Goal: Task Accomplishment & Management: Use online tool/utility

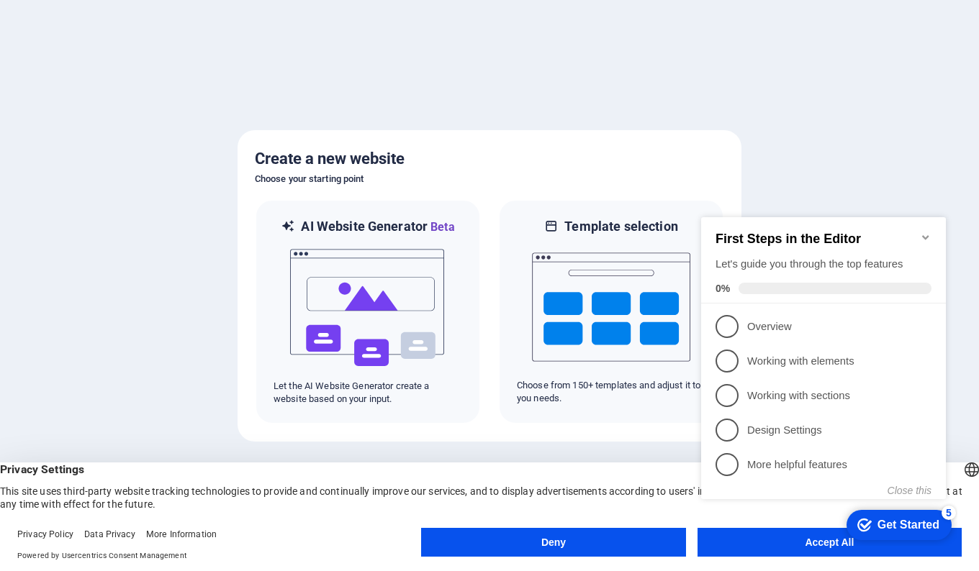
click at [730, 325] on span "1" at bounding box center [726, 326] width 23 height 23
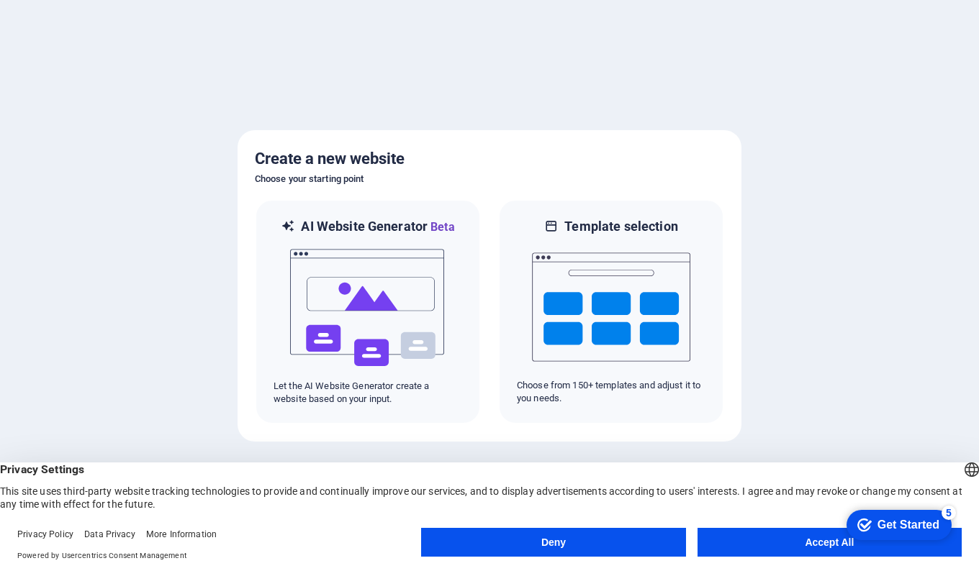
click at [800, 536] on button "Accept All" at bounding box center [829, 542] width 264 height 29
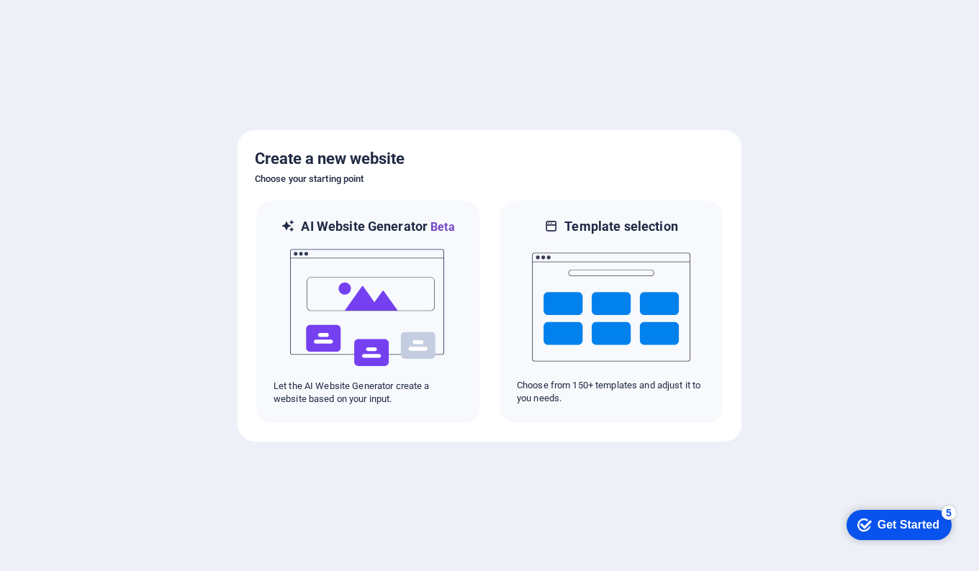
click at [890, 517] on div "checkmark Get Started 5" at bounding box center [898, 525] width 105 height 30
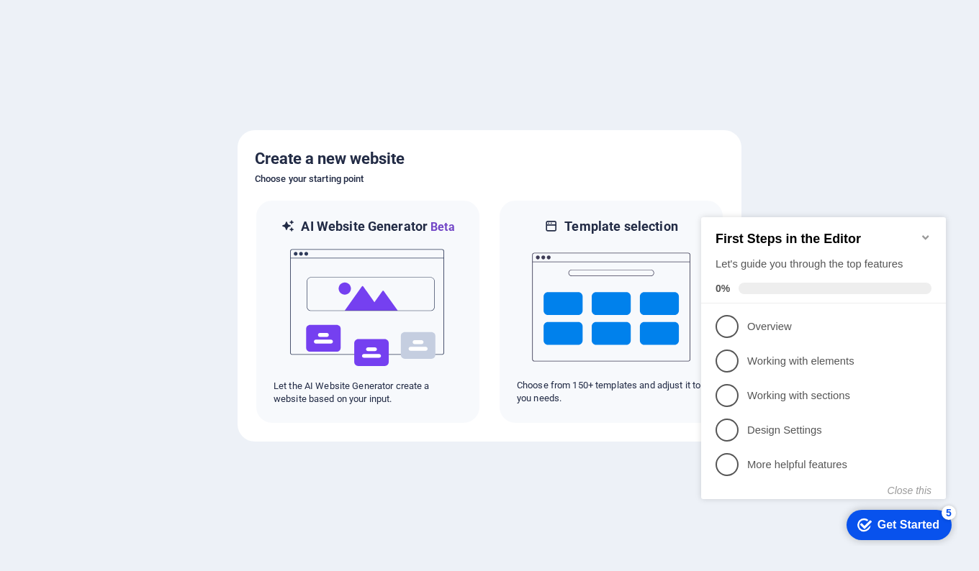
click at [654, 86] on div at bounding box center [489, 285] width 979 height 571
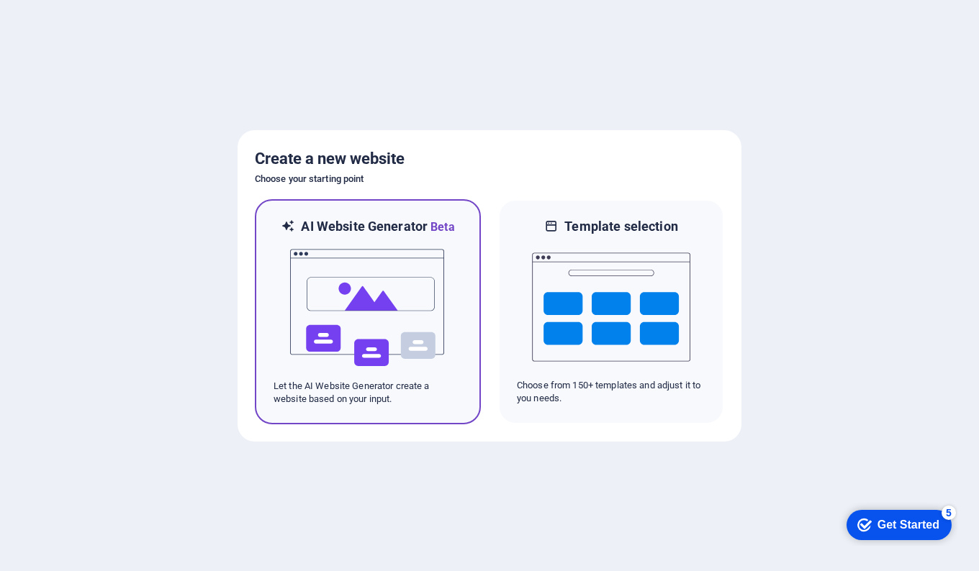
click at [330, 315] on img at bounding box center [368, 308] width 158 height 144
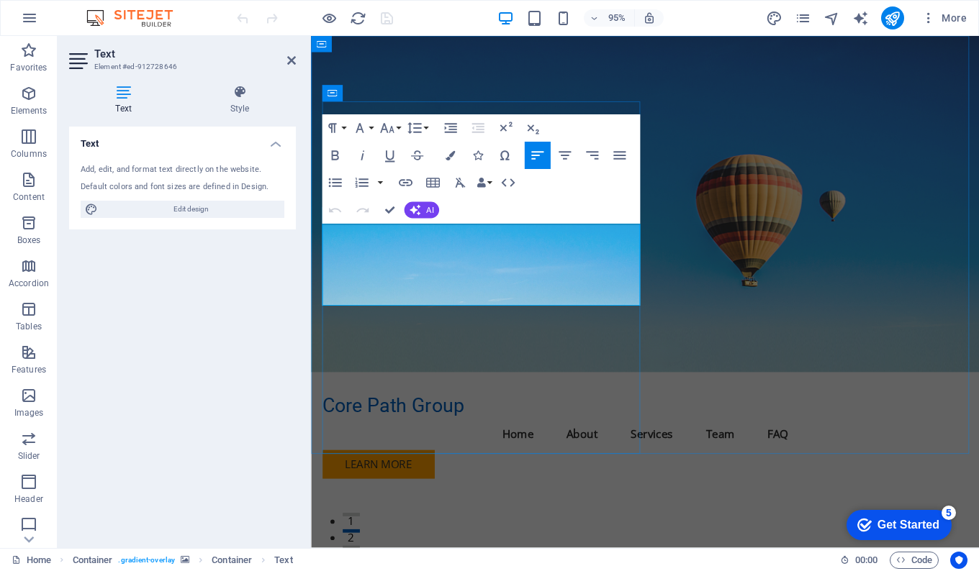
drag, startPoint x: 546, startPoint y: 260, endPoint x: 453, endPoint y: 261, distance: 92.1
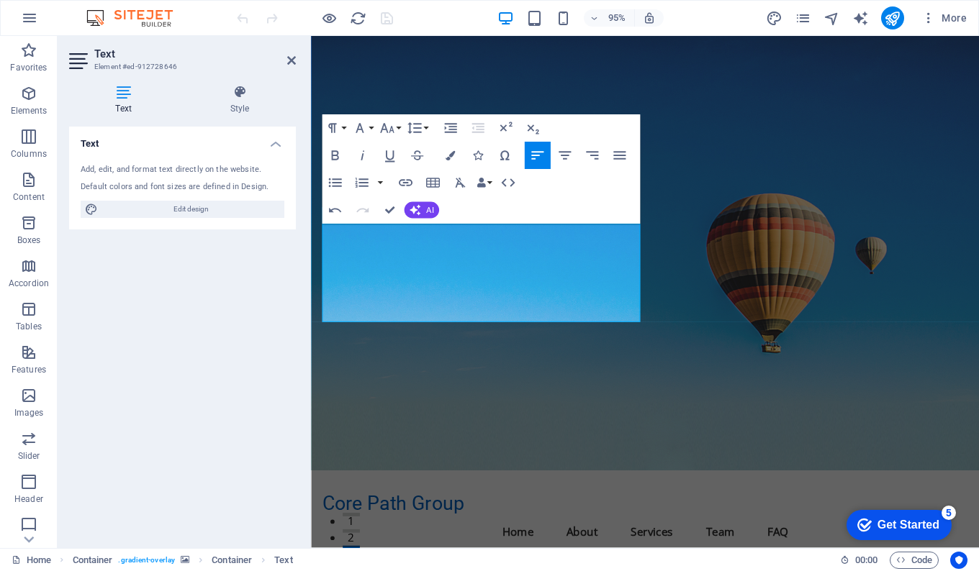
click at [686, 196] on figure at bounding box center [662, 265] width 703 height 458
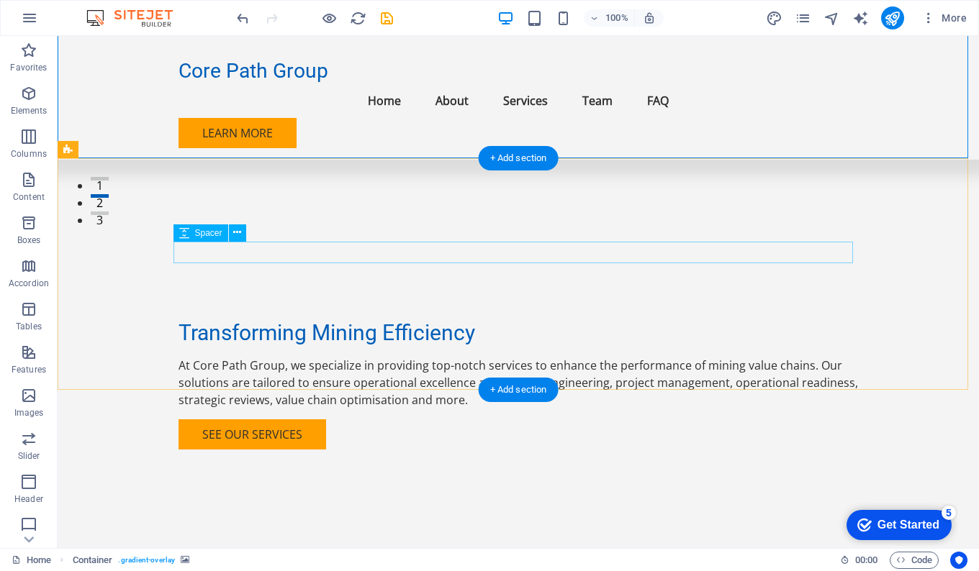
scroll to position [335, 0]
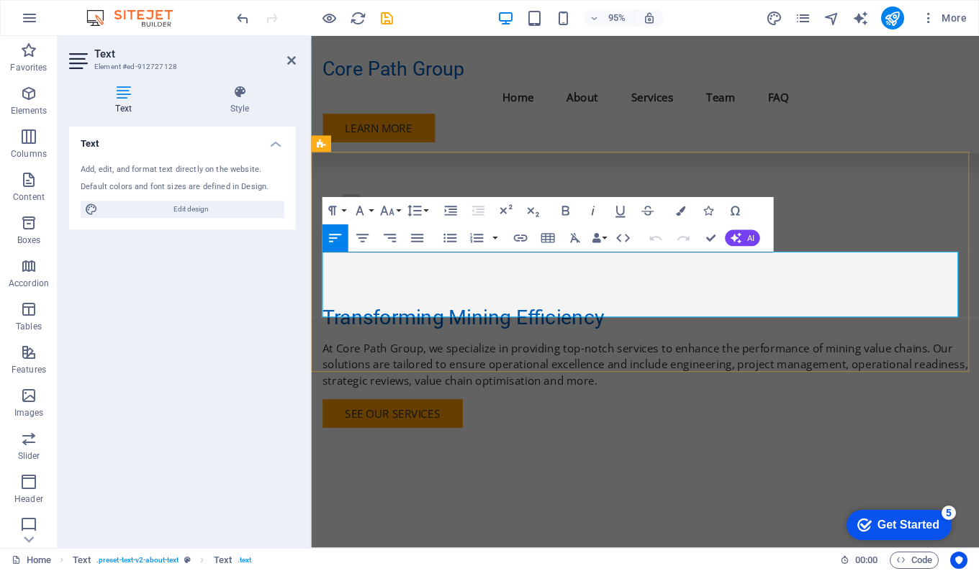
drag, startPoint x: 859, startPoint y: 322, endPoint x: 926, endPoint y: 289, distance: 74.7
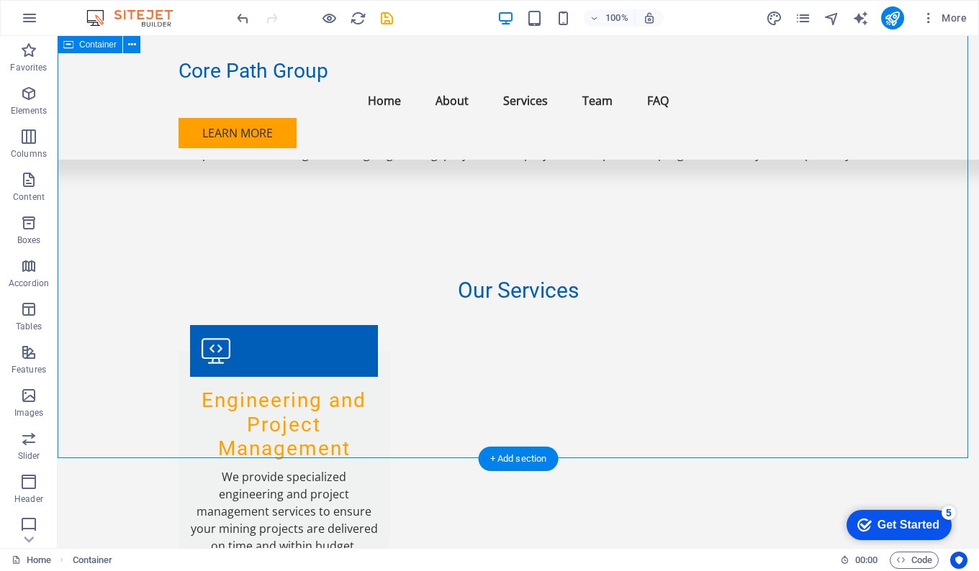
scroll to position [911, 0]
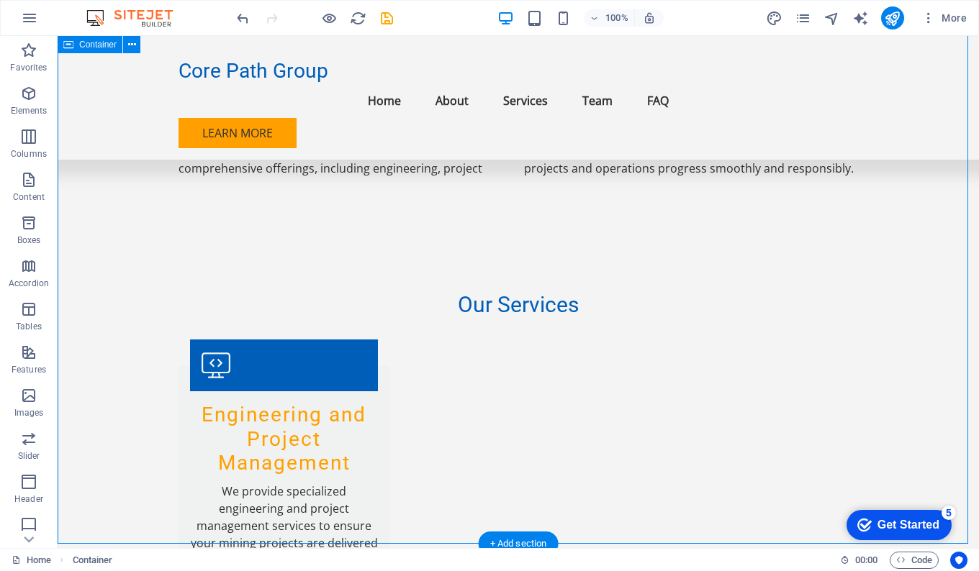
scroll to position [934, 0]
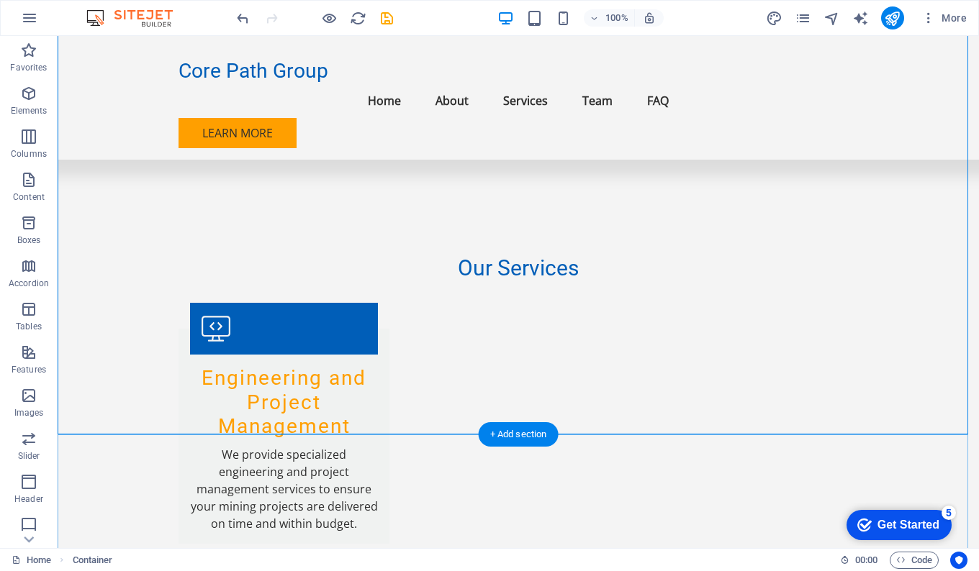
click at [498, 436] on div "+ Add section" at bounding box center [519, 434] width 80 height 24
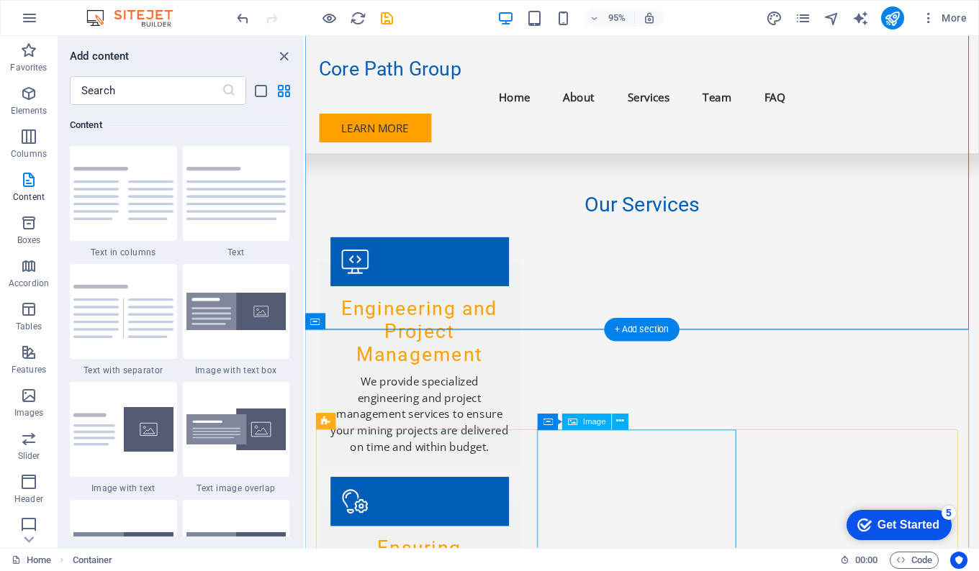
scroll to position [1023, 0]
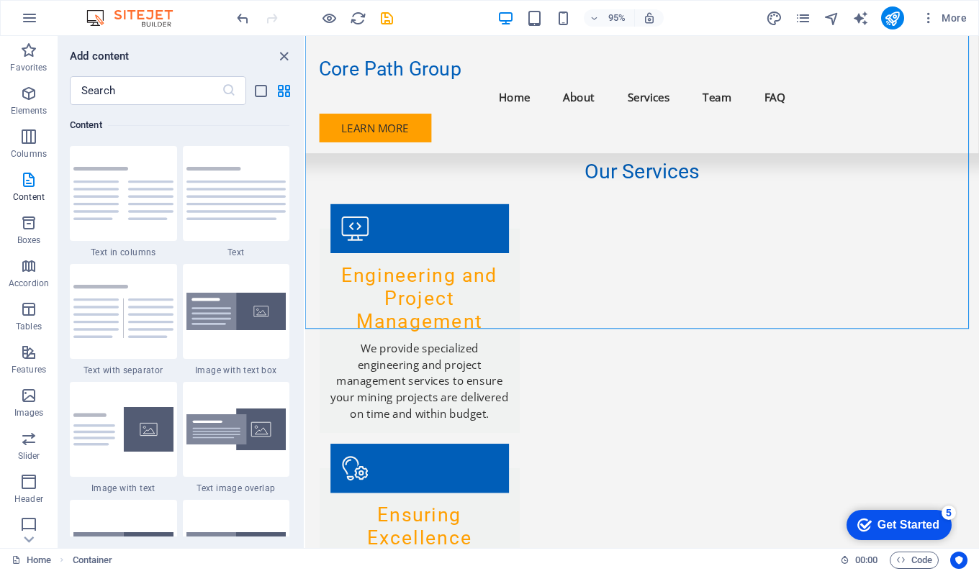
drag, startPoint x: 288, startPoint y: 55, endPoint x: 232, endPoint y: 19, distance: 66.7
click at [288, 55] on icon "close panel" at bounding box center [284, 56] width 17 height 17
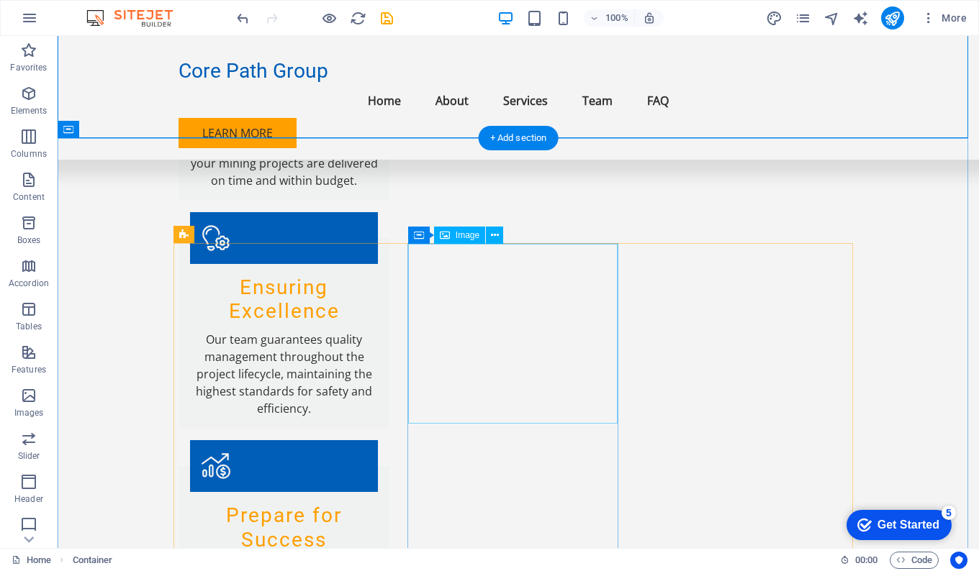
scroll to position [1279, 0]
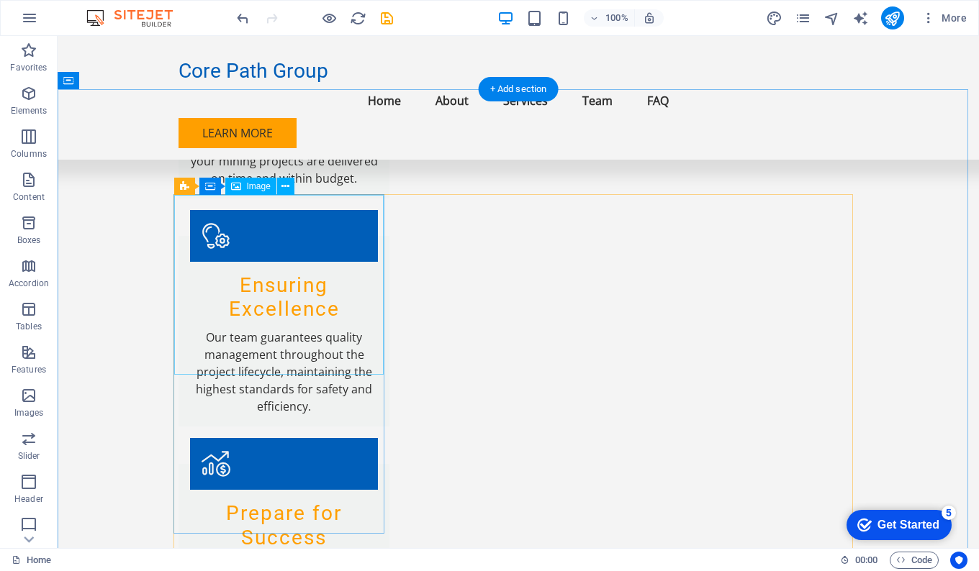
select select "vw"
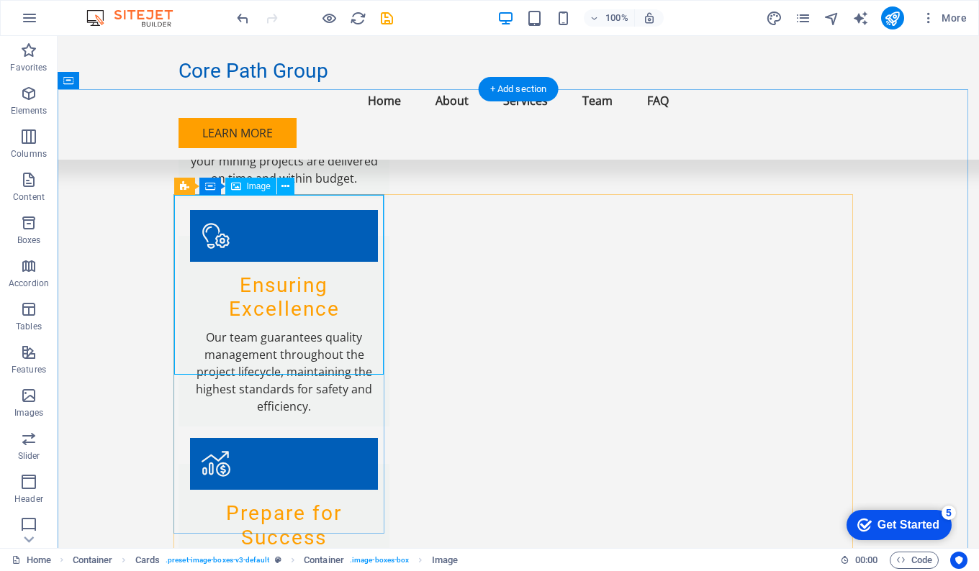
select select "px"
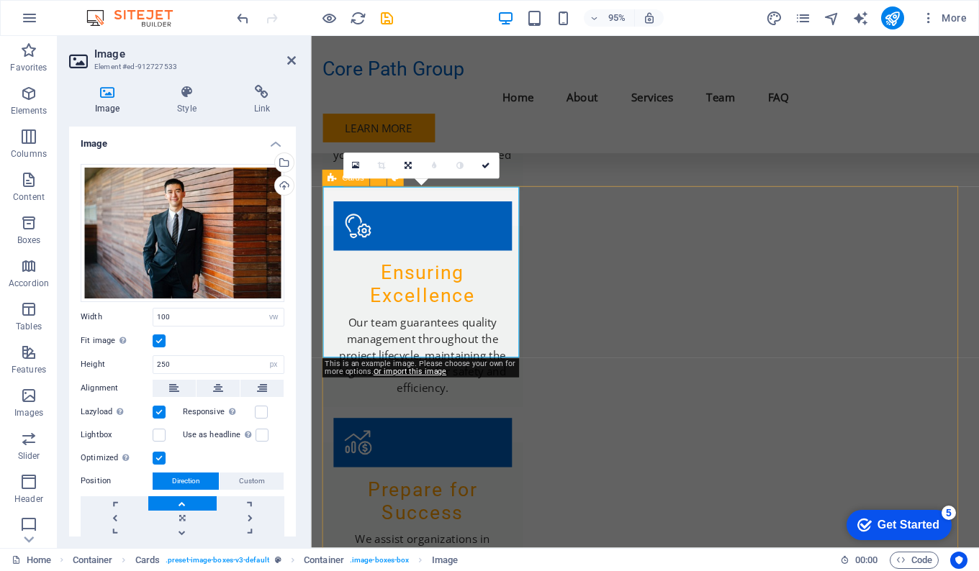
click at [282, 183] on div "Upload" at bounding box center [283, 187] width 22 height 22
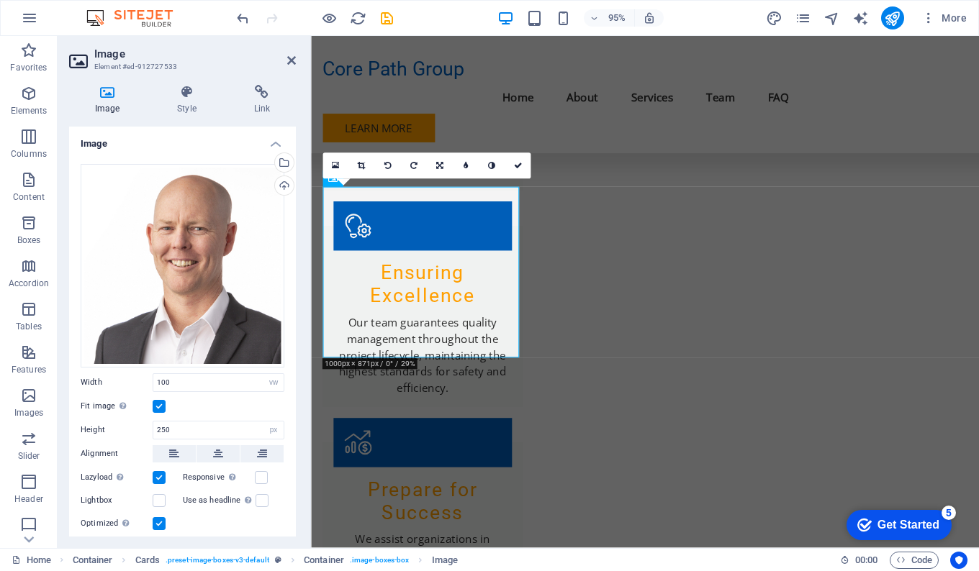
click at [284, 161] on div "Select files from the file manager, stock photos, or upload file(s)" at bounding box center [283, 164] width 22 height 22
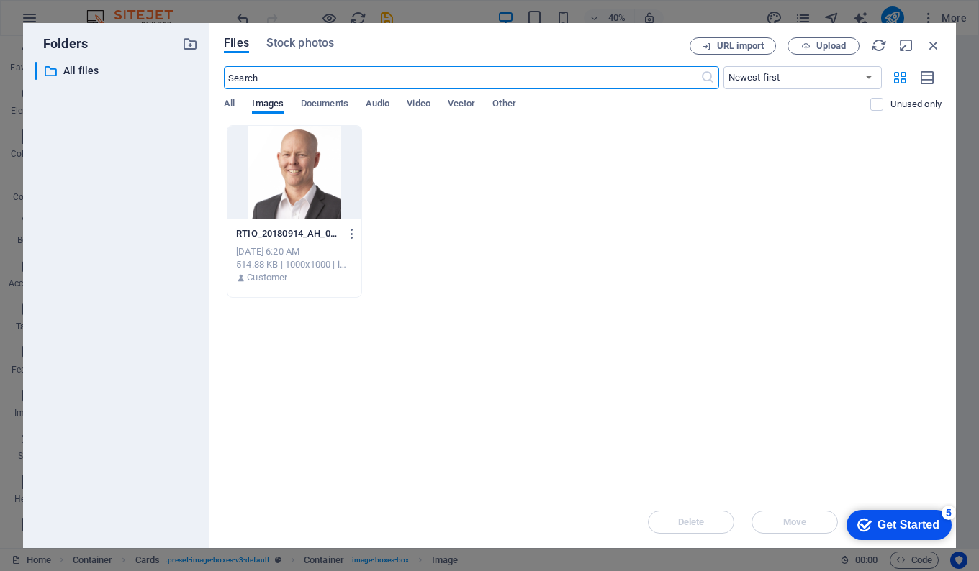
click at [285, 202] on div at bounding box center [294, 173] width 134 height 94
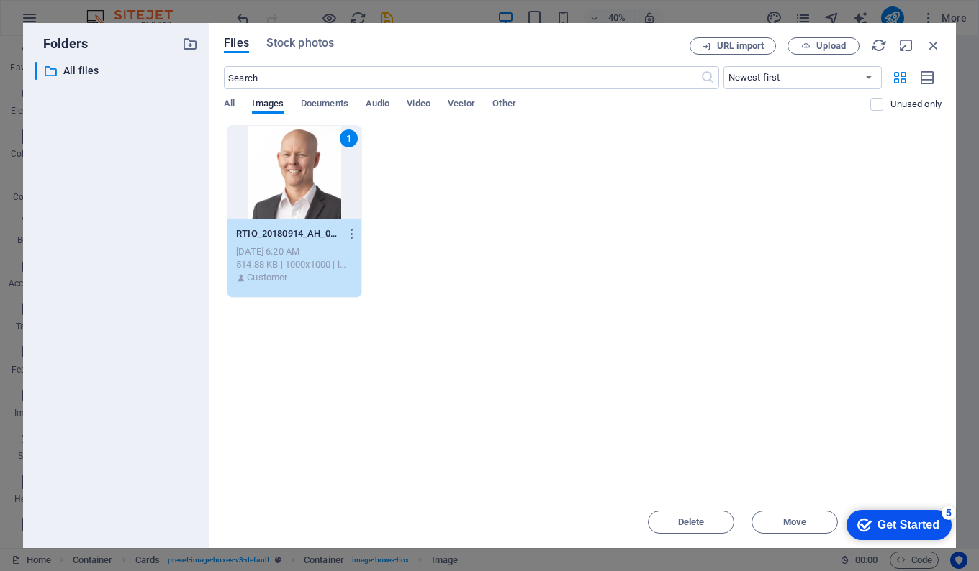
click at [285, 202] on div "1" at bounding box center [294, 173] width 134 height 94
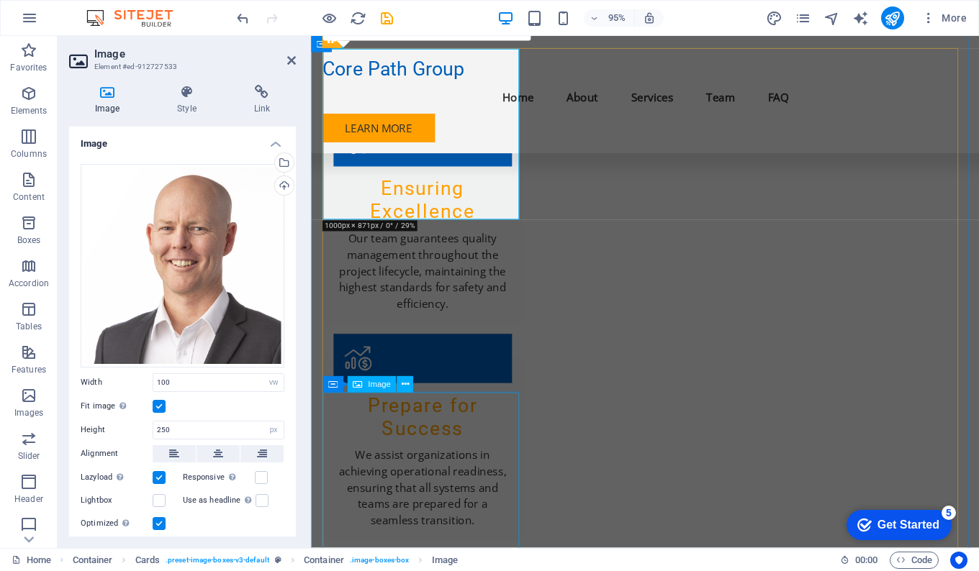
scroll to position [1439, 0]
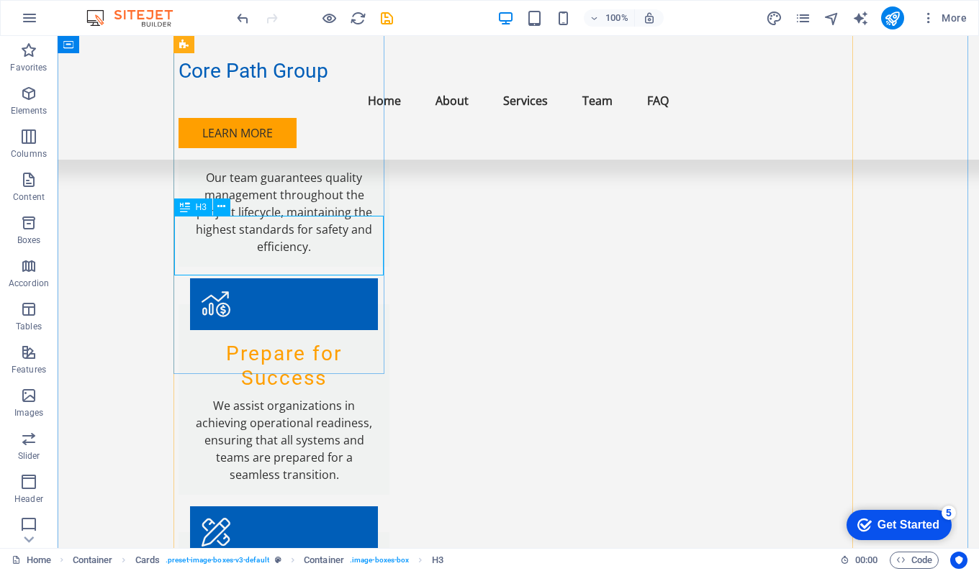
drag, startPoint x: 326, startPoint y: 237, endPoint x: 74, endPoint y: 247, distance: 252.1
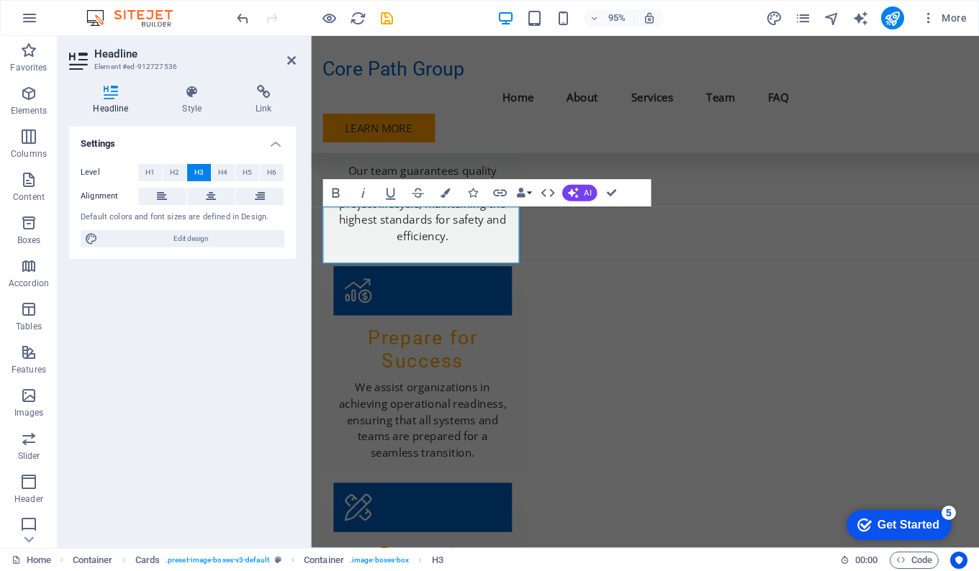
click at [264, 317] on div "Settings Level H1 H2 H3 H4 H5 H6 Alignment Default colors and font sizes are de…" at bounding box center [182, 332] width 227 height 410
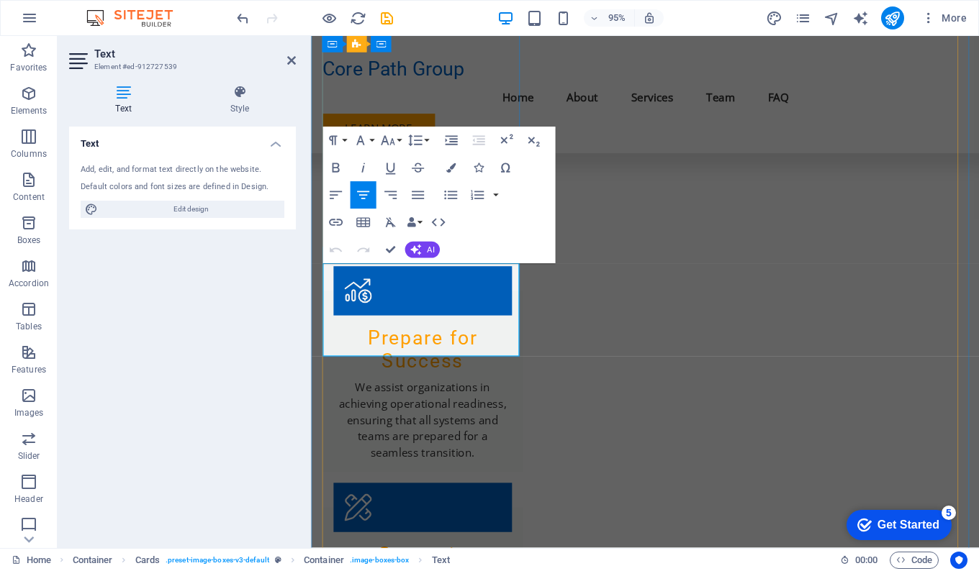
drag, startPoint x: 428, startPoint y: 284, endPoint x: 511, endPoint y: 286, distance: 83.5
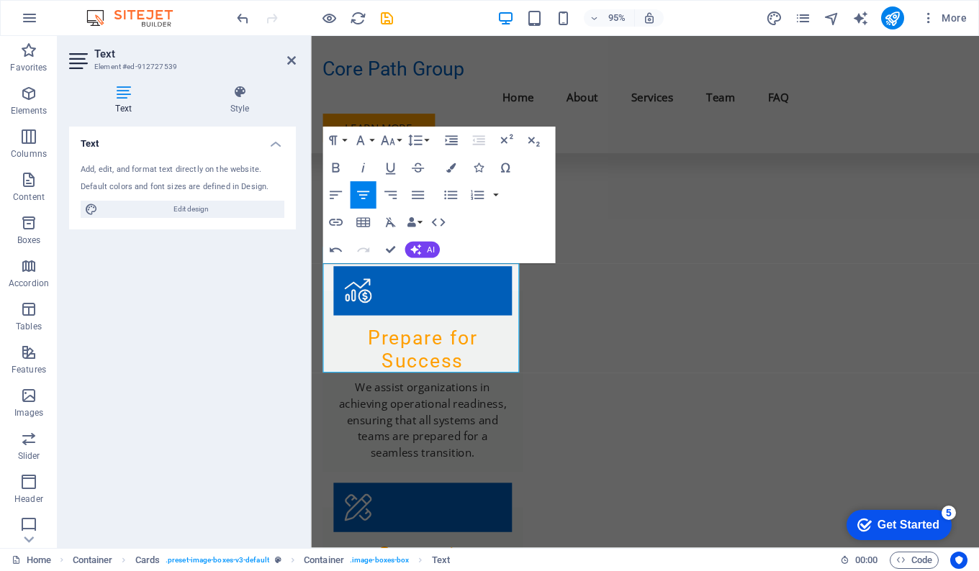
click at [266, 345] on div "Text Add, edit, and format text directly on the website. Default colors and fon…" at bounding box center [182, 332] width 227 height 410
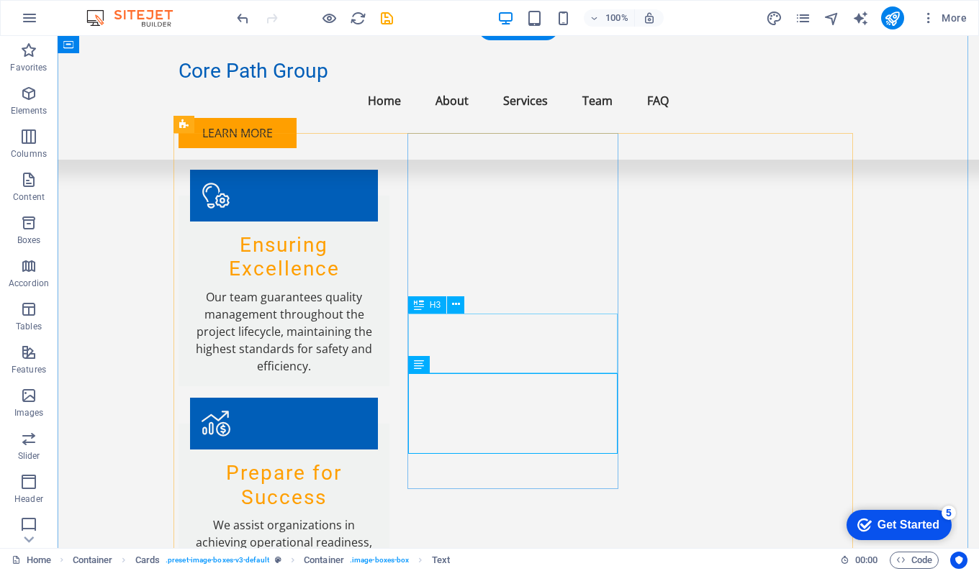
scroll to position [1289, 0]
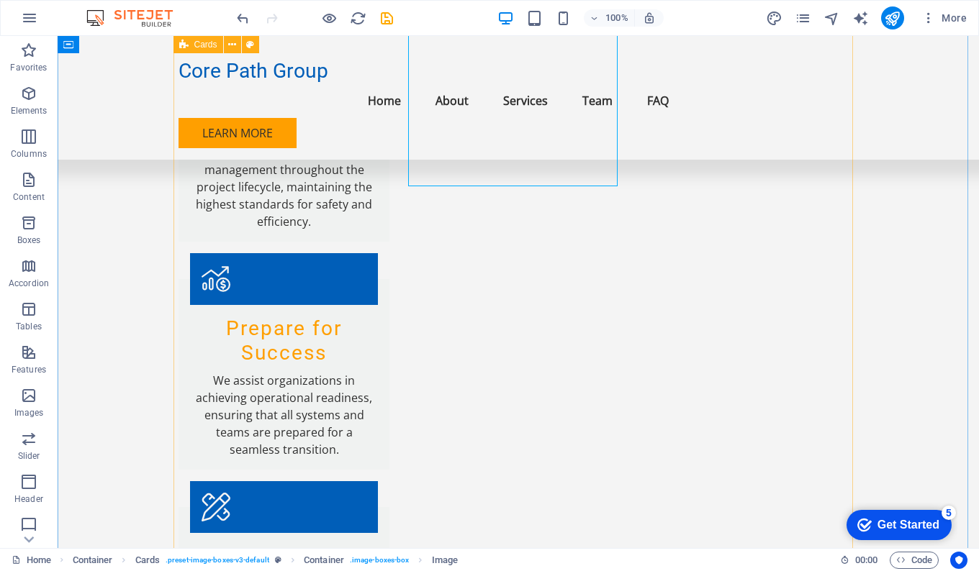
scroll to position [1469, 0]
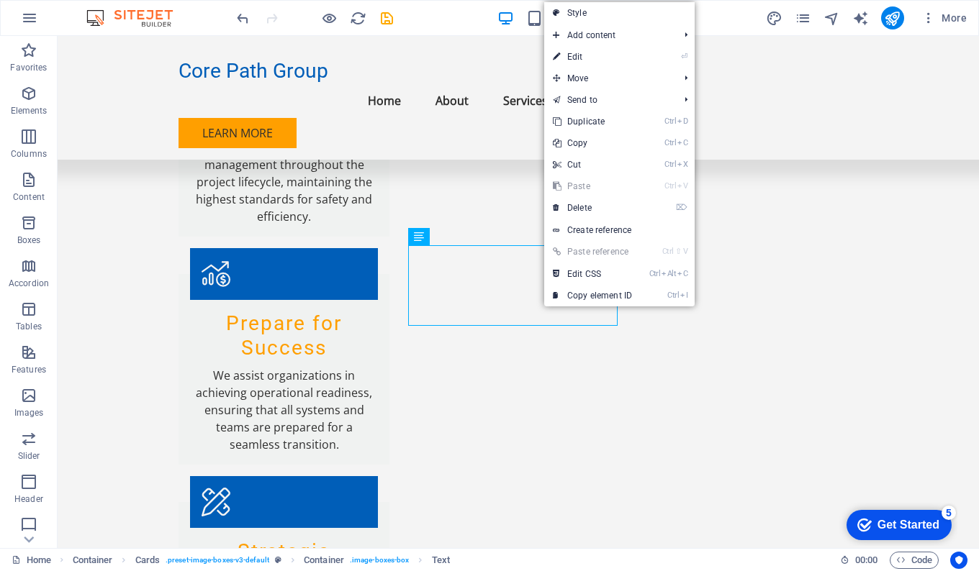
click at [584, 58] on link "⏎ Edit" at bounding box center [592, 57] width 96 height 22
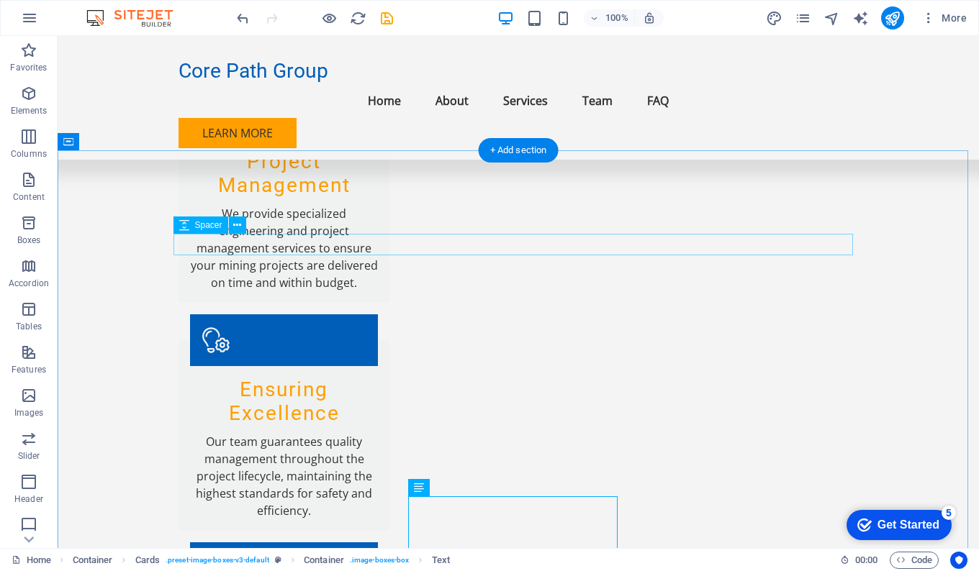
scroll to position [1172, 0]
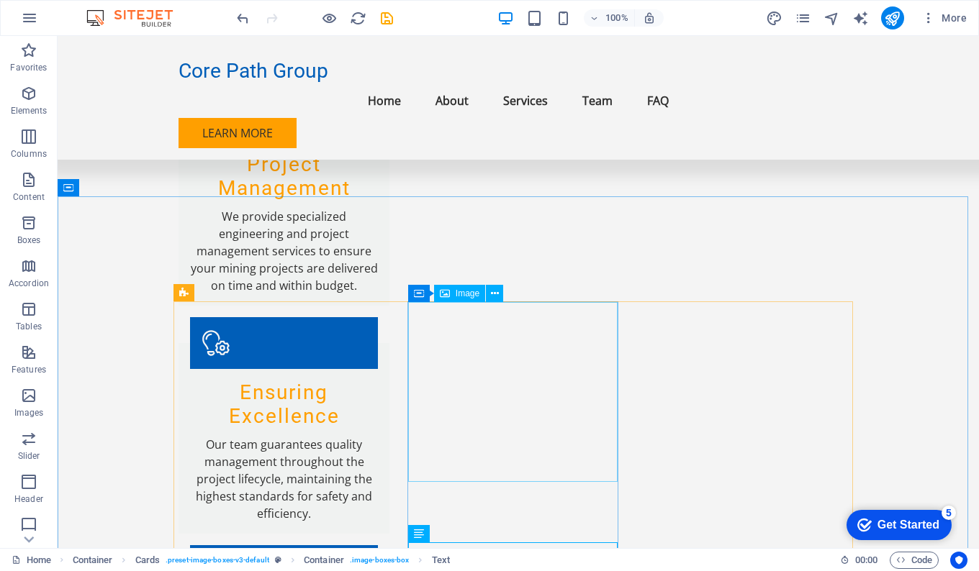
click at [499, 297] on button at bounding box center [494, 293] width 17 height 17
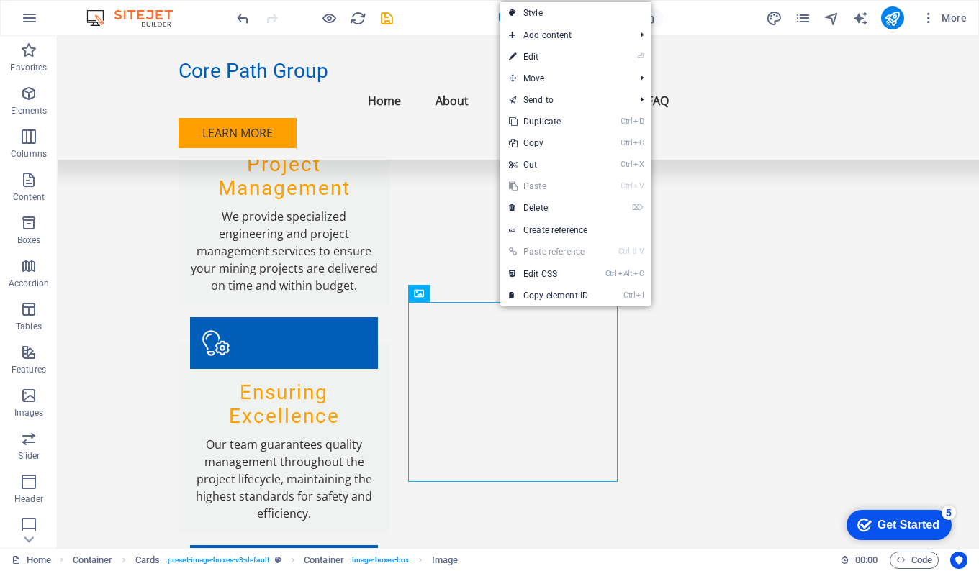
click at [541, 207] on link "⌦ Delete" at bounding box center [548, 208] width 96 height 22
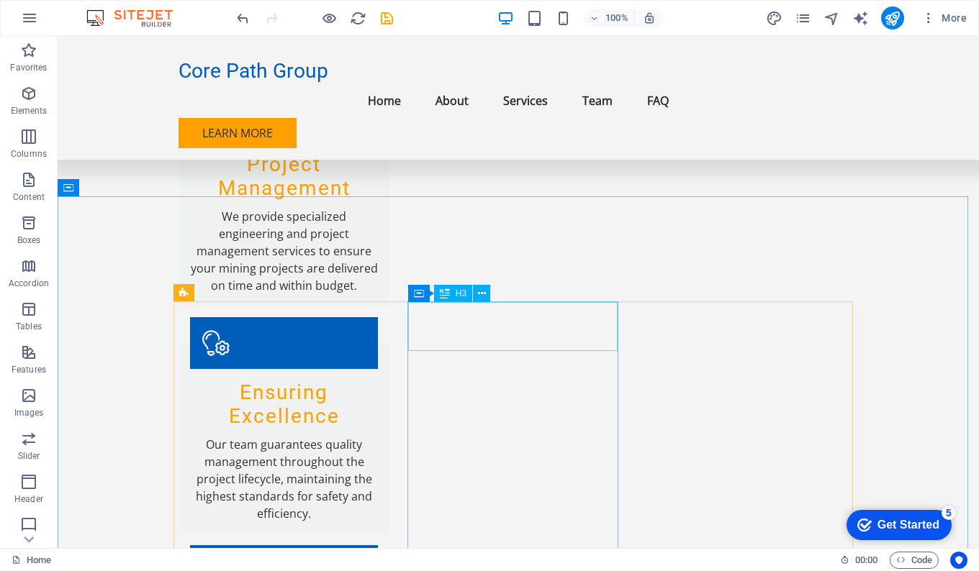
click at [487, 294] on button at bounding box center [481, 293] width 17 height 17
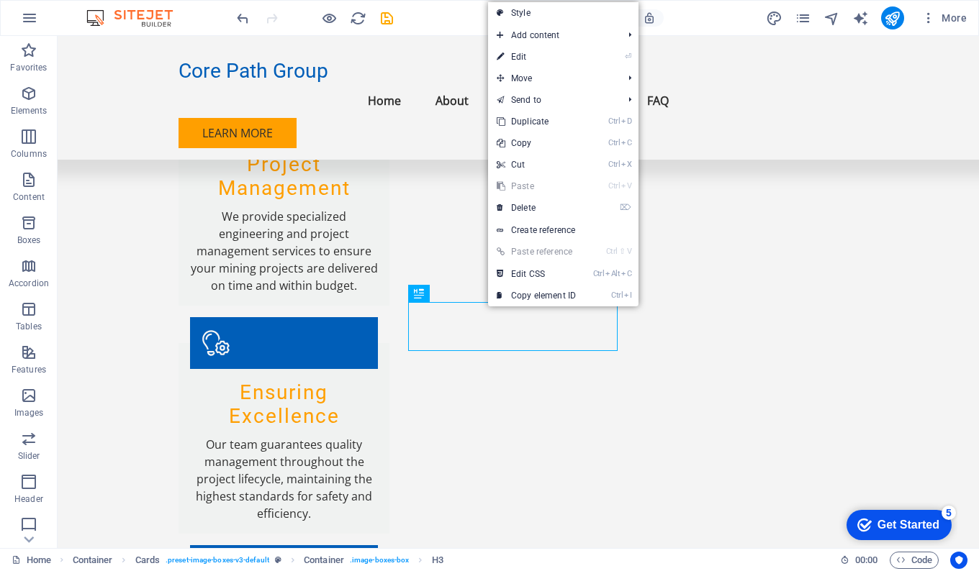
click at [529, 214] on link "⌦ Delete" at bounding box center [536, 208] width 96 height 22
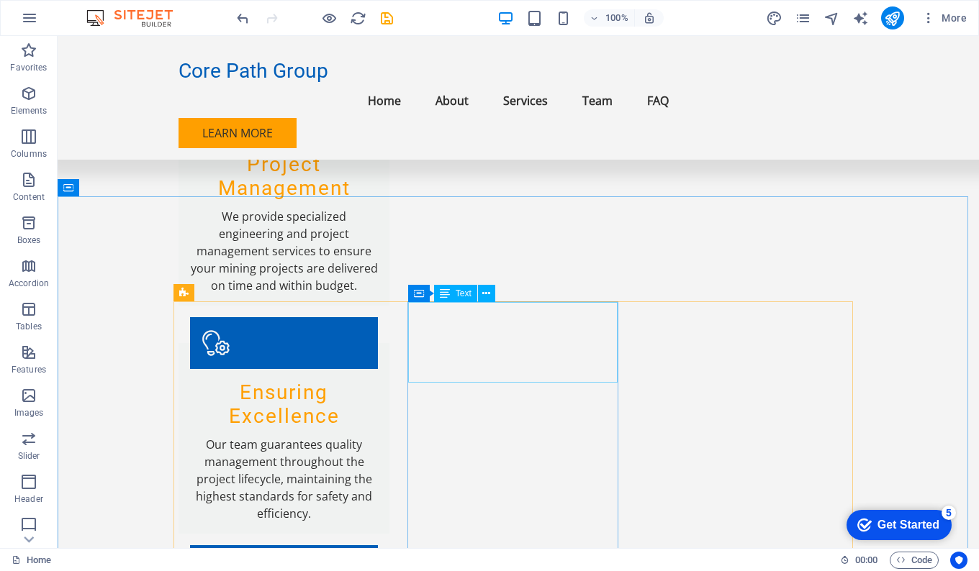
click at [482, 293] on button at bounding box center [486, 293] width 17 height 17
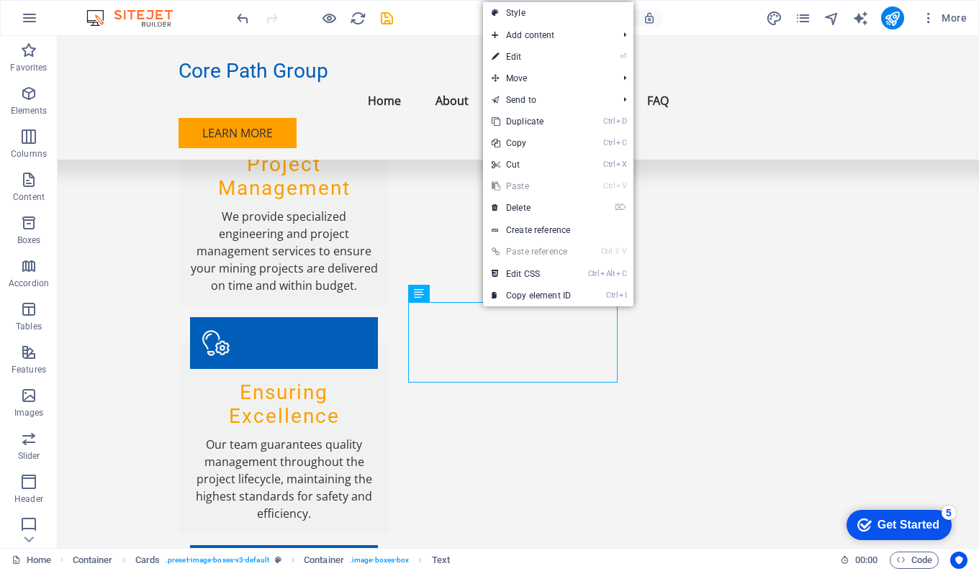
drag, startPoint x: 521, startPoint y: 209, endPoint x: 464, endPoint y: 173, distance: 67.9
click at [521, 209] on link "⌦ Delete" at bounding box center [531, 208] width 96 height 22
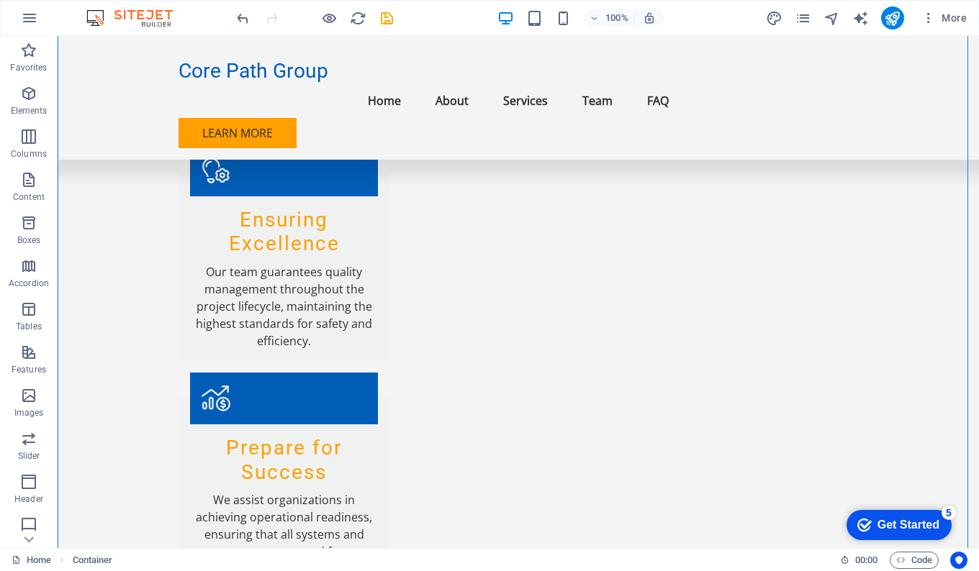
scroll to position [1347, 0]
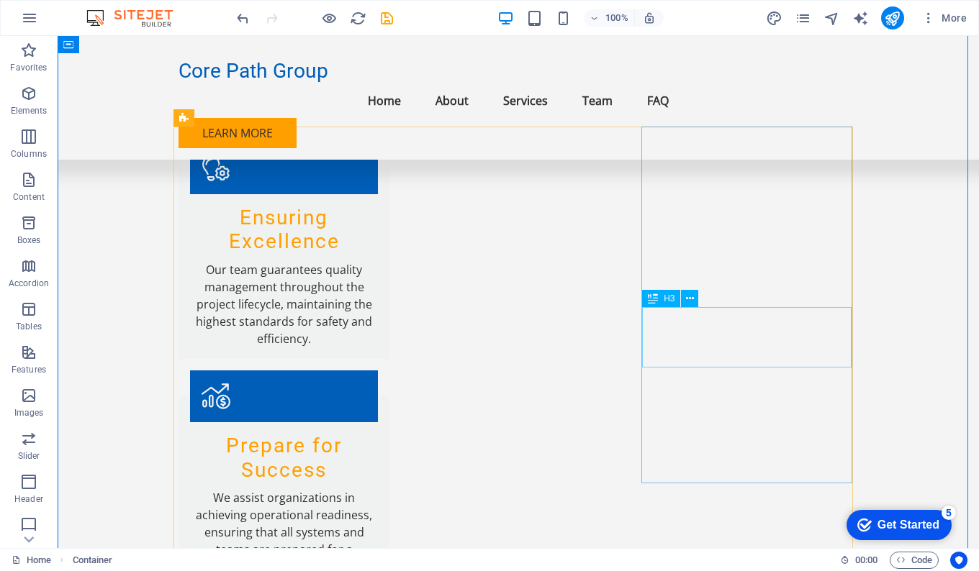
click at [686, 297] on icon at bounding box center [690, 298] width 8 height 15
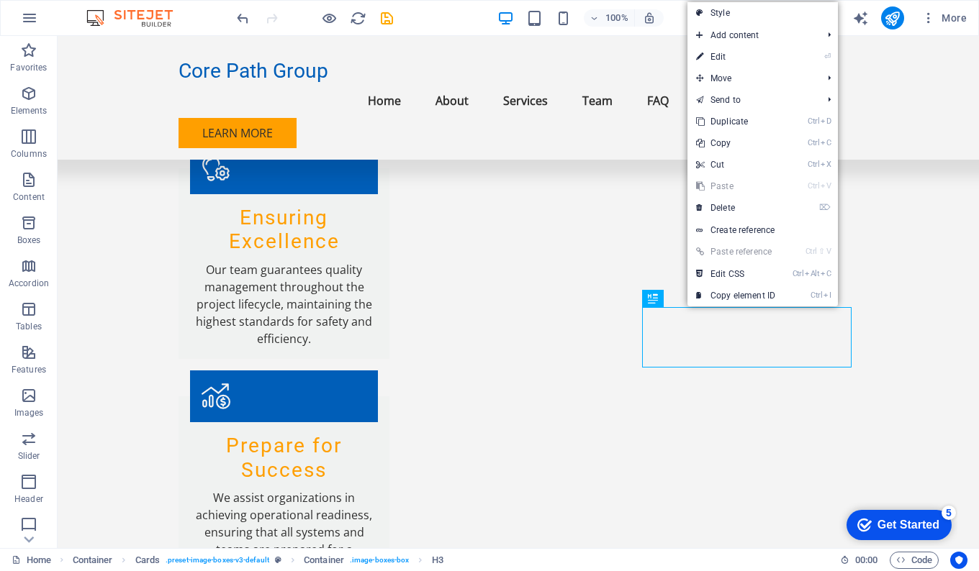
drag, startPoint x: 735, startPoint y: 208, endPoint x: 678, endPoint y: 174, distance: 66.2
click at [735, 208] on link "⌦ Delete" at bounding box center [735, 208] width 96 height 22
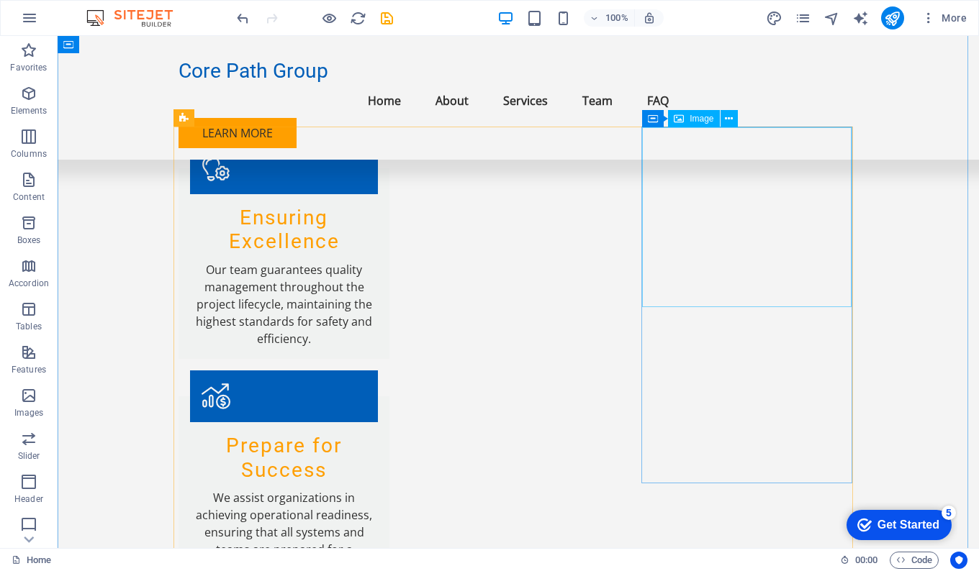
click at [728, 119] on icon at bounding box center [729, 119] width 8 height 15
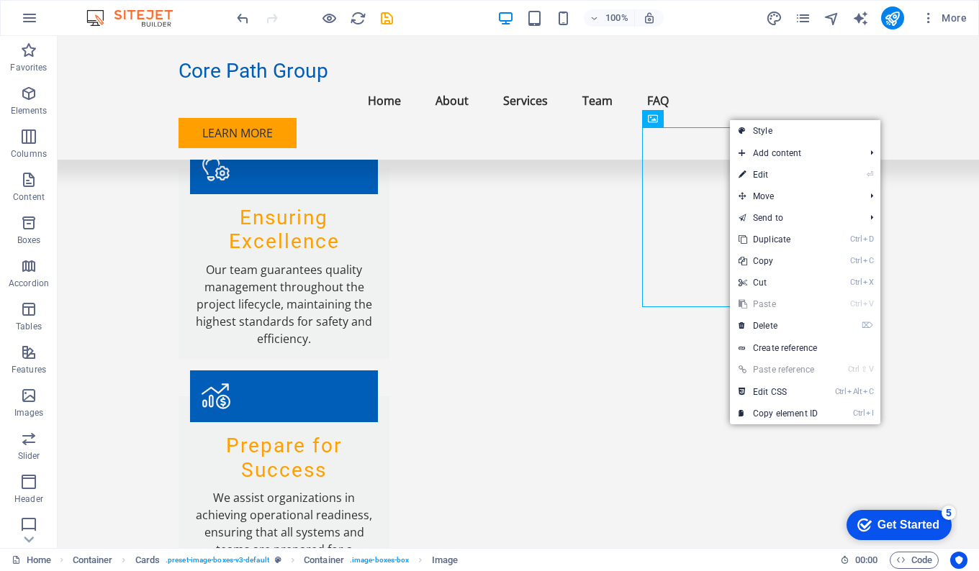
drag, startPoint x: 774, startPoint y: 326, endPoint x: 709, endPoint y: 290, distance: 74.1
click at [774, 326] on link "⌦ Delete" at bounding box center [778, 326] width 96 height 22
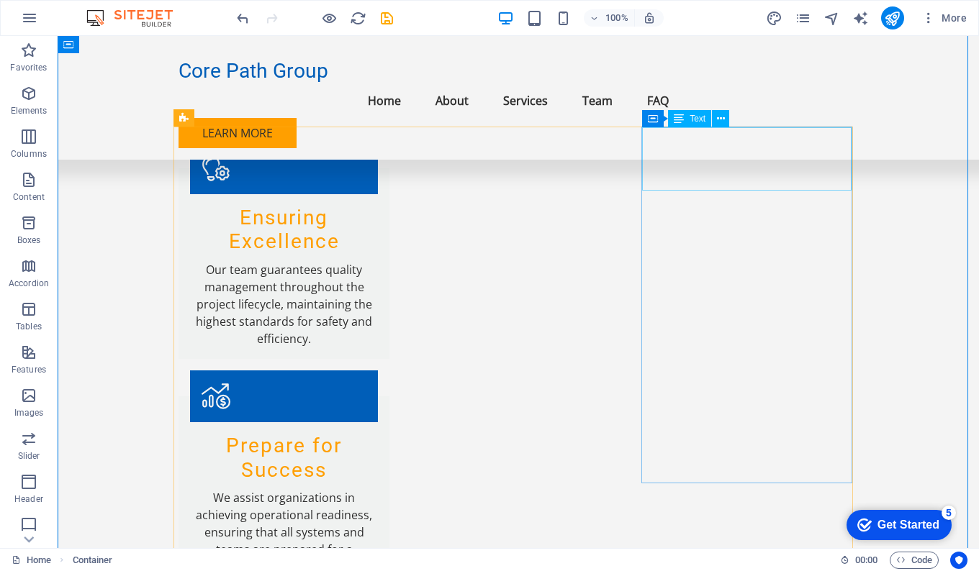
click at [723, 117] on icon at bounding box center [721, 119] width 8 height 15
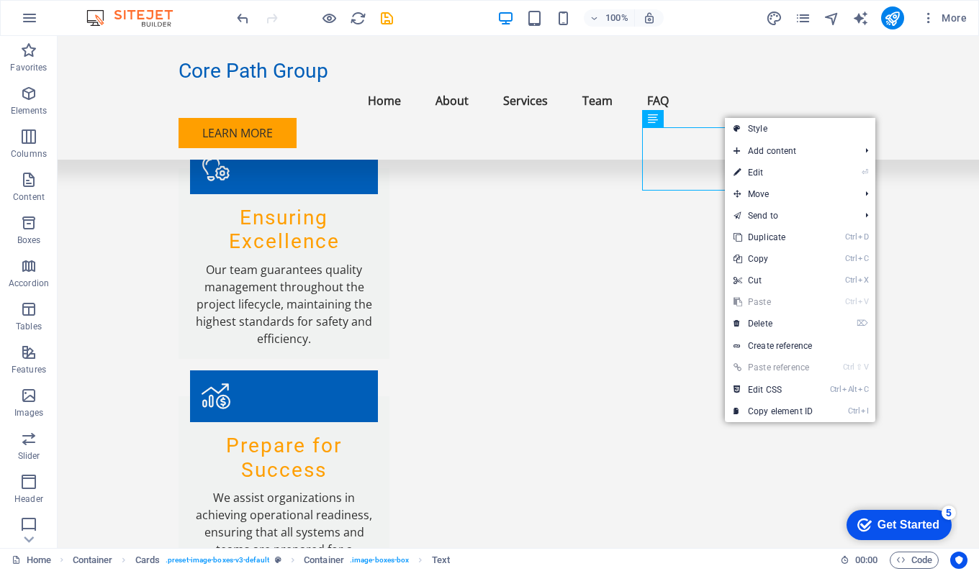
click at [756, 322] on link "⌦ Delete" at bounding box center [773, 324] width 96 height 22
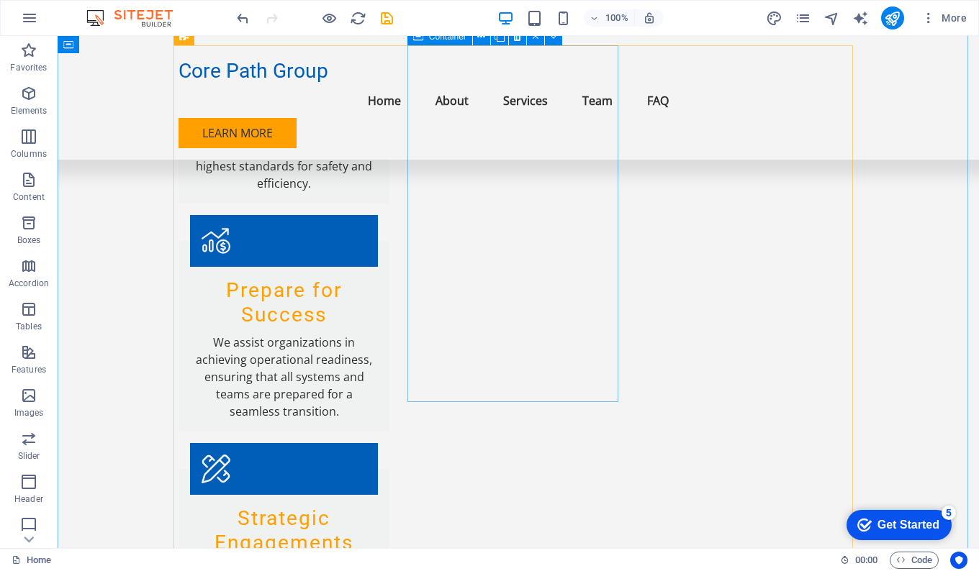
scroll to position [1558, 0]
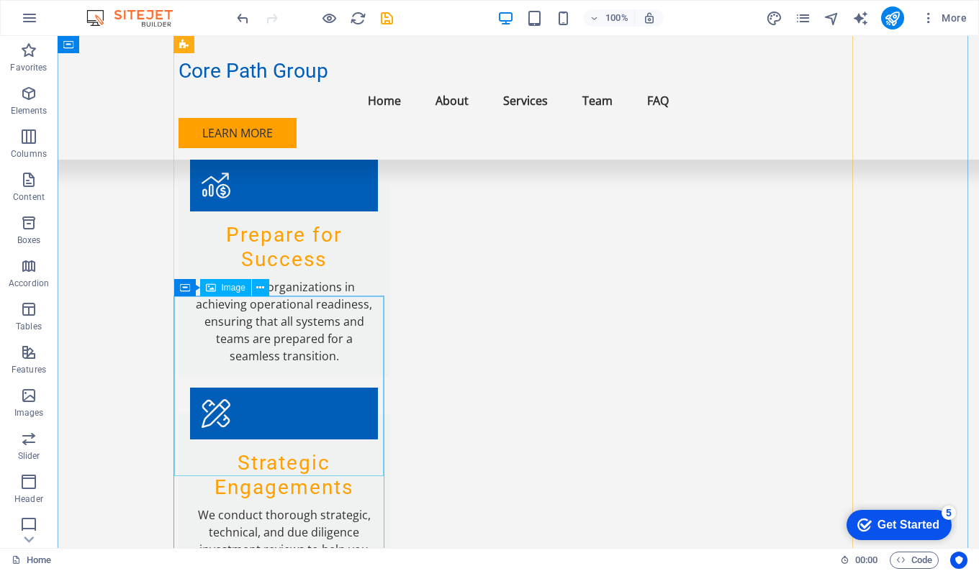
click at [260, 290] on icon at bounding box center [260, 288] width 8 height 15
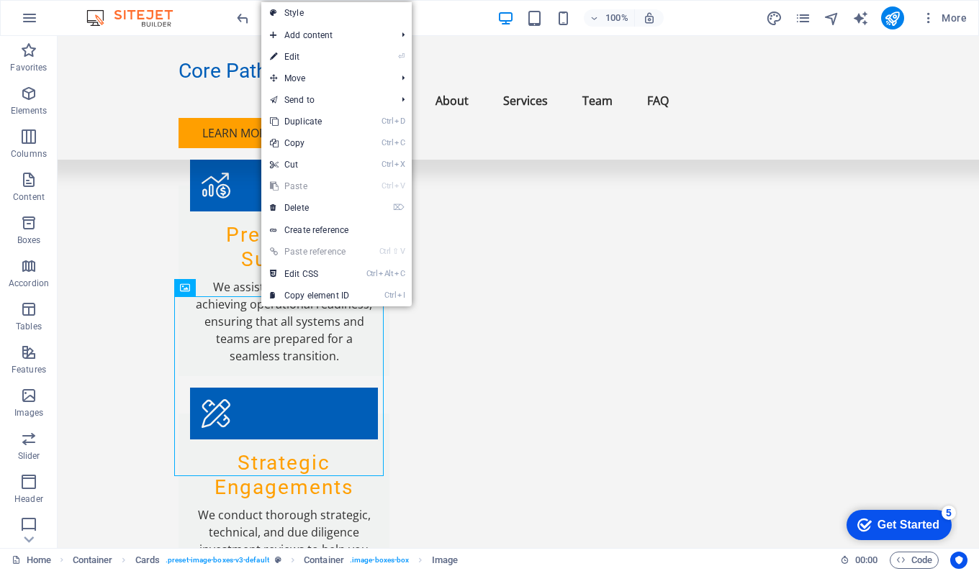
click at [316, 206] on link "⌦ Delete" at bounding box center [309, 208] width 96 height 22
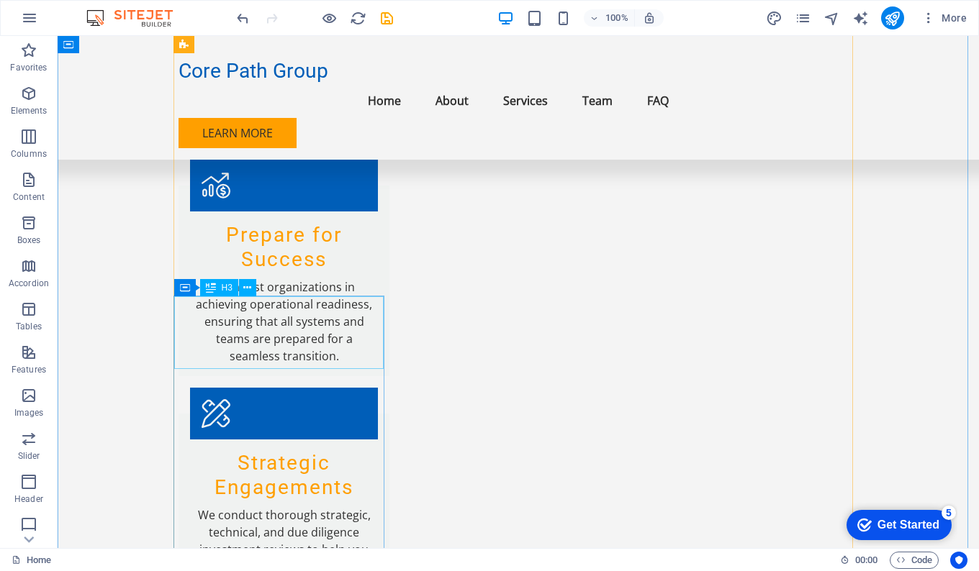
click at [245, 290] on icon at bounding box center [247, 288] width 8 height 15
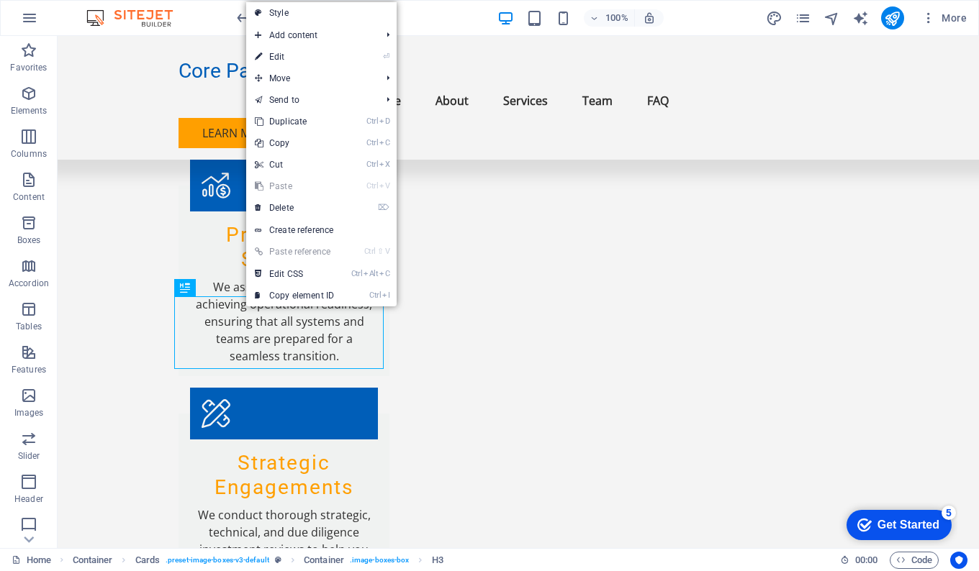
click at [286, 209] on link "⌦ Delete" at bounding box center [294, 208] width 96 height 22
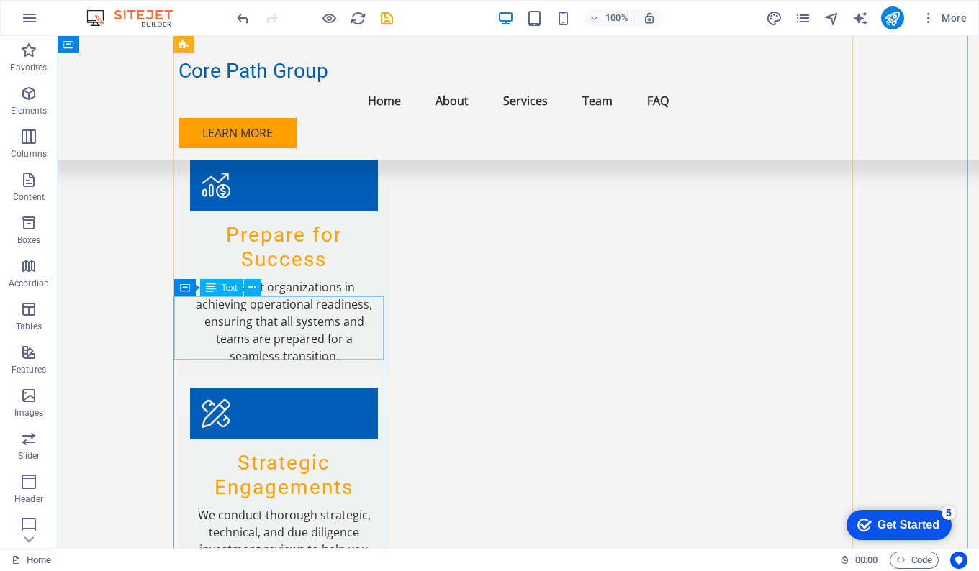
click at [255, 287] on icon at bounding box center [252, 288] width 8 height 15
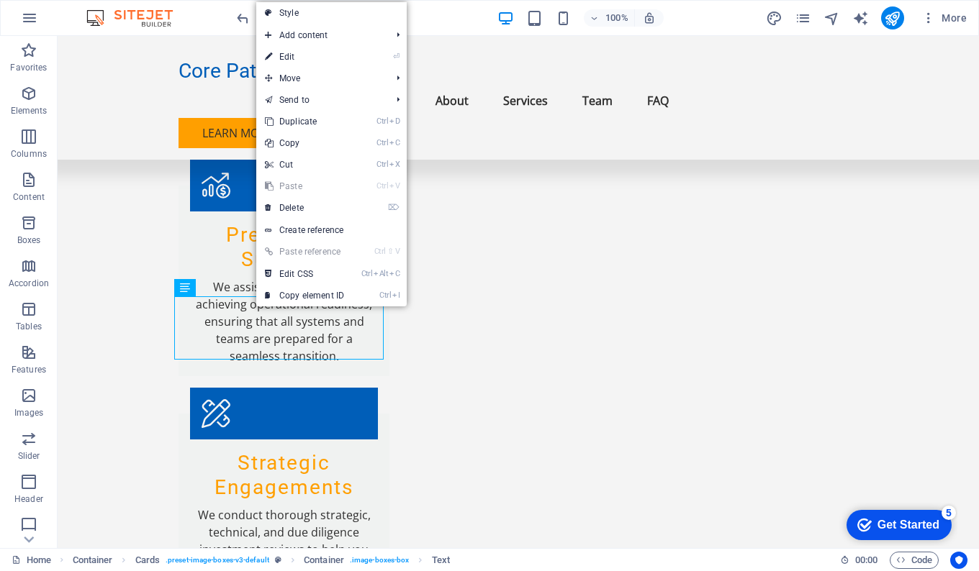
drag, startPoint x: 294, startPoint y: 207, endPoint x: 243, endPoint y: 175, distance: 59.9
click at [294, 207] on link "⌦ Delete" at bounding box center [304, 208] width 96 height 22
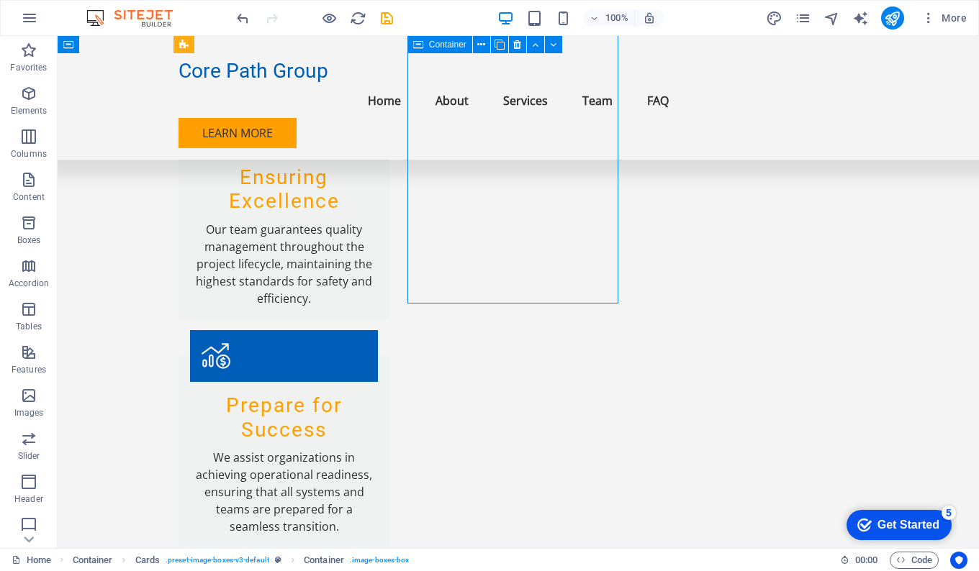
scroll to position [1314, 0]
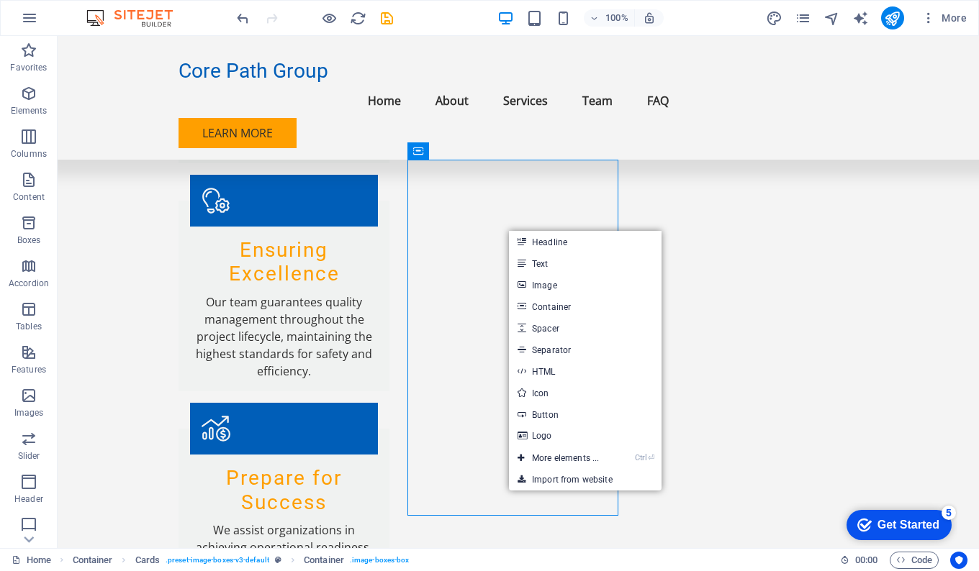
click at [564, 243] on link "Headline" at bounding box center [585, 242] width 153 height 22
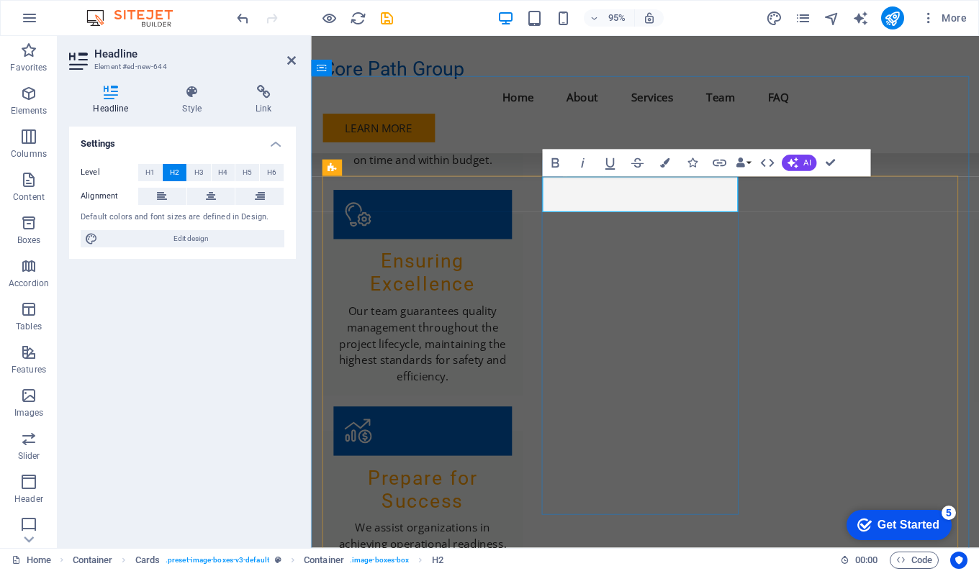
scroll to position [1290, 0]
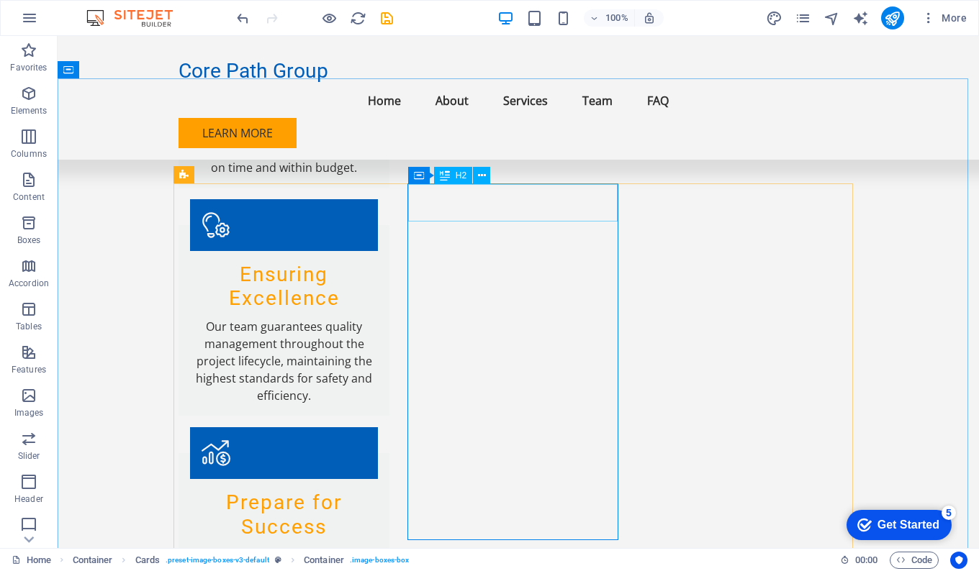
click at [482, 175] on icon at bounding box center [482, 175] width 8 height 15
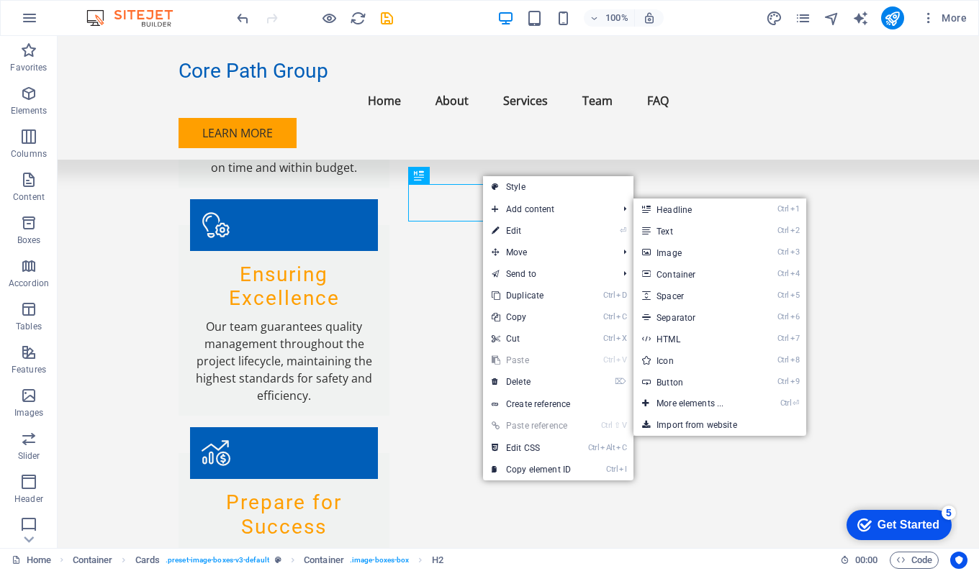
drag, startPoint x: 676, startPoint y: 227, endPoint x: 425, endPoint y: 230, distance: 250.5
click at [676, 227] on link "Ctrl 2 Text" at bounding box center [692, 231] width 119 height 22
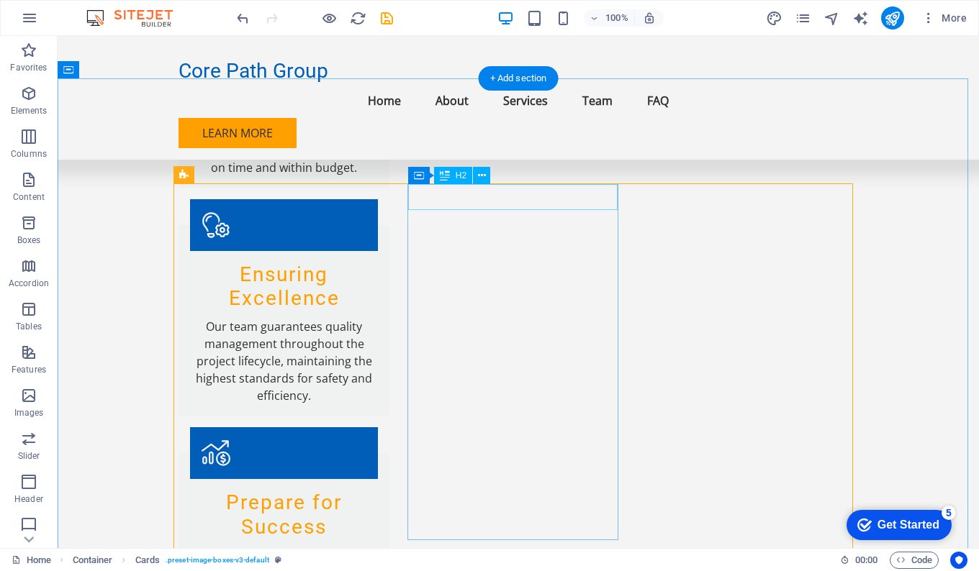
click at [481, 173] on icon at bounding box center [482, 175] width 8 height 15
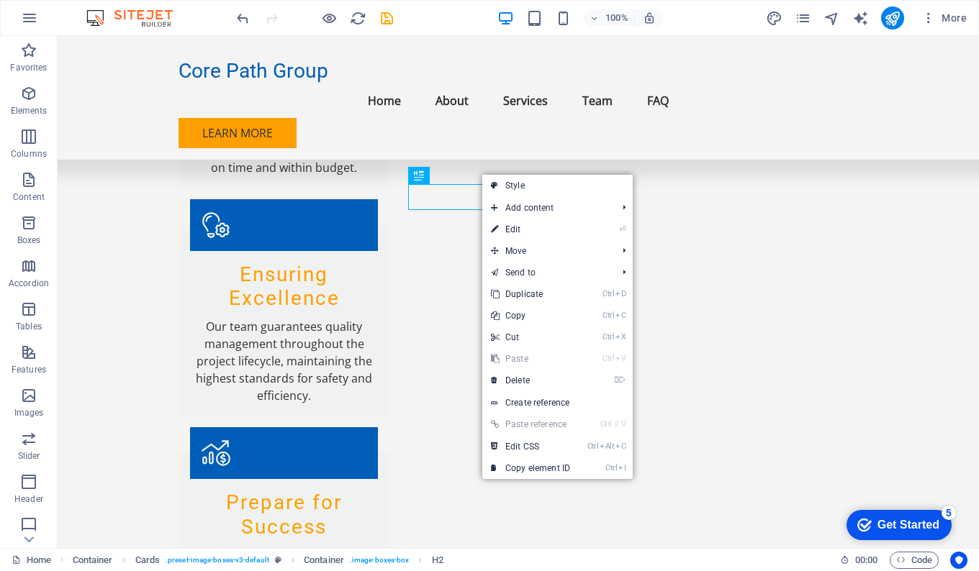
click at [521, 225] on link "⏎ Edit" at bounding box center [530, 230] width 96 height 22
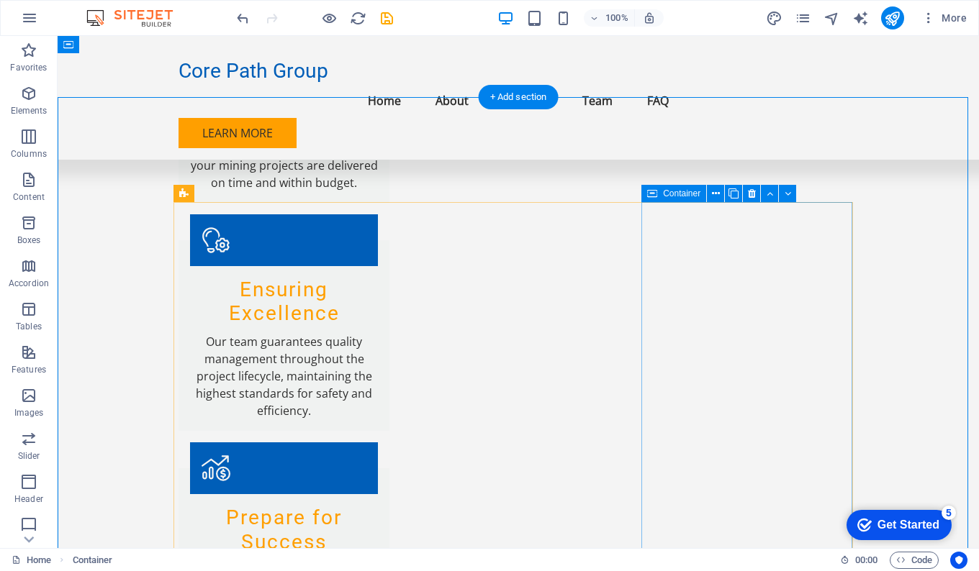
scroll to position [1271, 0]
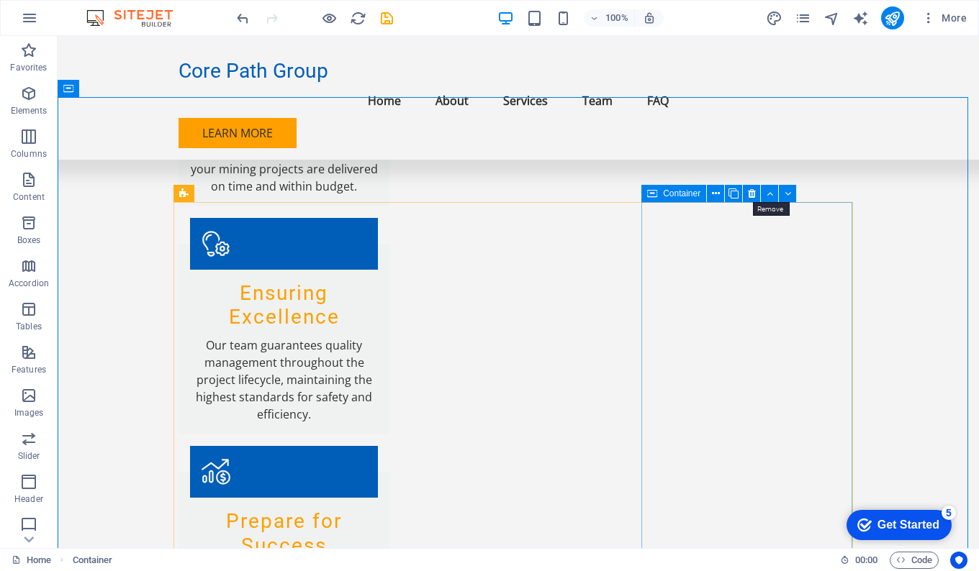
click at [748, 189] on icon at bounding box center [752, 193] width 8 height 15
click at [753, 195] on icon at bounding box center [752, 193] width 8 height 15
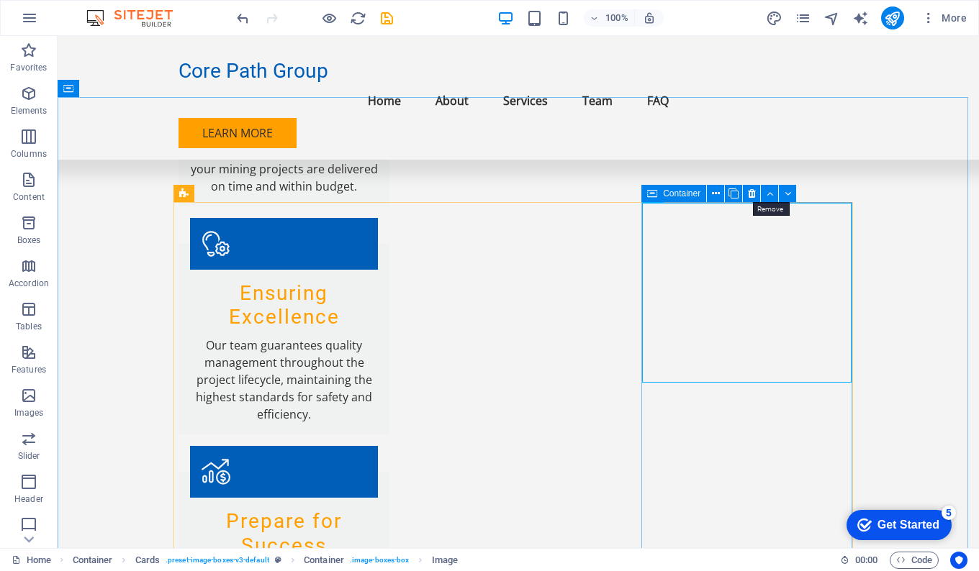
click at [754, 189] on icon at bounding box center [752, 193] width 8 height 15
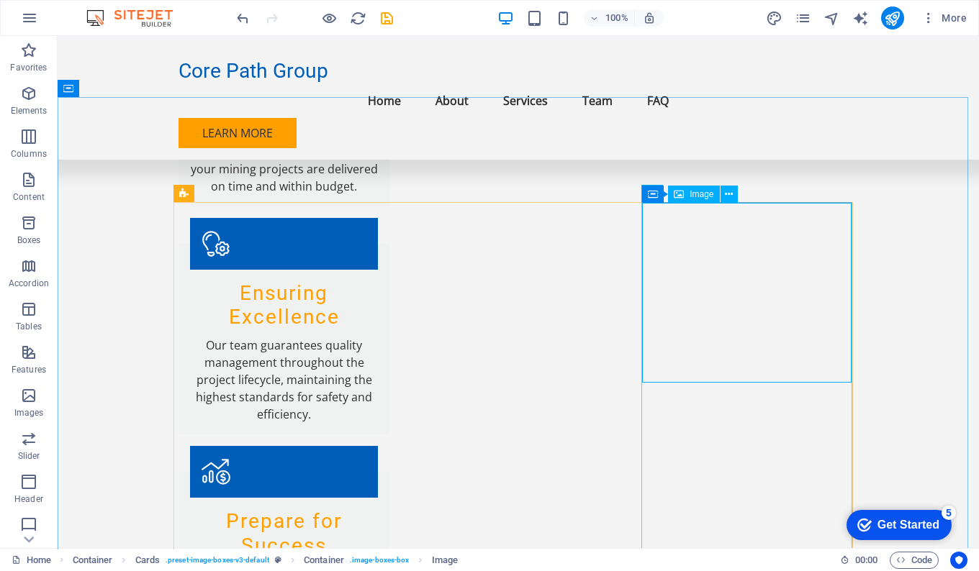
click at [731, 192] on icon at bounding box center [729, 194] width 8 height 15
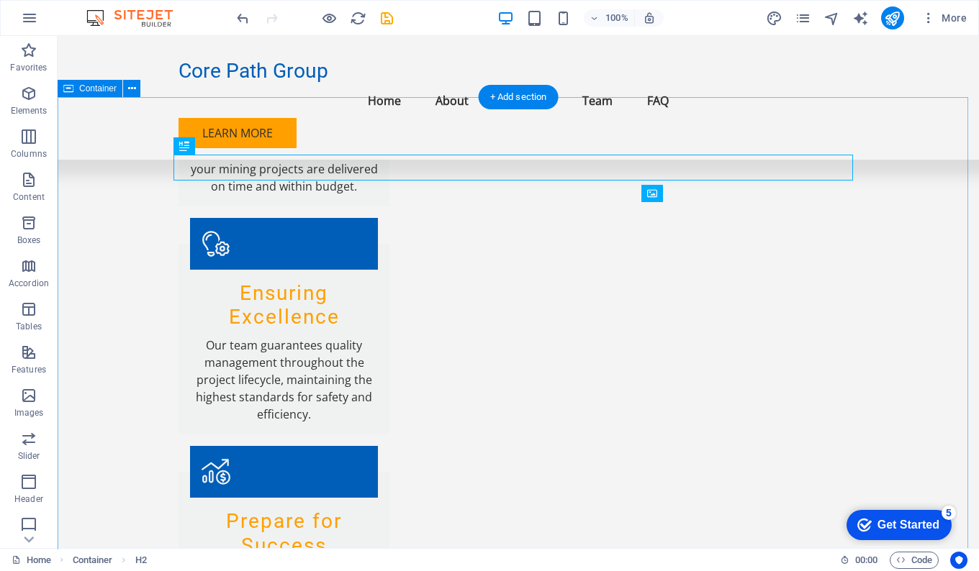
drag, startPoint x: 902, startPoint y: 225, endPoint x: 893, endPoint y: 225, distance: 8.6
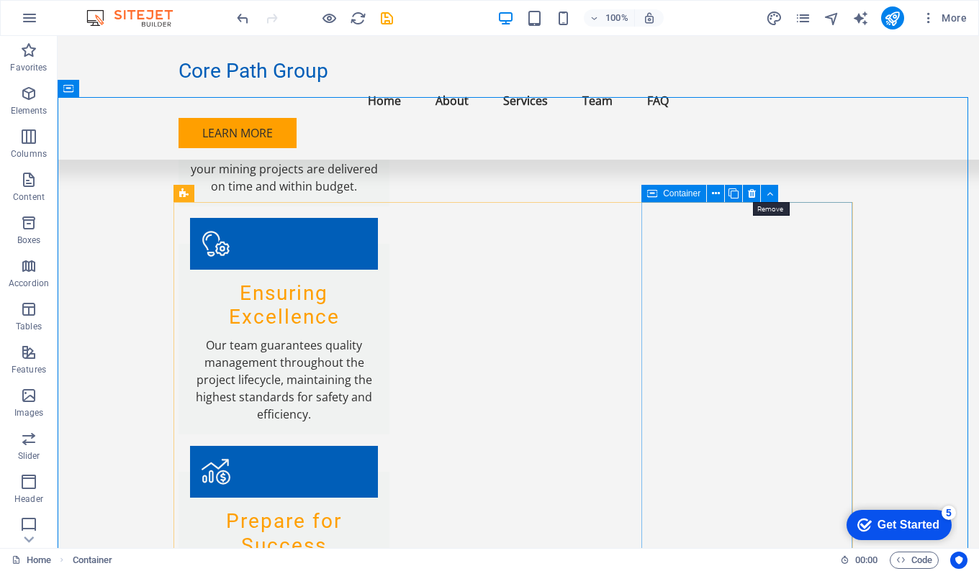
click at [754, 193] on icon at bounding box center [752, 193] width 8 height 15
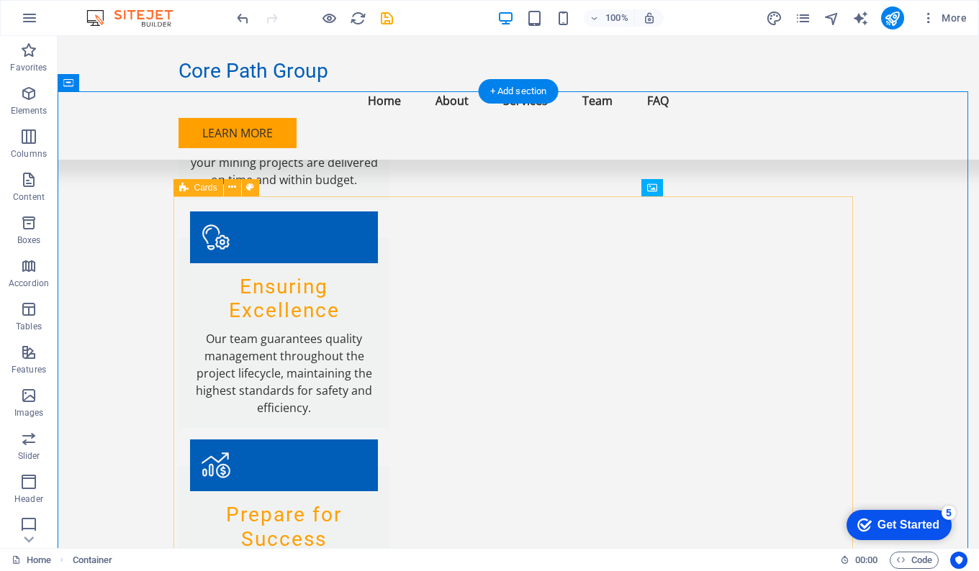
scroll to position [1278, 0]
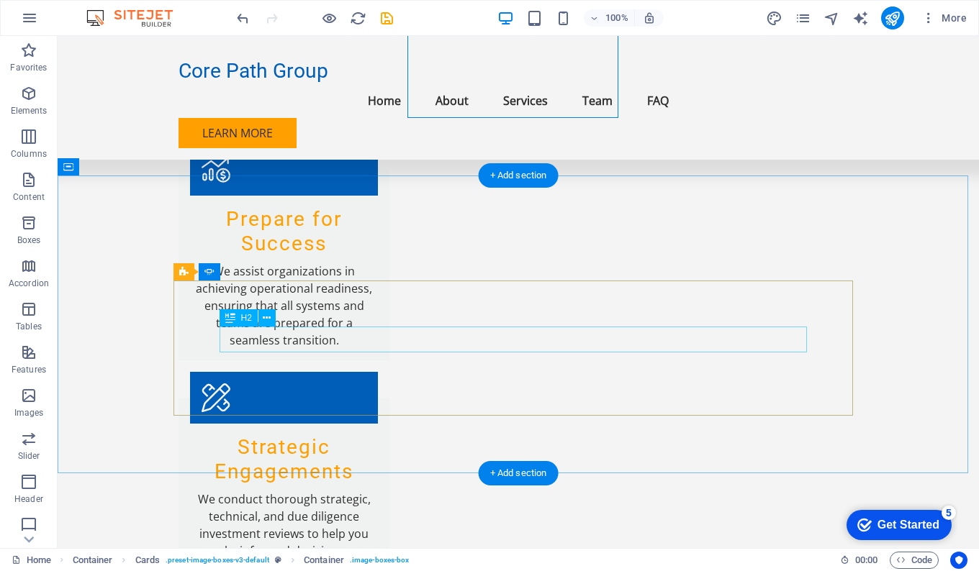
scroll to position [1723, 0]
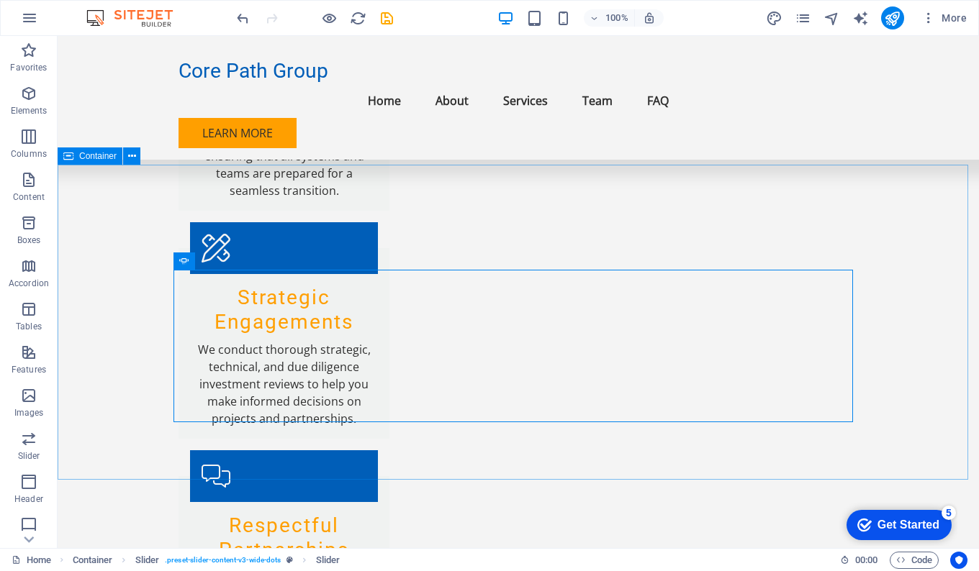
click at [131, 156] on icon at bounding box center [132, 156] width 8 height 15
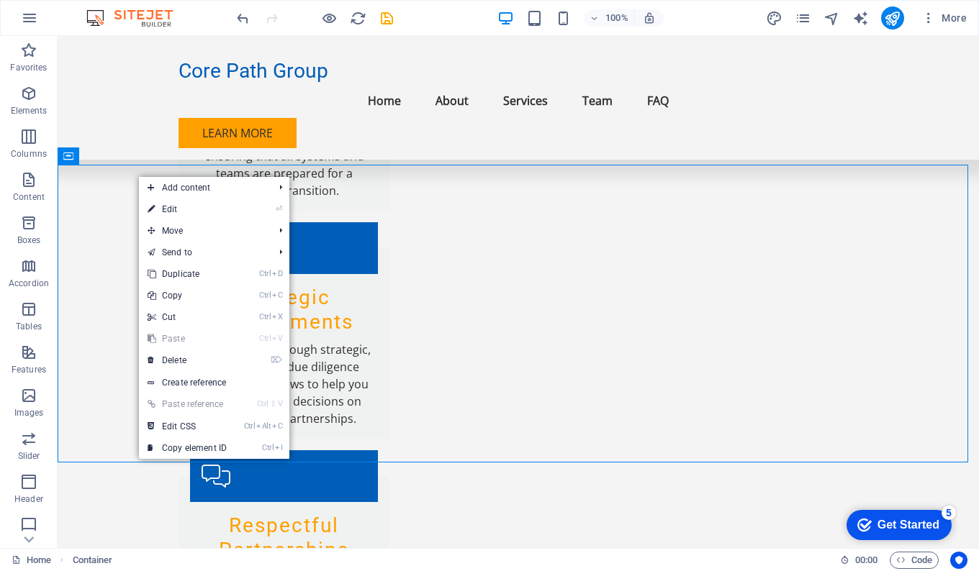
click at [179, 362] on link "⌦ Delete" at bounding box center [187, 361] width 96 height 22
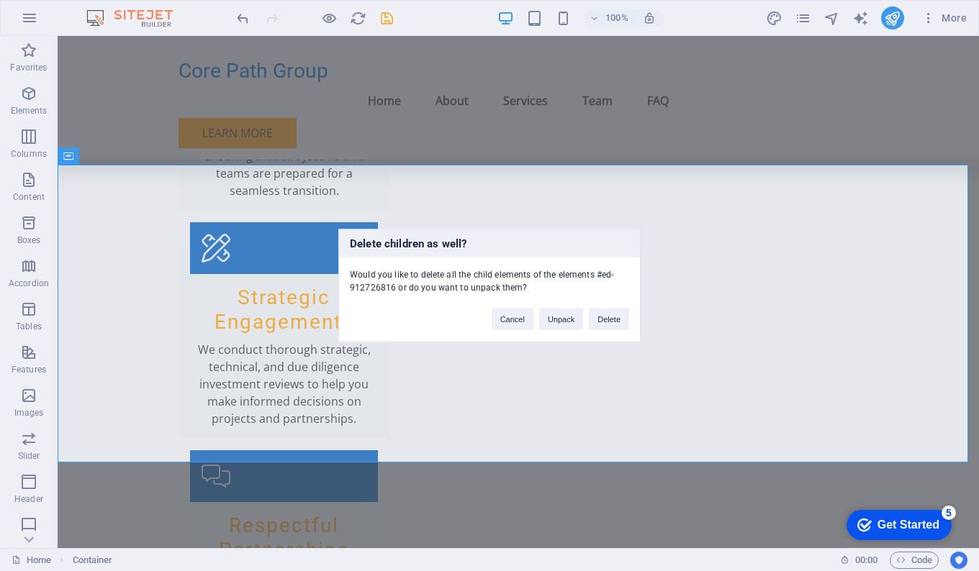
drag, startPoint x: 560, startPoint y: 283, endPoint x: 618, endPoint y: 319, distance: 67.9
click at [618, 319] on button "Delete" at bounding box center [609, 320] width 40 height 22
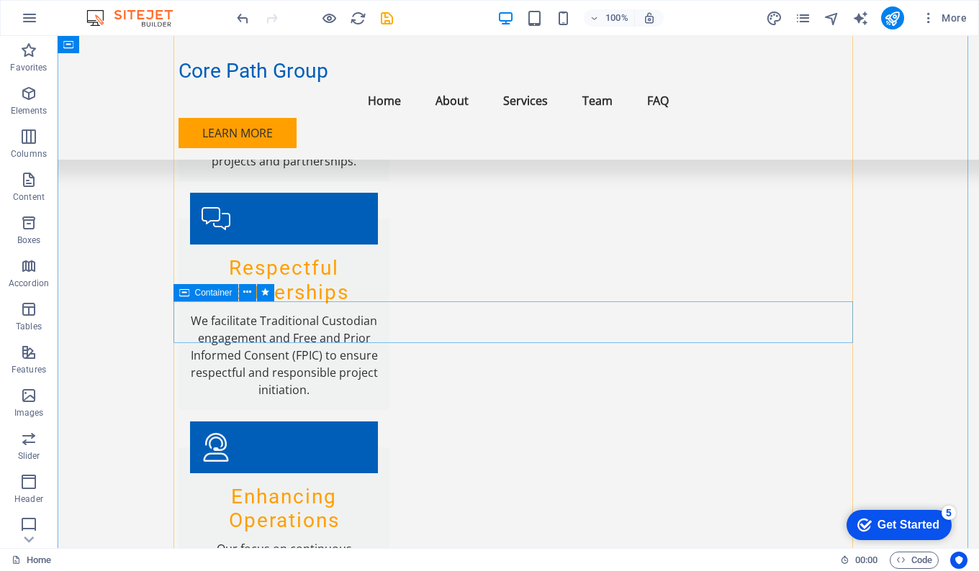
scroll to position [1994, 0]
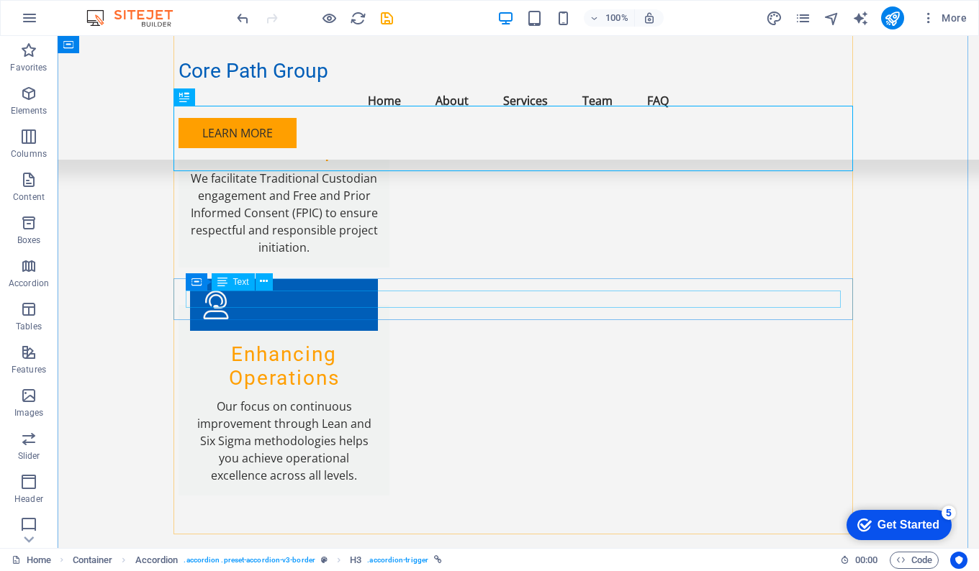
scroll to position [2138, 0]
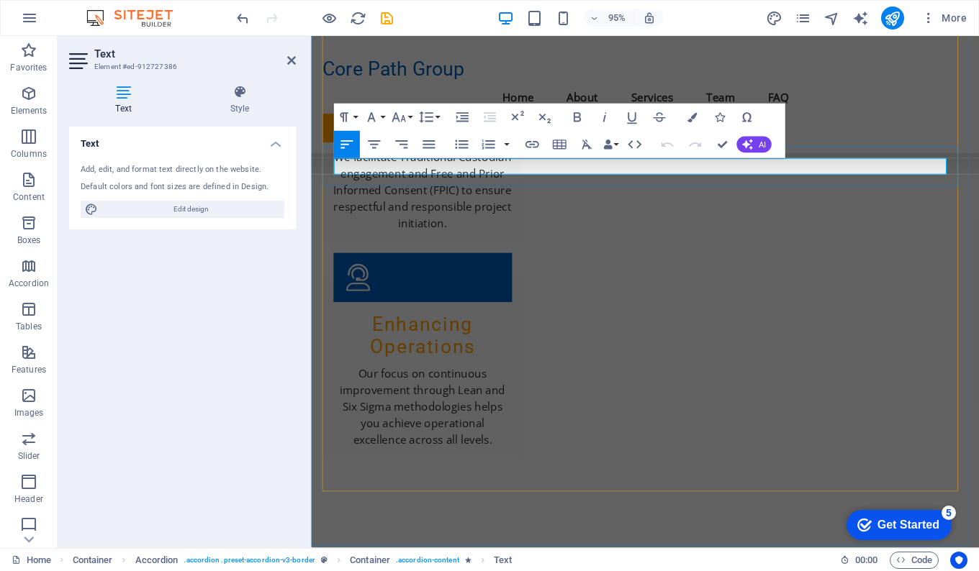
drag, startPoint x: 890, startPoint y: 171, endPoint x: 898, endPoint y: 172, distance: 7.9
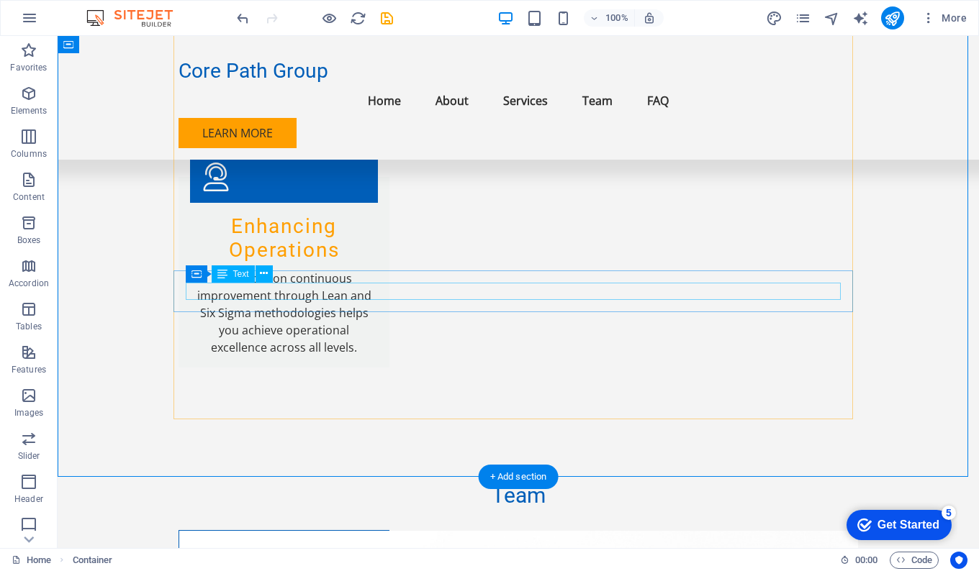
scroll to position [2254, 0]
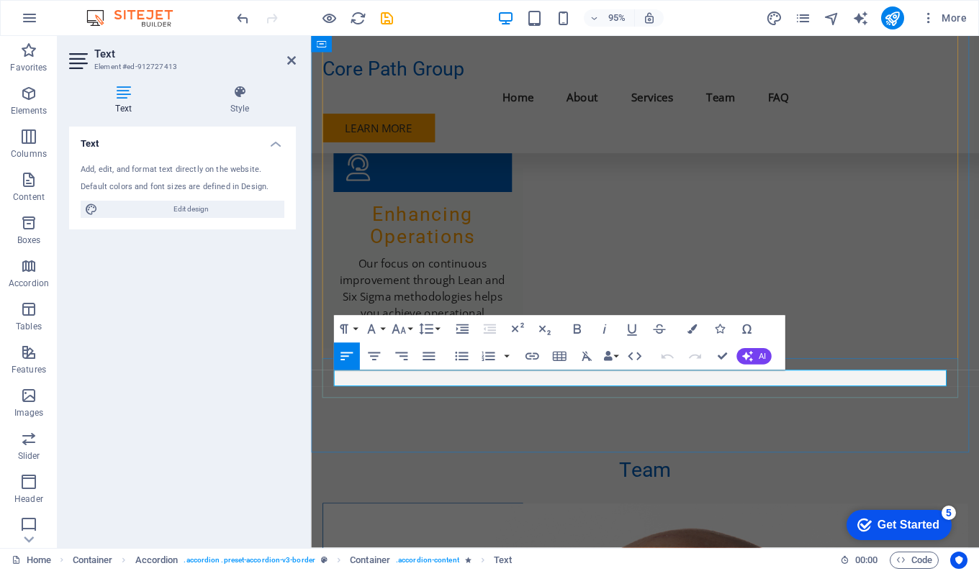
drag, startPoint x: 492, startPoint y: 397, endPoint x: 631, endPoint y: 394, distance: 138.9
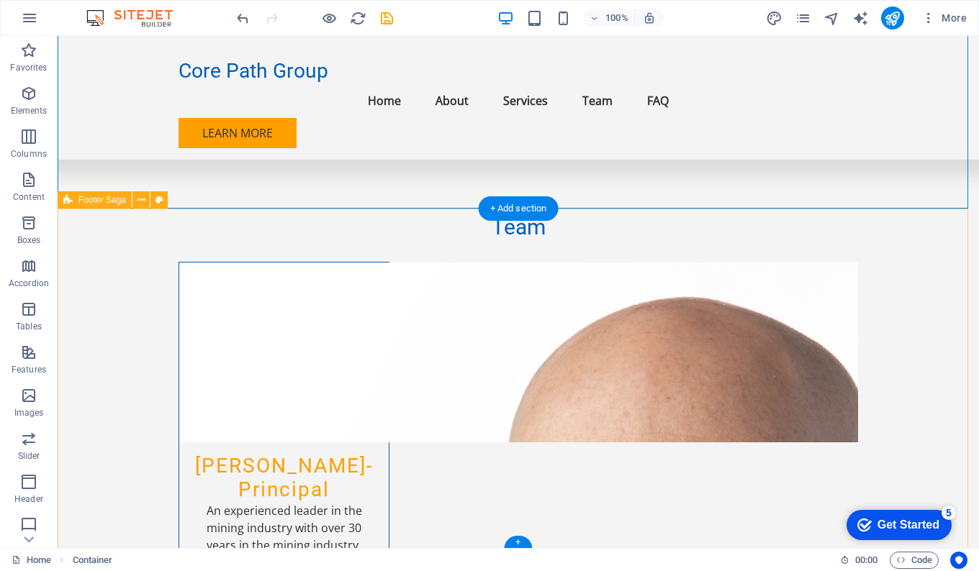
scroll to position [2521, 0]
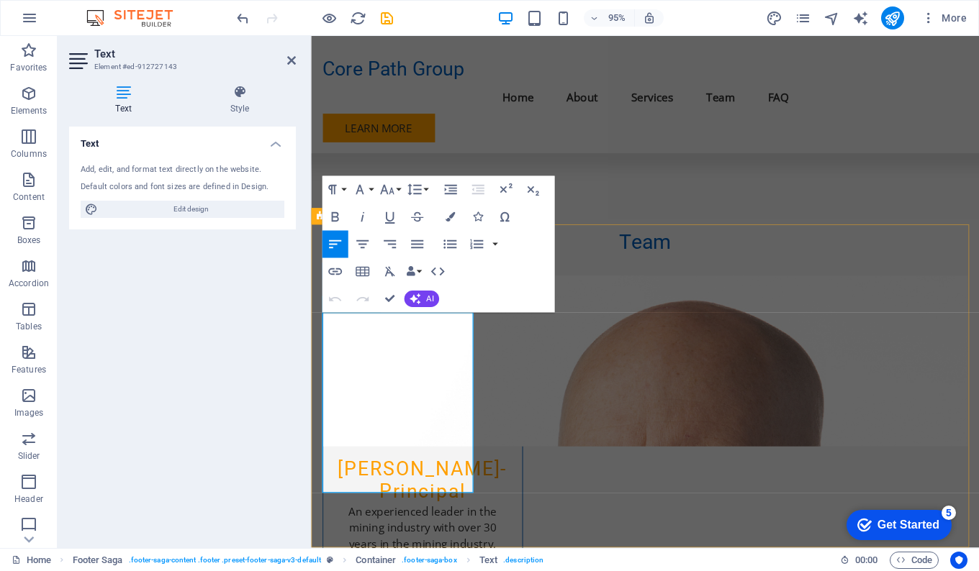
drag, startPoint x: 365, startPoint y: 474, endPoint x: 433, endPoint y: 493, distance: 70.4
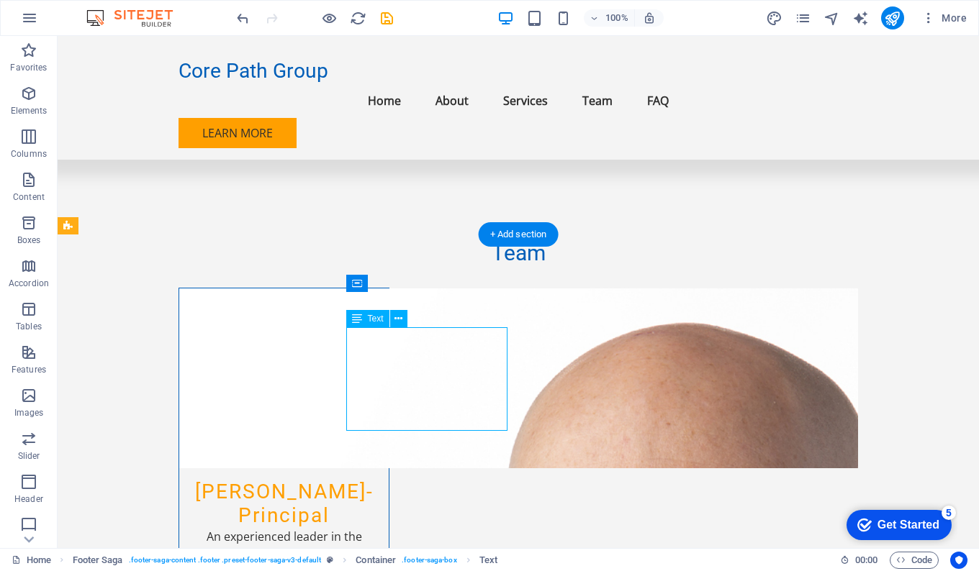
drag, startPoint x: 447, startPoint y: 352, endPoint x: 386, endPoint y: 341, distance: 62.1
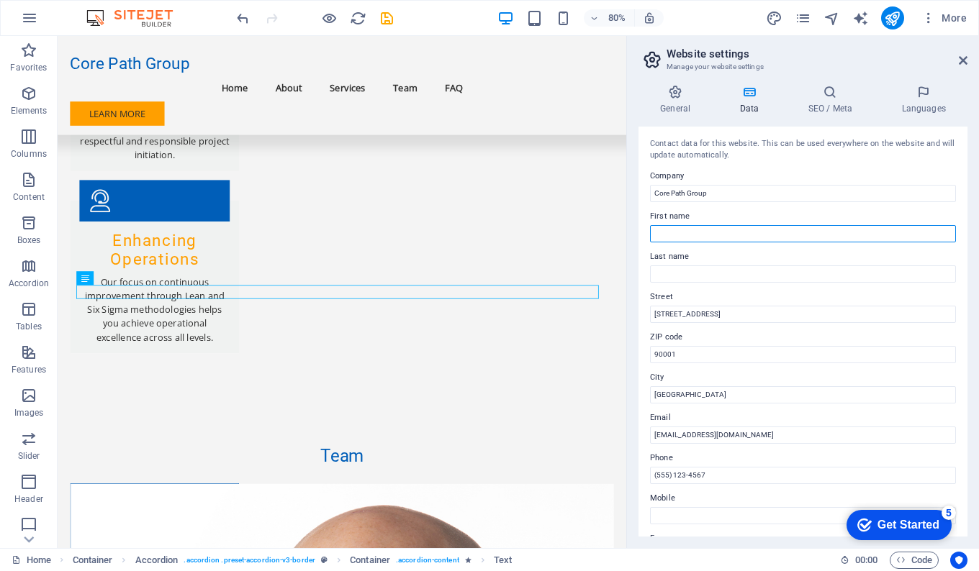
click at [679, 226] on input "First name" at bounding box center [803, 233] width 306 height 17
type input "[PERSON_NAME]"
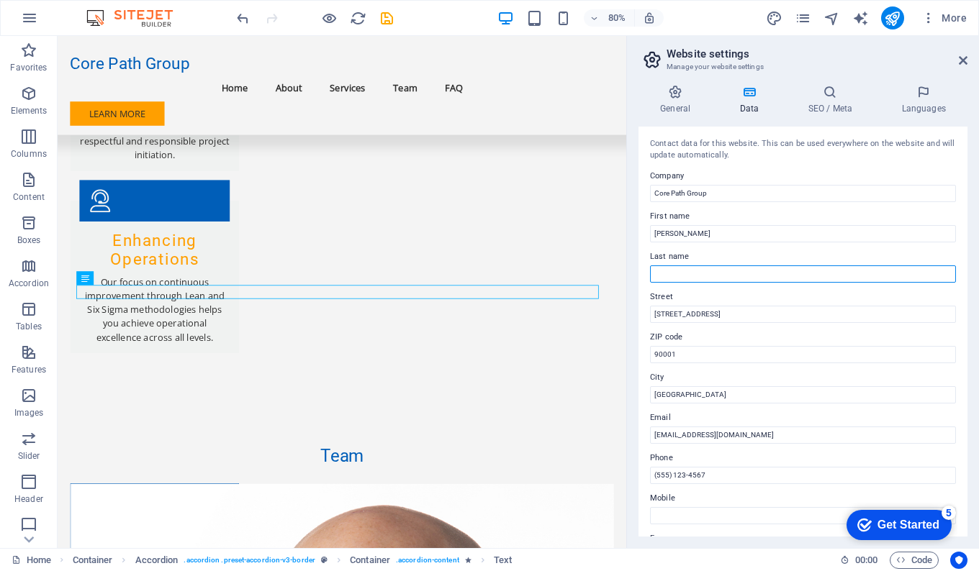
type input "[PERSON_NAME]"
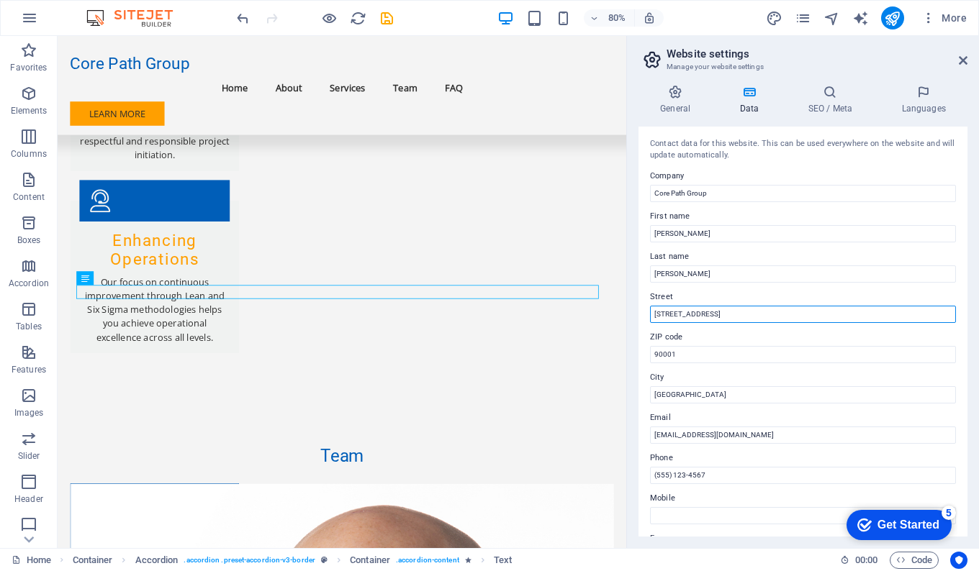
click at [695, 312] on input "[STREET_ADDRESS]" at bounding box center [803, 314] width 306 height 17
click at [701, 312] on input "[STREET_ADDRESS]" at bounding box center [803, 314] width 306 height 17
drag, startPoint x: 736, startPoint y: 317, endPoint x: 635, endPoint y: 316, distance: 100.8
click at [635, 316] on div "General Data SEO / Meta Languages Website name [DOMAIN_NAME] Logo Drag files he…" at bounding box center [803, 310] width 352 height 475
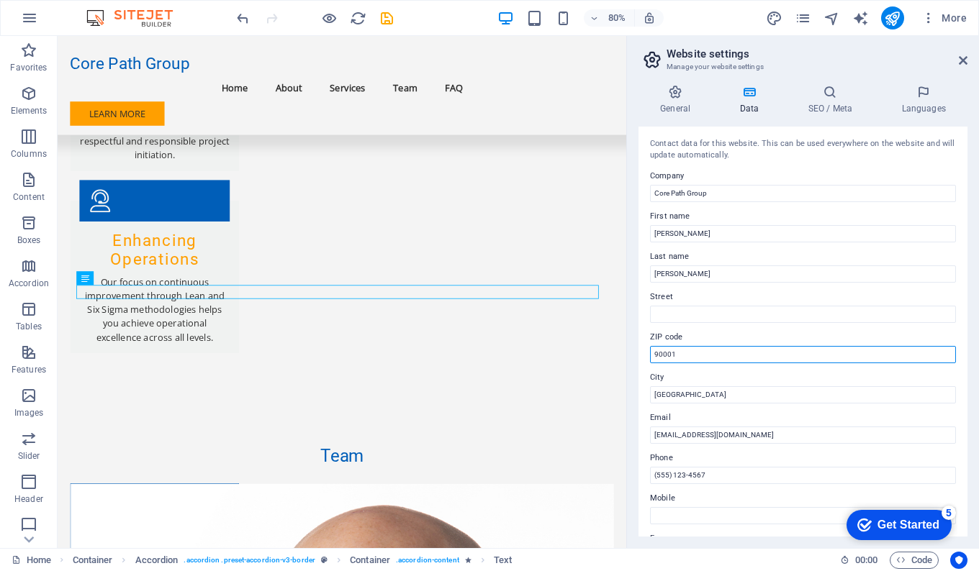
click at [692, 351] on input "90001" at bounding box center [803, 354] width 306 height 17
type input "6174"
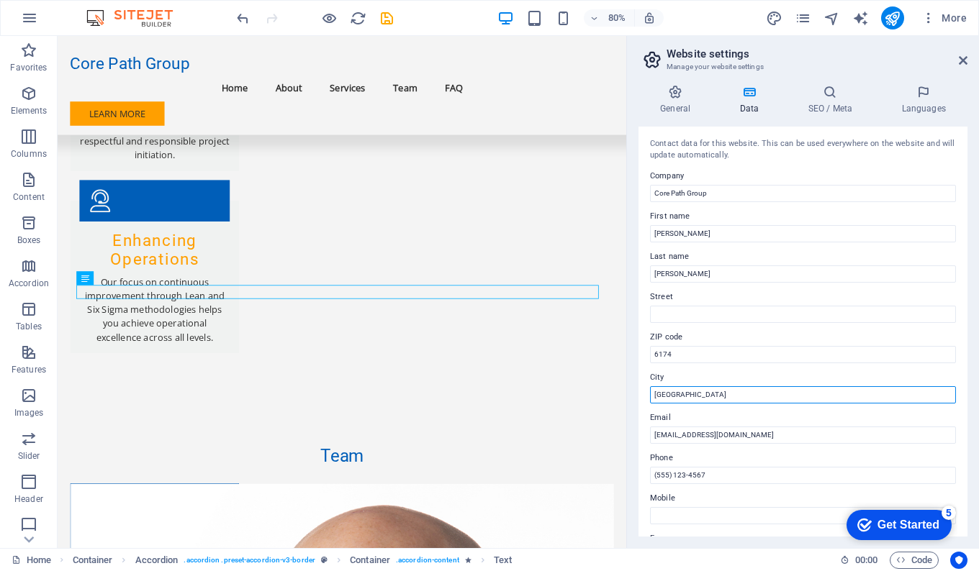
click at [677, 392] on input "[GEOGRAPHIC_DATA]" at bounding box center [803, 395] width 306 height 17
type input "GOLDEN BAY"
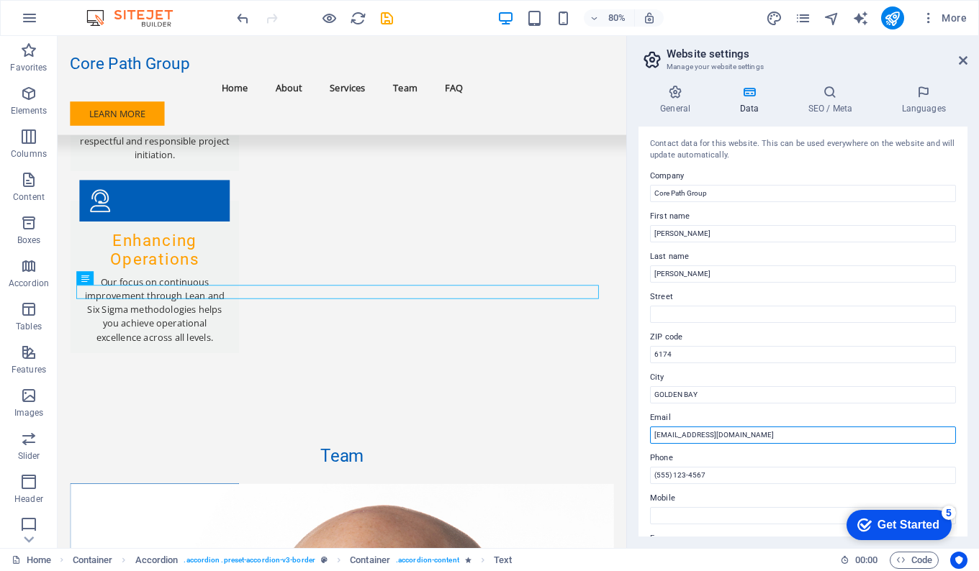
click at [708, 438] on input "[EMAIL_ADDRESS][DOMAIN_NAME]" at bounding box center [803, 435] width 306 height 17
click at [710, 438] on input "[EMAIL_ADDRESS][DOMAIN_NAME]" at bounding box center [803, 435] width 306 height 17
click at [710, 440] on input "[EMAIL_ADDRESS][DOMAIN_NAME]" at bounding box center [803, 435] width 306 height 17
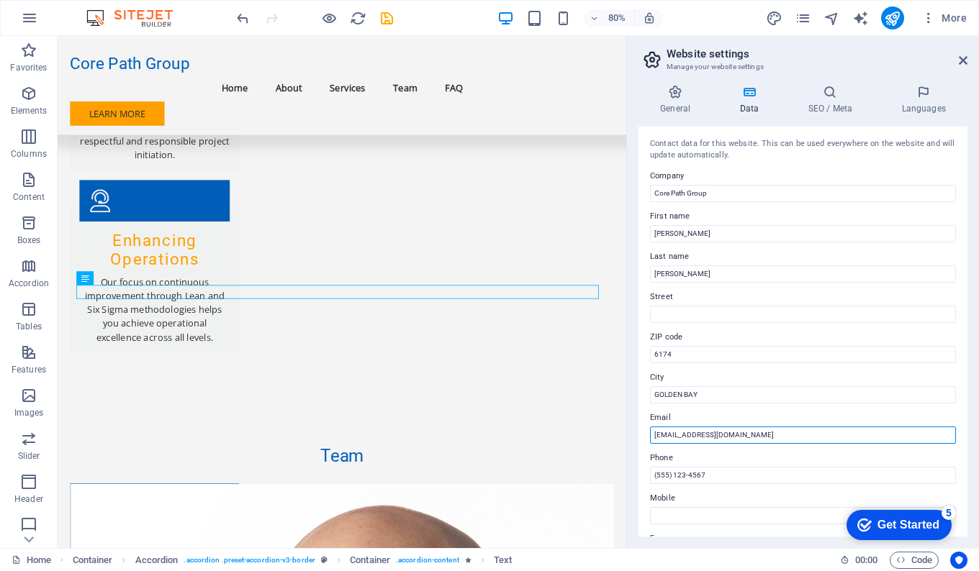
click at [712, 439] on input "[EMAIL_ADDRESS][DOMAIN_NAME]" at bounding box center [803, 435] width 306 height 17
click at [756, 435] on input "[EMAIL_ADDRESS][DOMAIN_NAME]" at bounding box center [803, 435] width 306 height 17
type input "[EMAIL_ADDRESS][DOMAIN_NAME]"
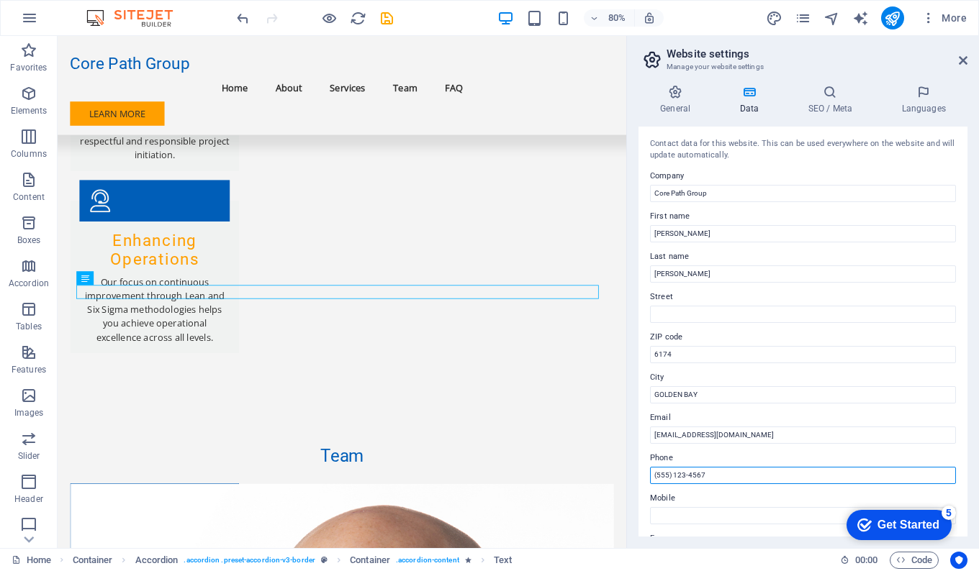
click at [702, 475] on input "(555) 123-4567" at bounding box center [803, 475] width 306 height 17
click at [702, 476] on input "(555) 123-4567" at bounding box center [803, 475] width 306 height 17
type input "[PHONE_NUMBER]"
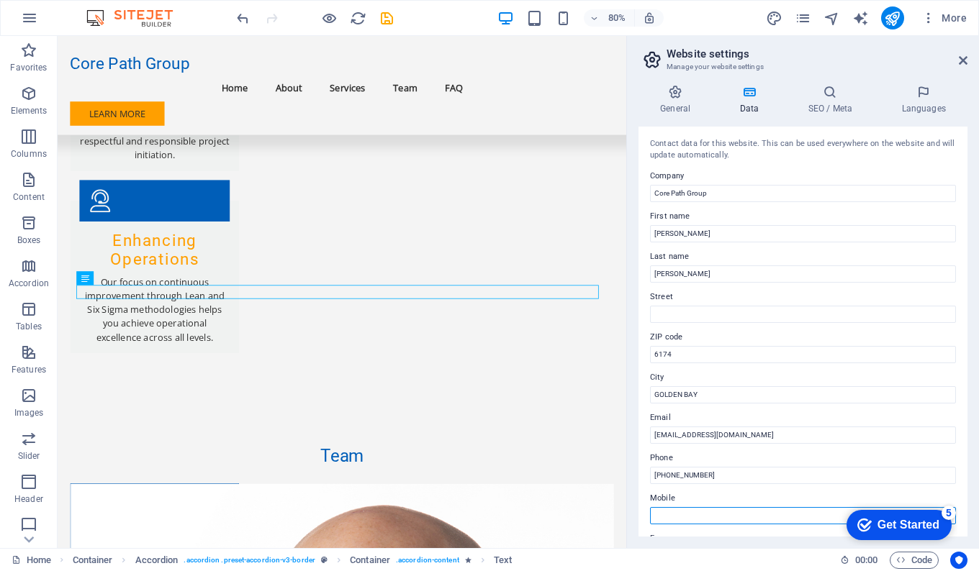
click at [682, 514] on input "Mobile" at bounding box center [803, 515] width 306 height 17
click at [661, 466] on label "Phone" at bounding box center [803, 458] width 306 height 17
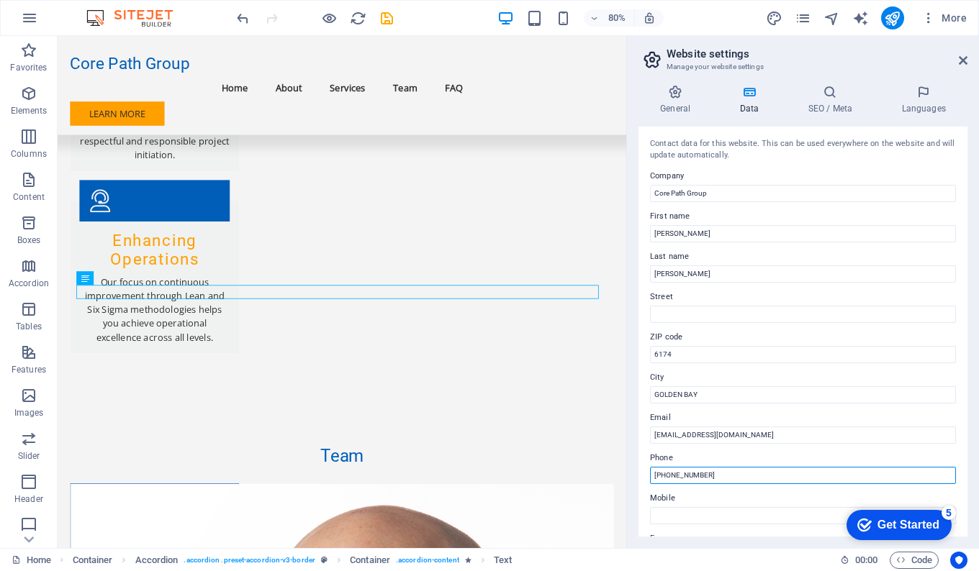
click at [661, 467] on input "[PHONE_NUMBER]" at bounding box center [803, 475] width 306 height 17
click at [666, 472] on input "[PHONE_NUMBER]" at bounding box center [803, 475] width 306 height 17
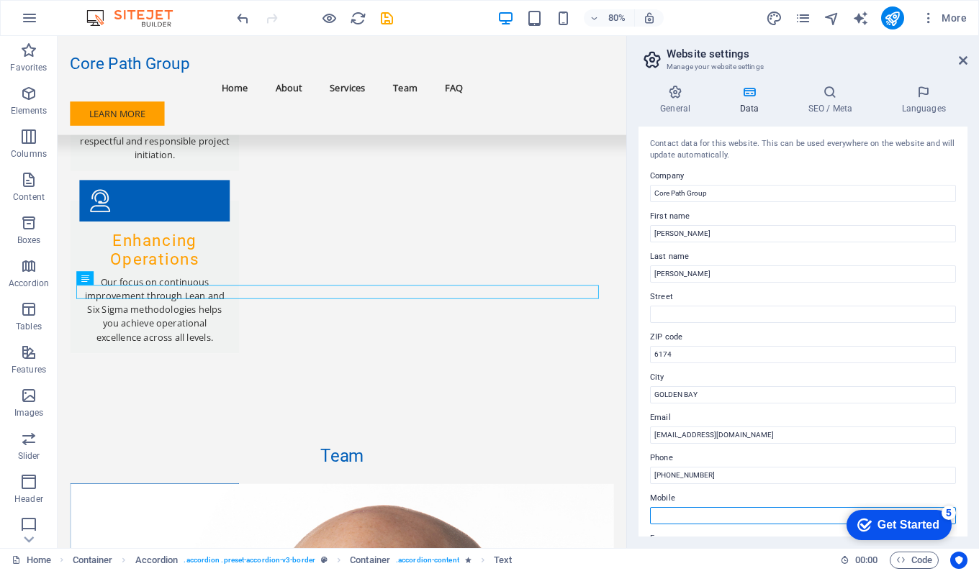
click at [679, 513] on input "Mobile" at bounding box center [803, 515] width 306 height 17
paste input "[PHONE_NUMBER]"
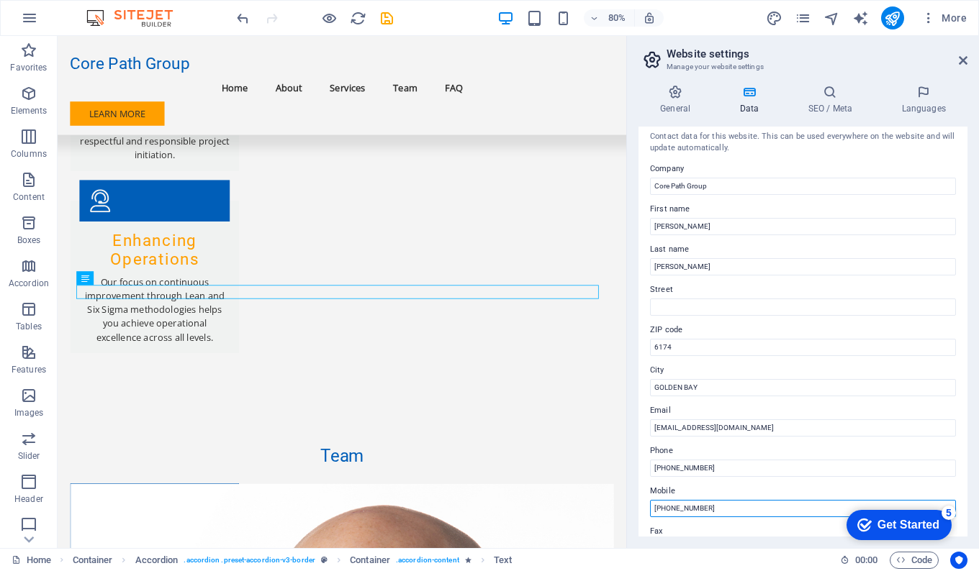
scroll to position [0, 0]
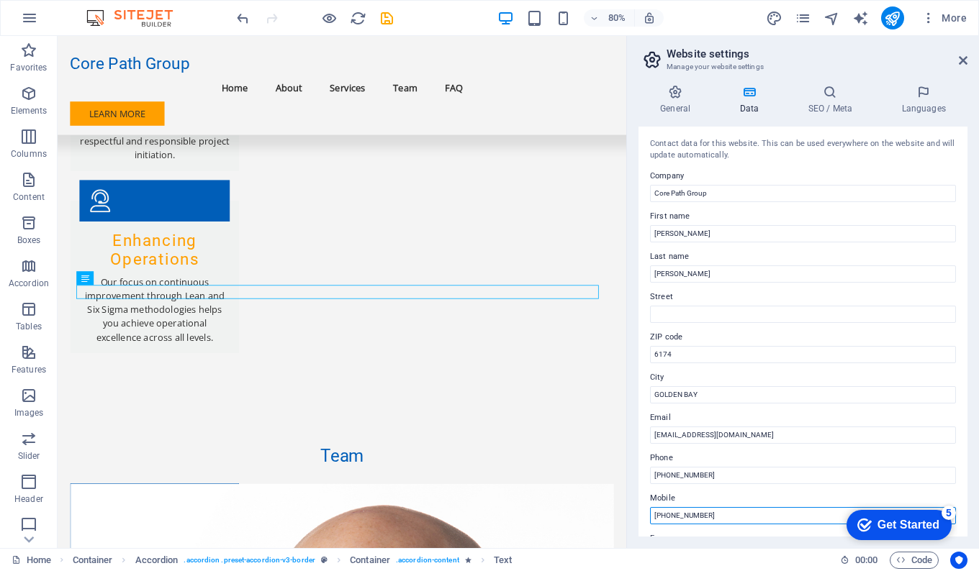
type input "[PHONE_NUMBER]"
click at [964, 58] on icon at bounding box center [963, 61] width 9 height 12
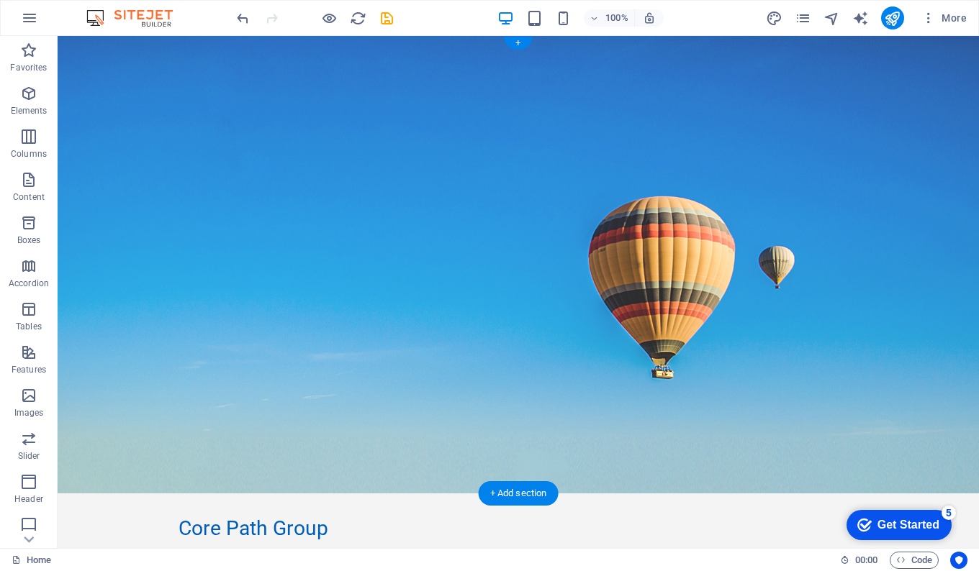
click at [790, 199] on figure at bounding box center [518, 265] width 921 height 458
select select "header"
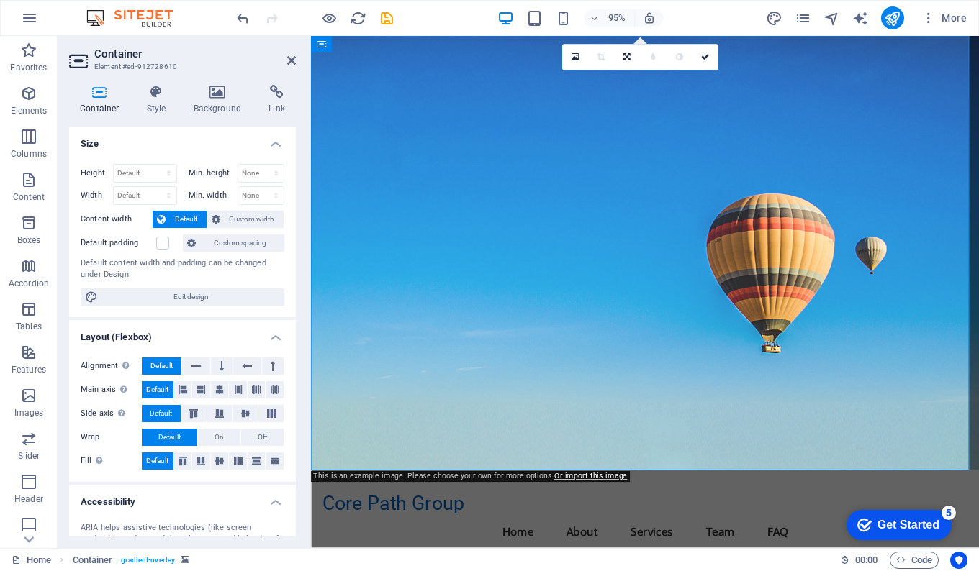
click at [220, 94] on icon at bounding box center [218, 92] width 70 height 14
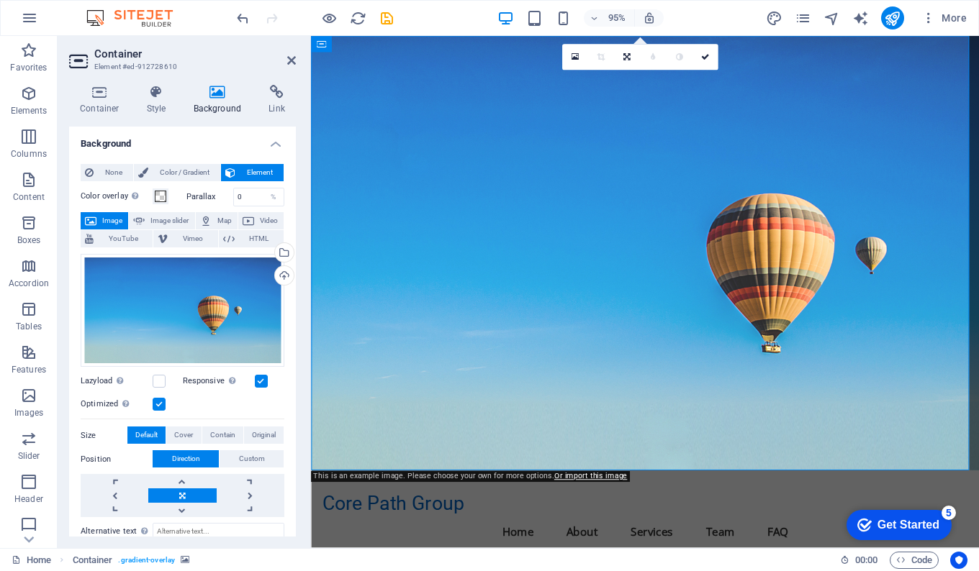
click at [279, 271] on div "Upload" at bounding box center [283, 277] width 22 height 22
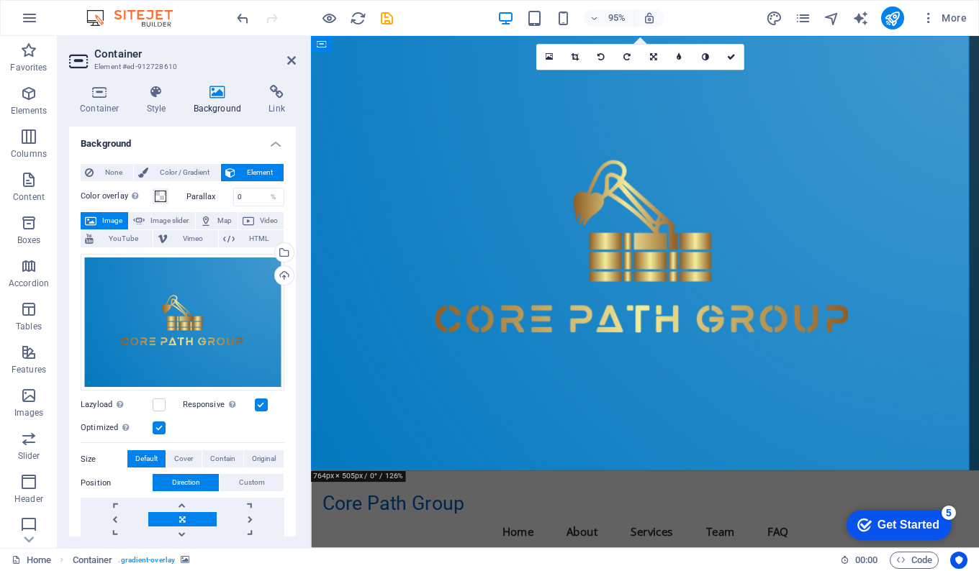
click at [282, 251] on div "Select files from the file manager, stock photos, or upload file(s)" at bounding box center [283, 254] width 22 height 22
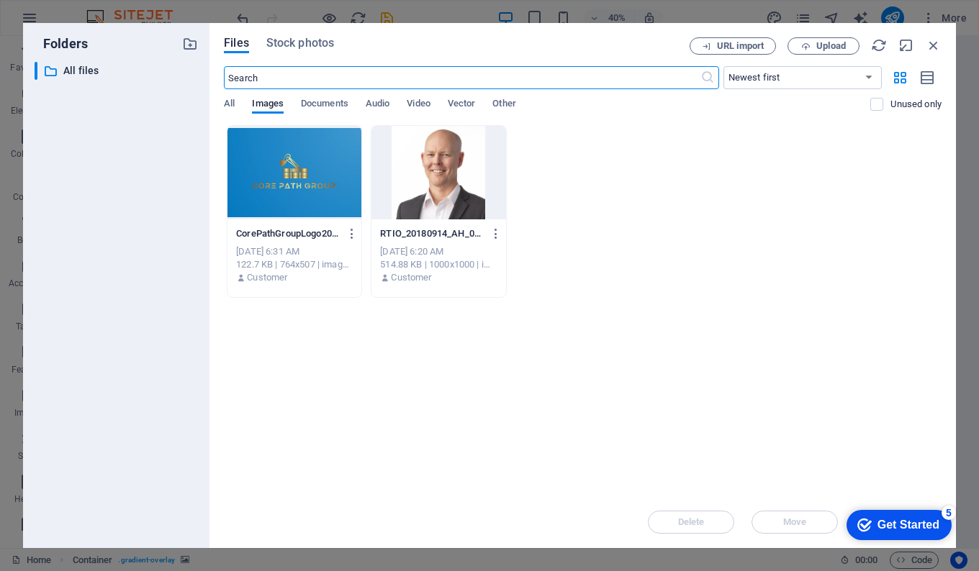
click at [304, 188] on div at bounding box center [294, 173] width 134 height 94
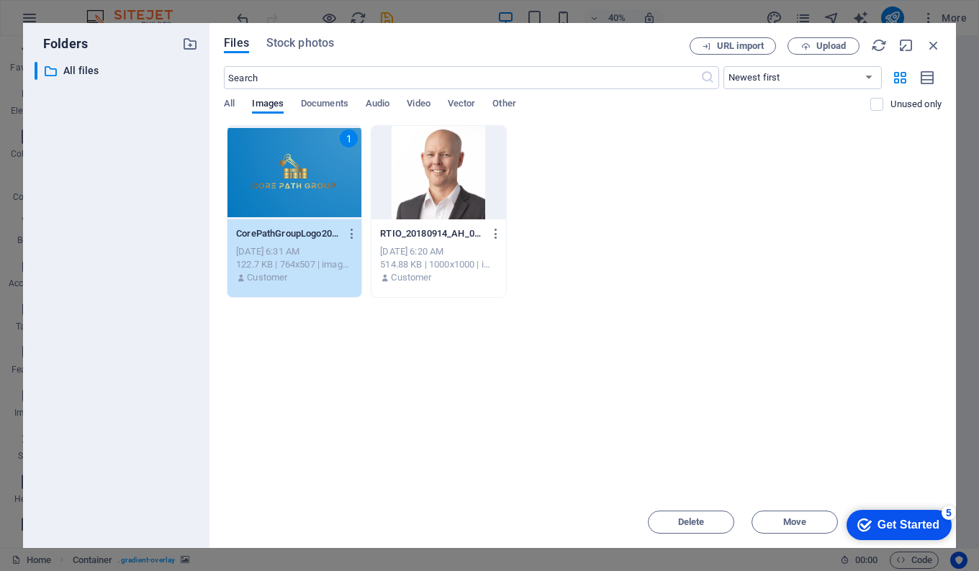
click at [306, 187] on div "1" at bounding box center [294, 173] width 134 height 94
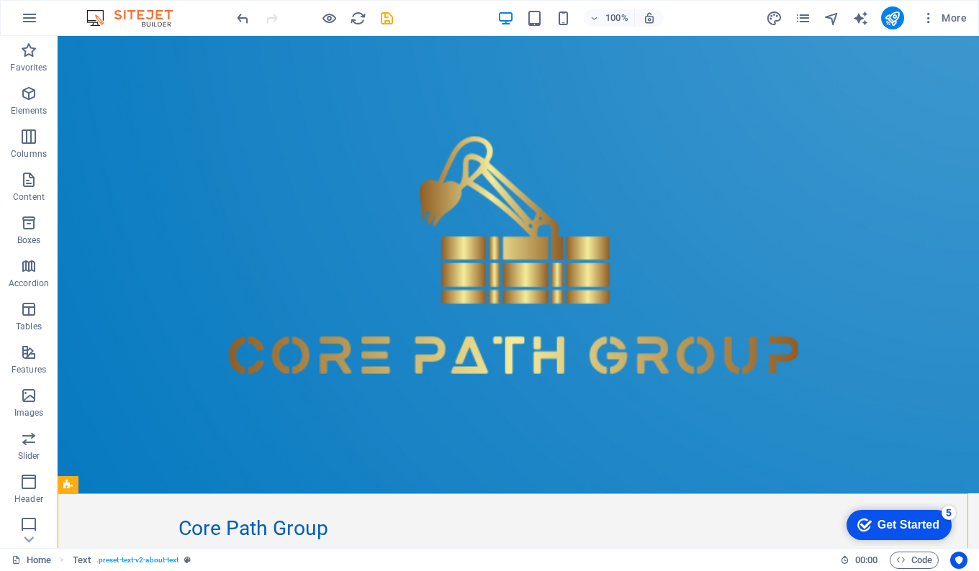
click at [22, 99] on icon "button" at bounding box center [28, 93] width 17 height 17
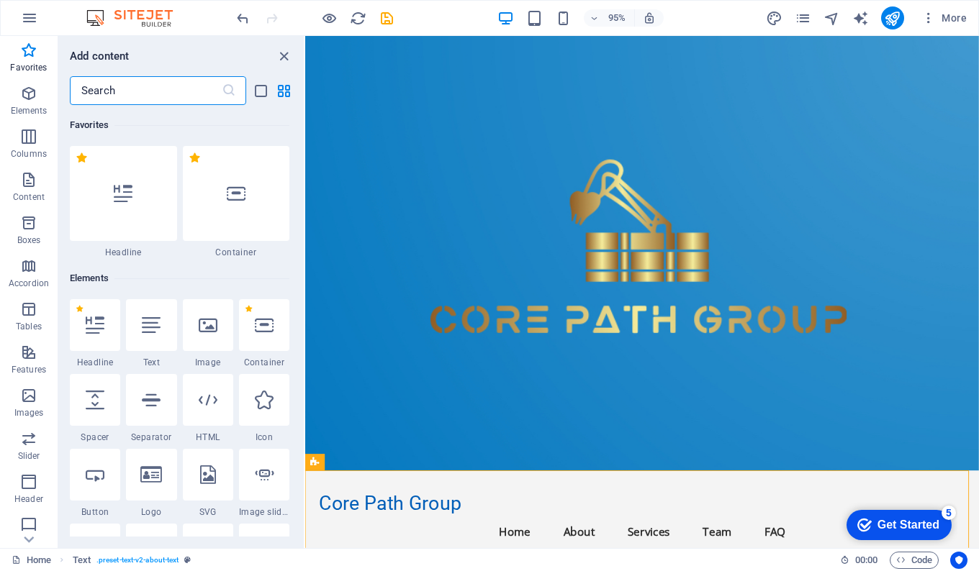
click at [281, 94] on icon "grid-view" at bounding box center [284, 91] width 17 height 17
click at [265, 94] on icon "list-view" at bounding box center [261, 91] width 17 height 17
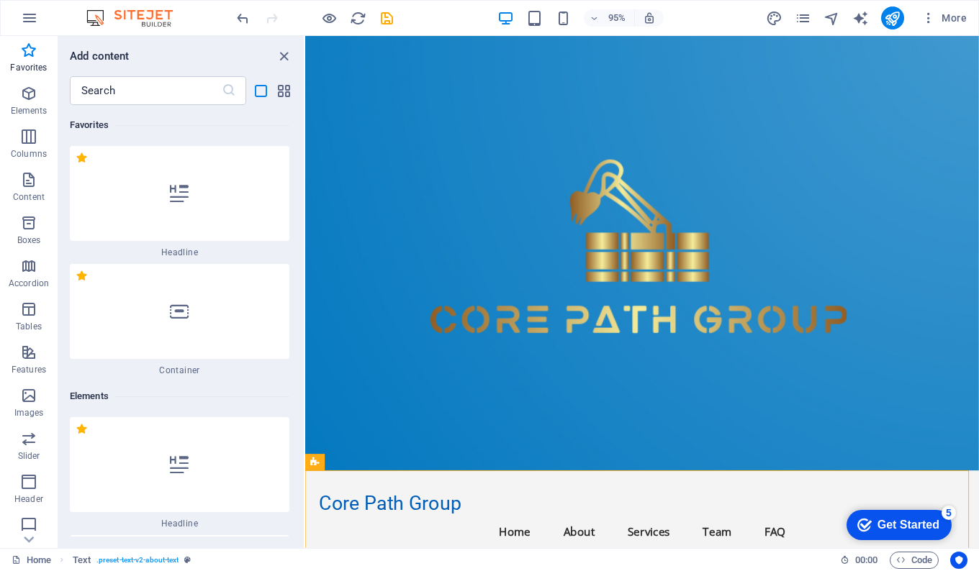
click at [218, 186] on div at bounding box center [180, 193] width 220 height 95
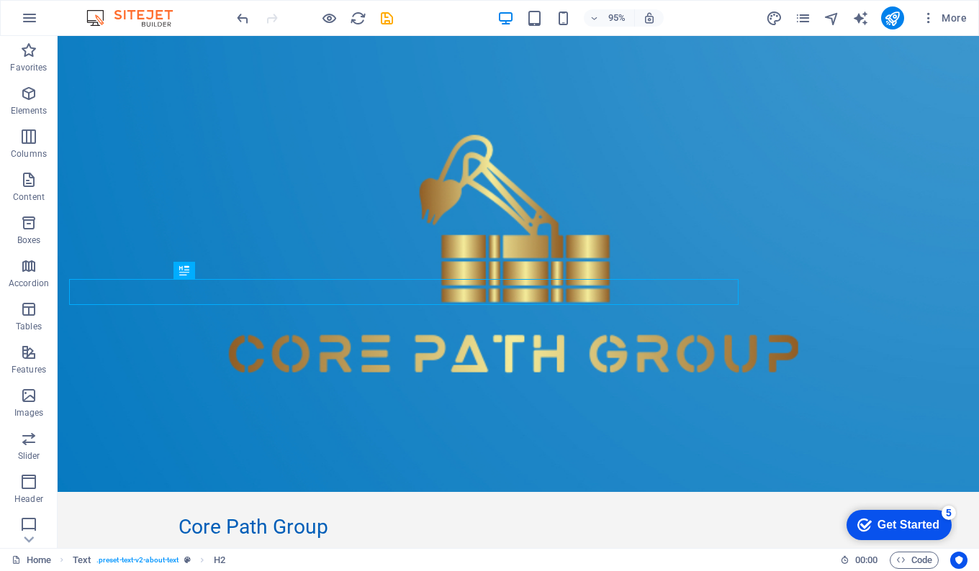
scroll to position [272, 0]
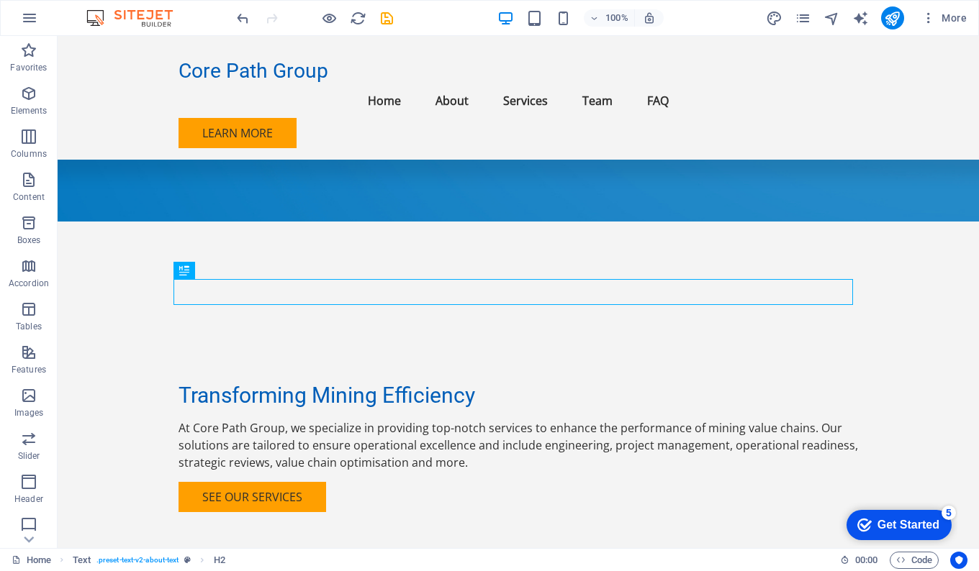
click at [32, 186] on icon "button" at bounding box center [28, 179] width 17 height 17
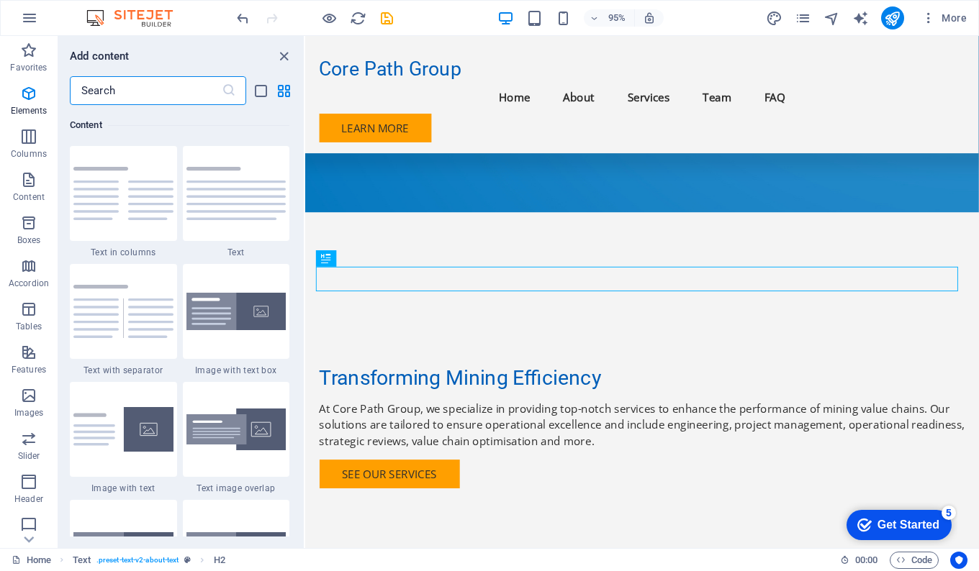
click at [23, 234] on span "Boxes" at bounding box center [29, 231] width 58 height 35
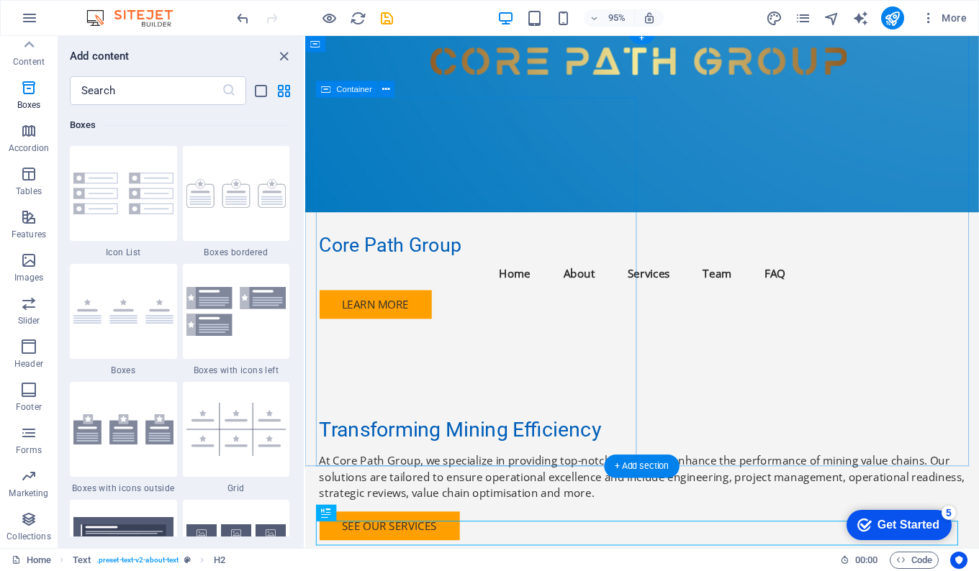
scroll to position [0, 0]
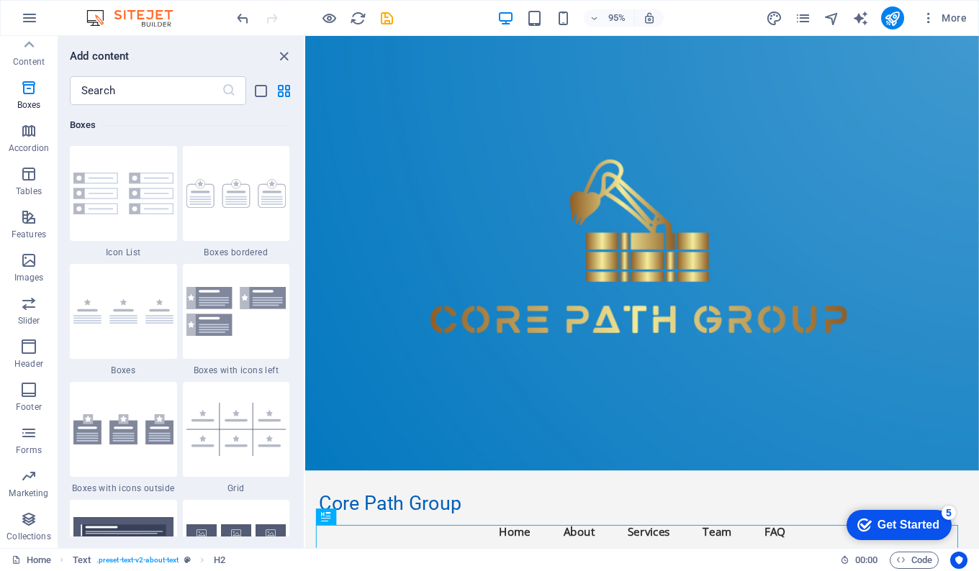
drag, startPoint x: 281, startPoint y: 54, endPoint x: 225, endPoint y: 18, distance: 67.3
click at [282, 54] on icon "close panel" at bounding box center [284, 56] width 17 height 17
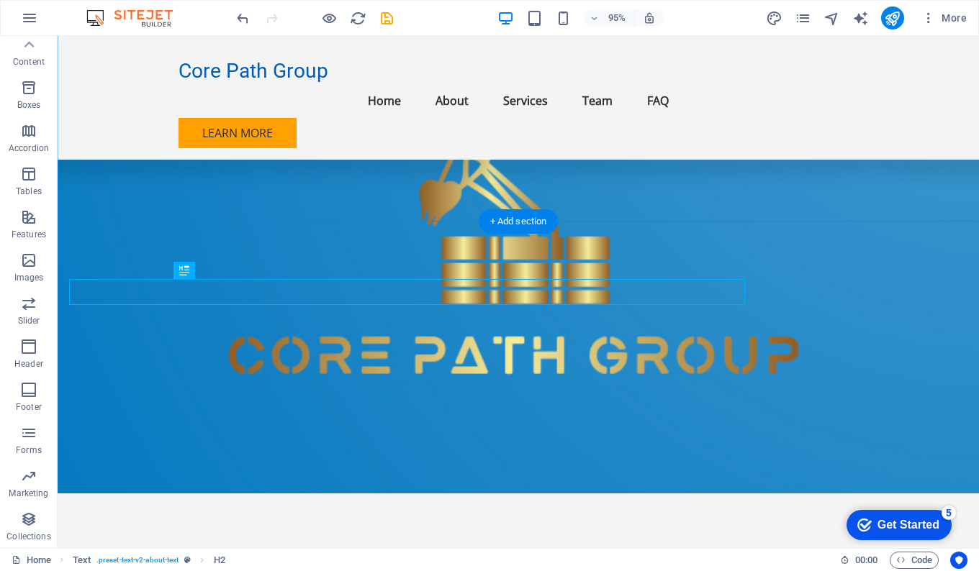
scroll to position [272, 0]
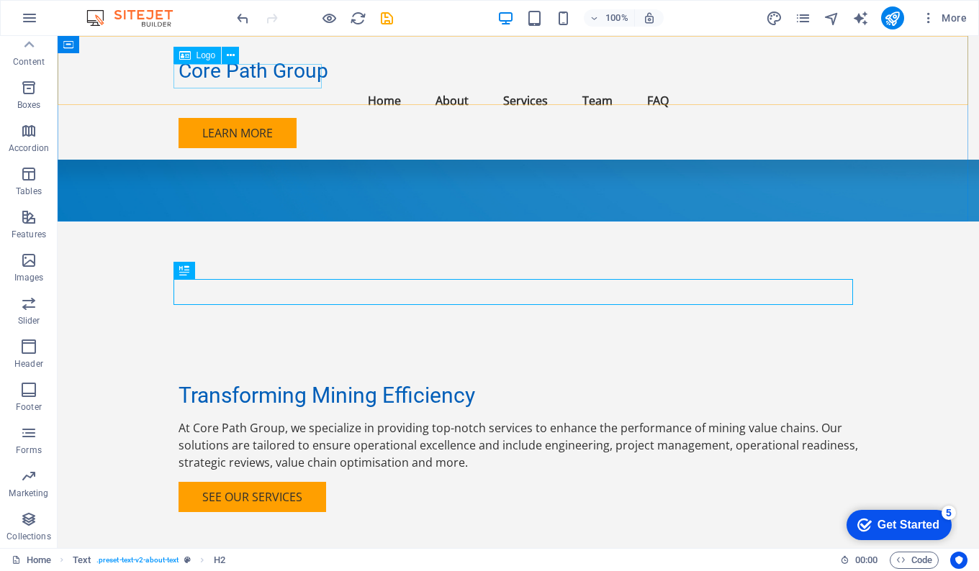
click at [197, 56] on span "Logo" at bounding box center [205, 55] width 19 height 9
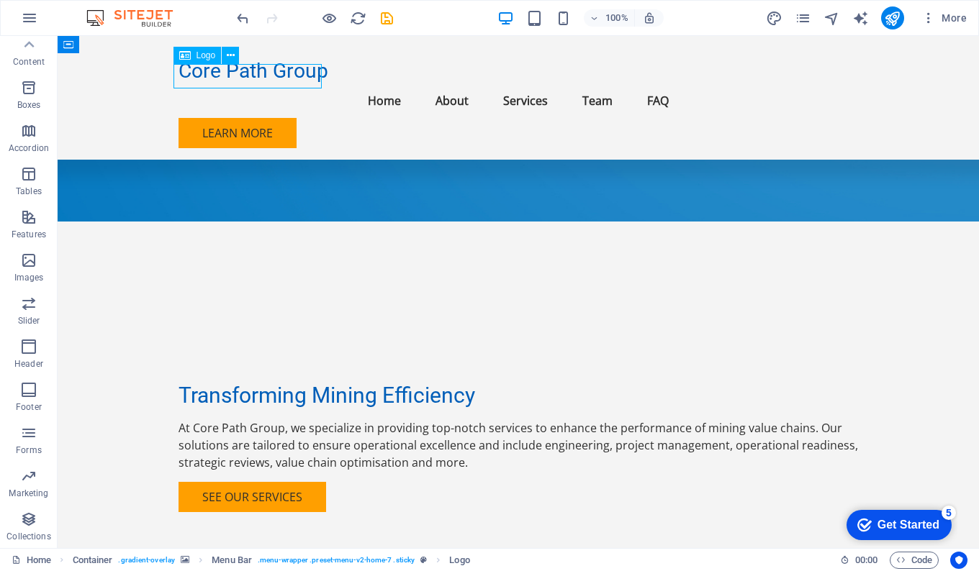
click at [197, 56] on span "Logo" at bounding box center [205, 55] width 19 height 9
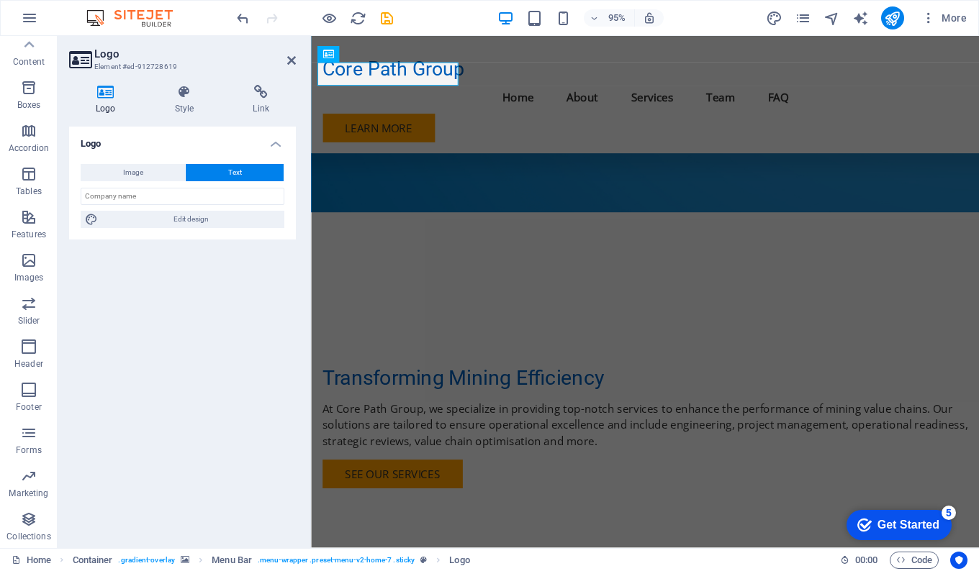
click at [294, 60] on icon at bounding box center [291, 61] width 9 height 12
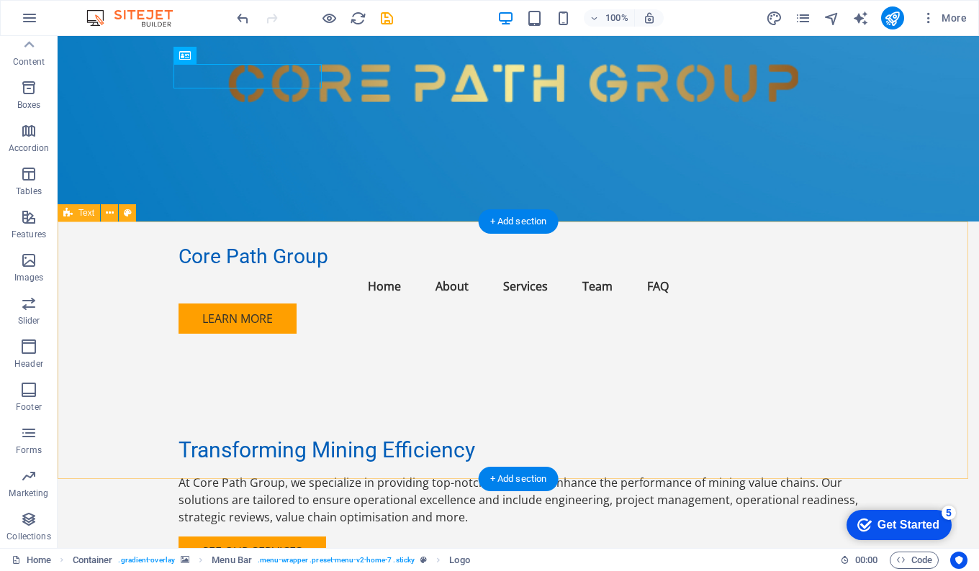
scroll to position [0, 0]
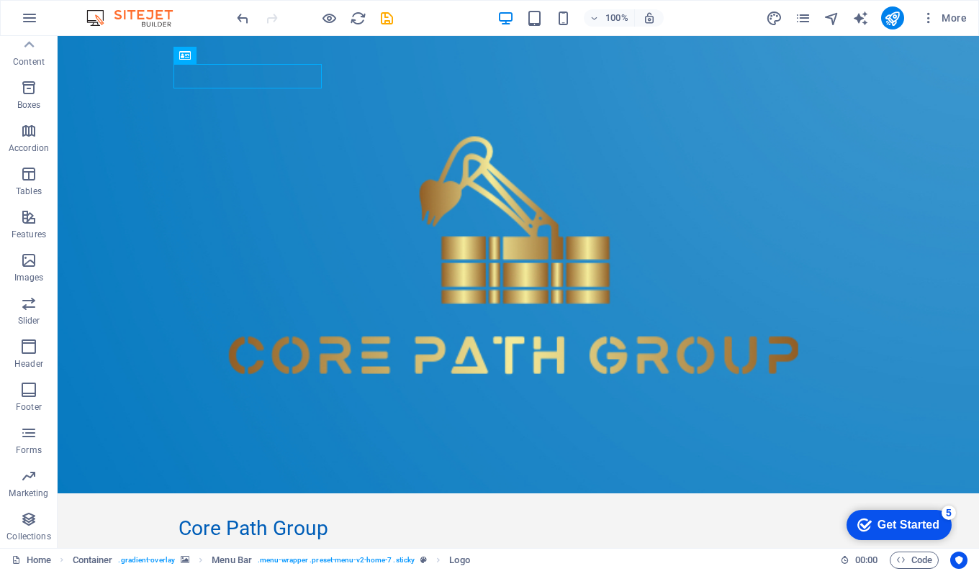
click at [30, 45] on icon at bounding box center [29, 45] width 20 height 20
click at [36, 16] on icon "button" at bounding box center [29, 17] width 17 height 17
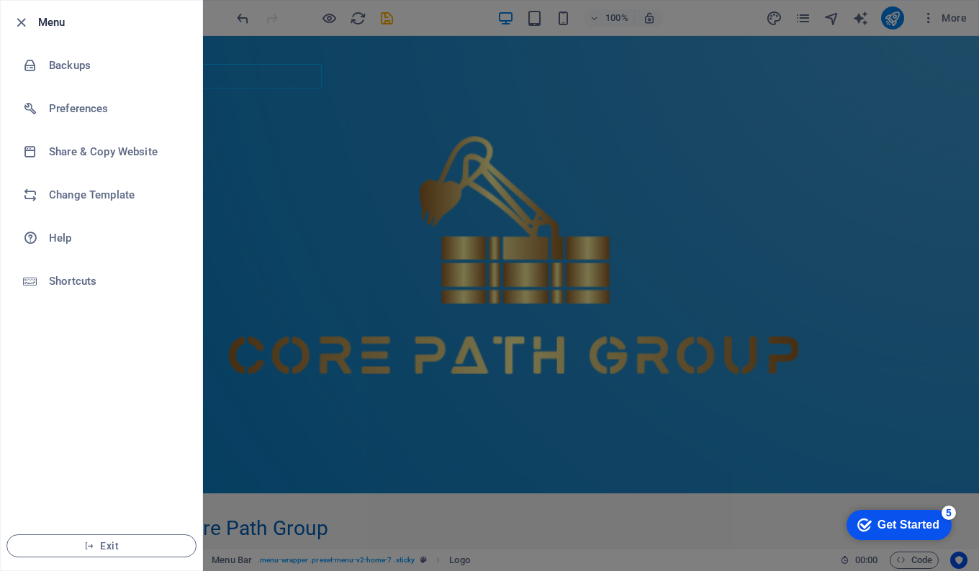
click at [23, 16] on icon "button" at bounding box center [21, 22] width 17 height 17
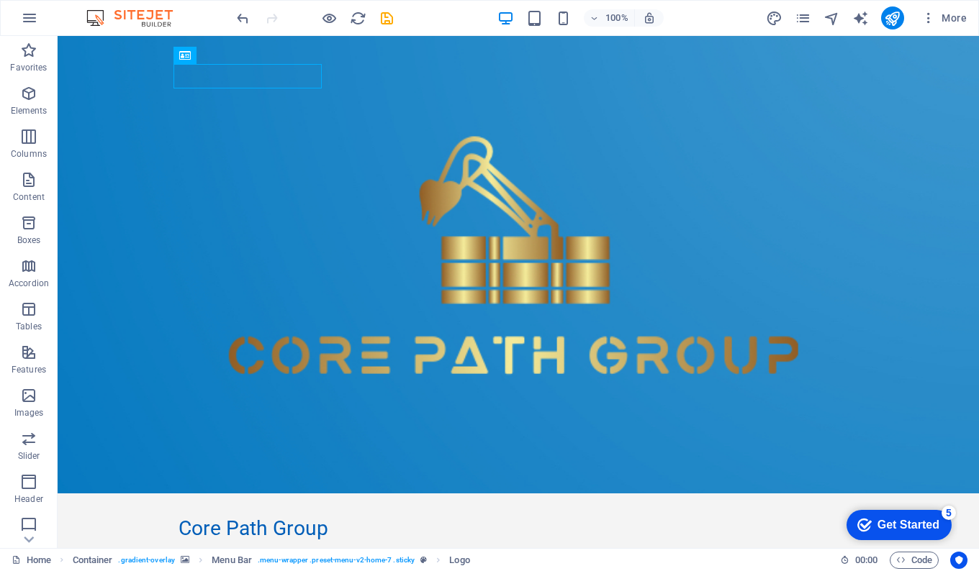
click at [934, 22] on icon "button" at bounding box center [928, 18] width 14 height 14
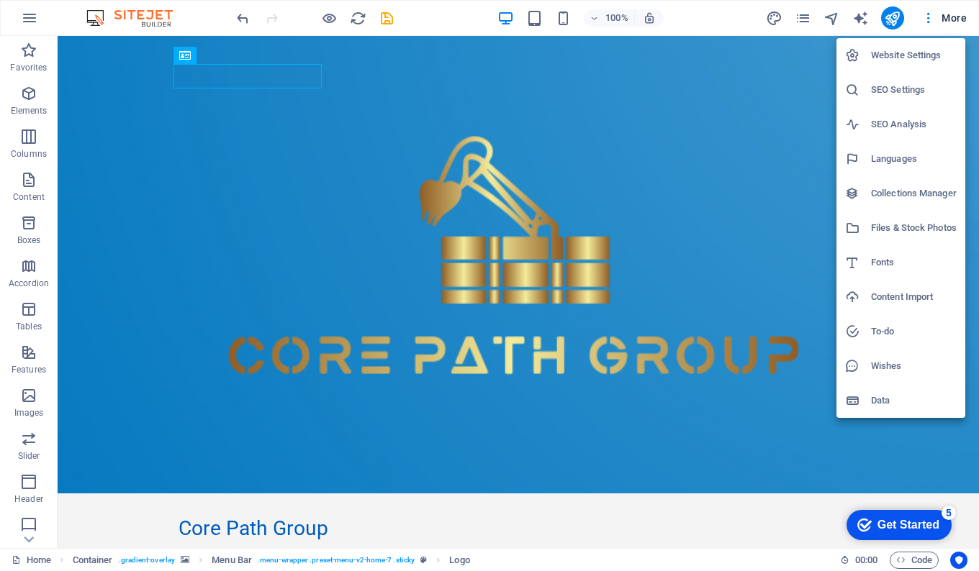
click at [736, 157] on div at bounding box center [489, 285] width 979 height 571
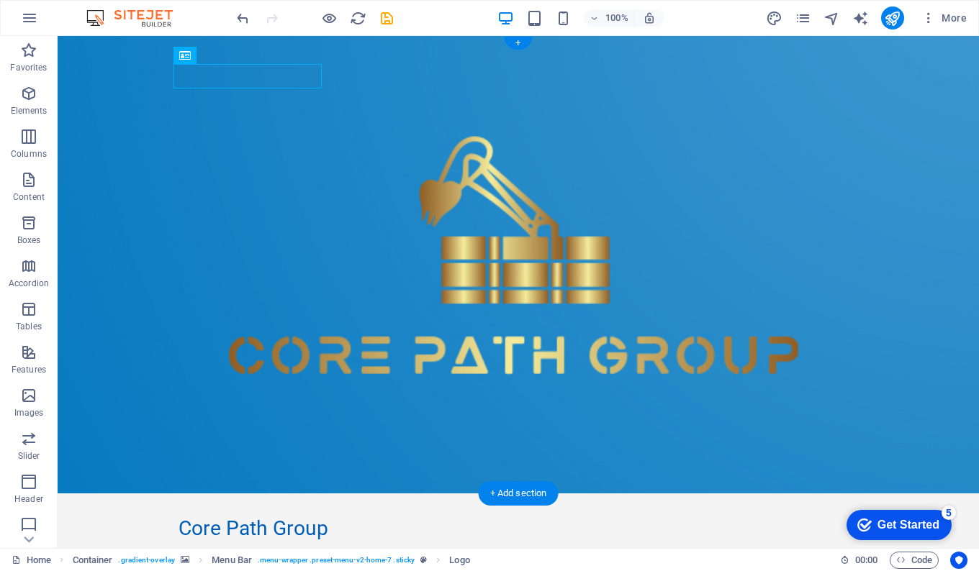
click at [109, 63] on figure at bounding box center [518, 265] width 921 height 458
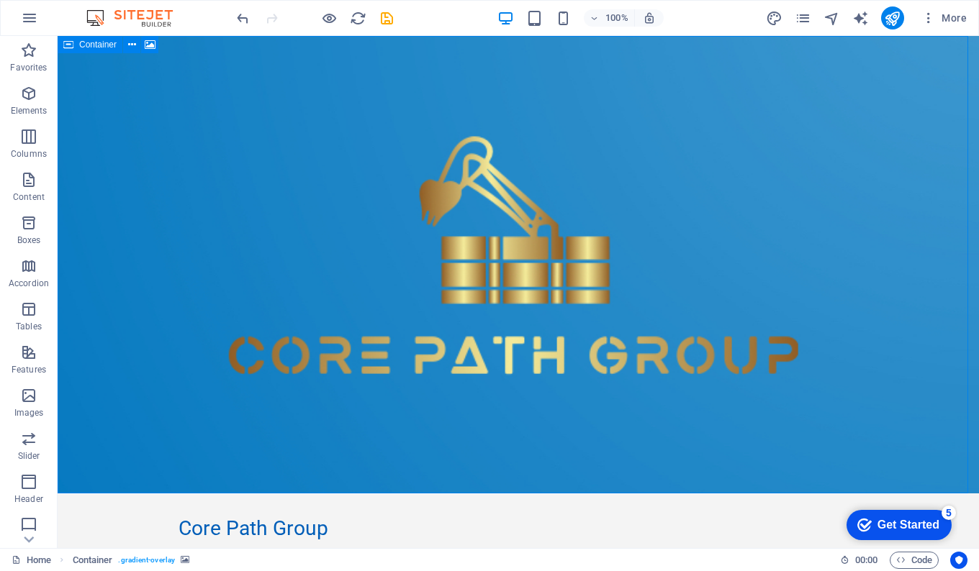
click at [128, 45] on icon at bounding box center [132, 44] width 8 height 15
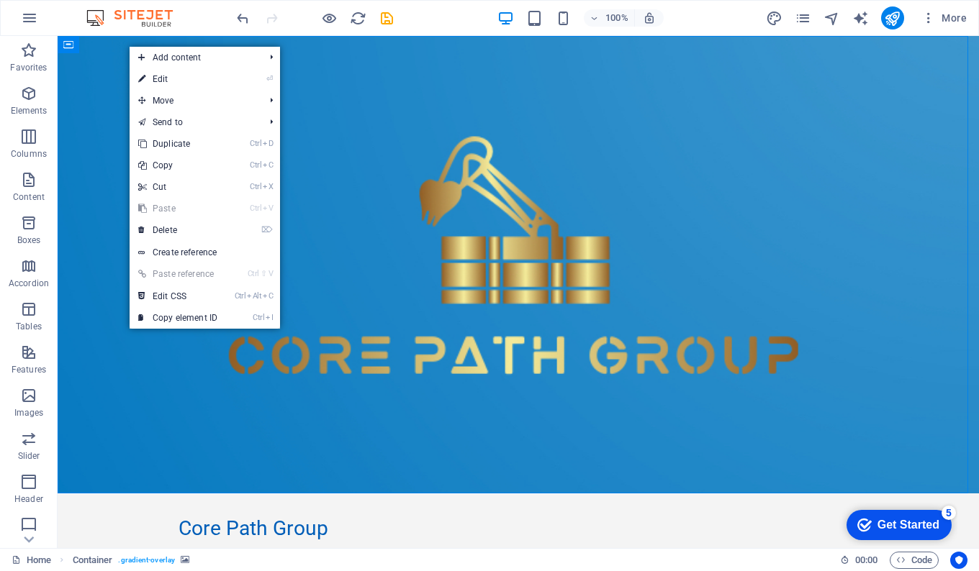
click at [172, 77] on link "⏎ Edit" at bounding box center [178, 79] width 96 height 22
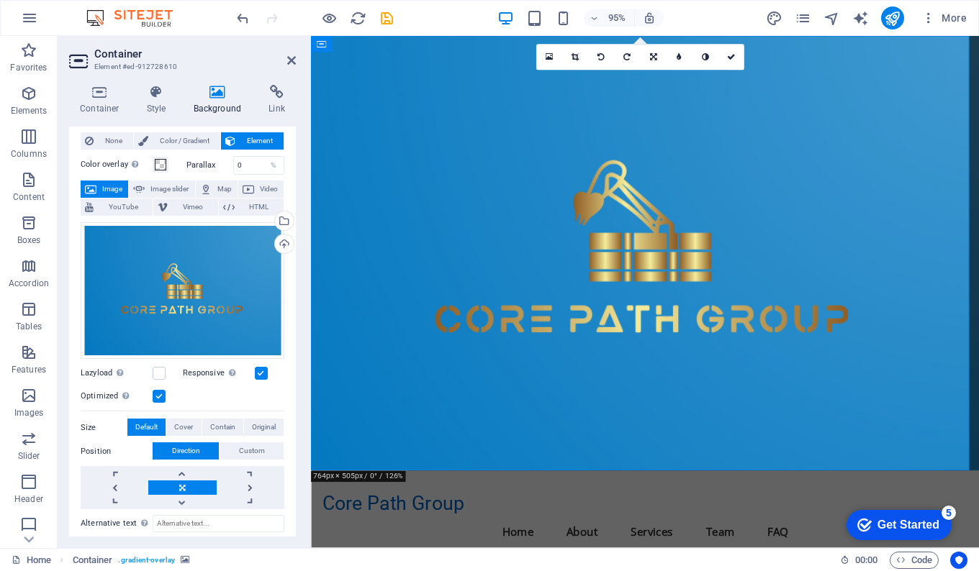
scroll to position [140, 0]
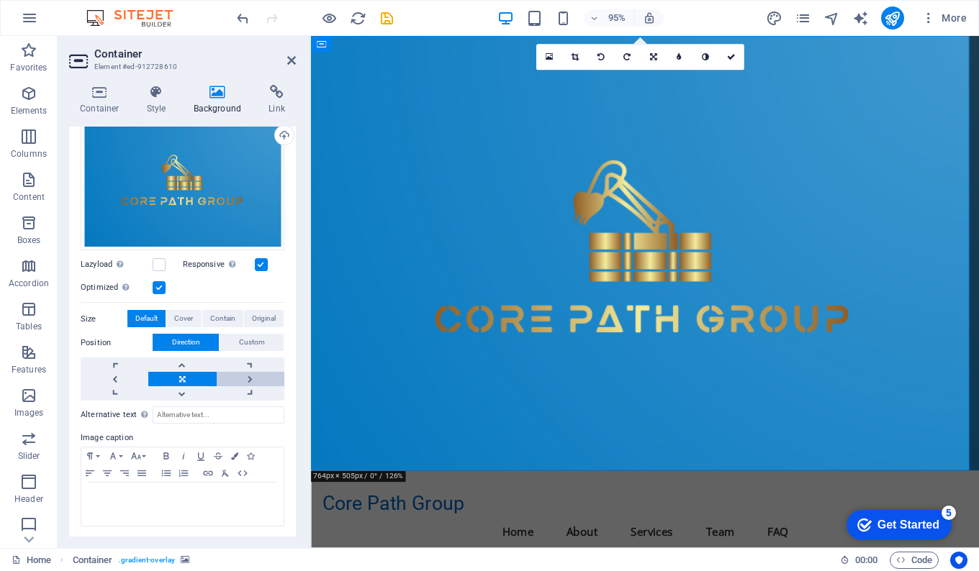
click at [249, 376] on link at bounding box center [251, 379] width 68 height 14
click at [184, 379] on link at bounding box center [182, 379] width 68 height 14
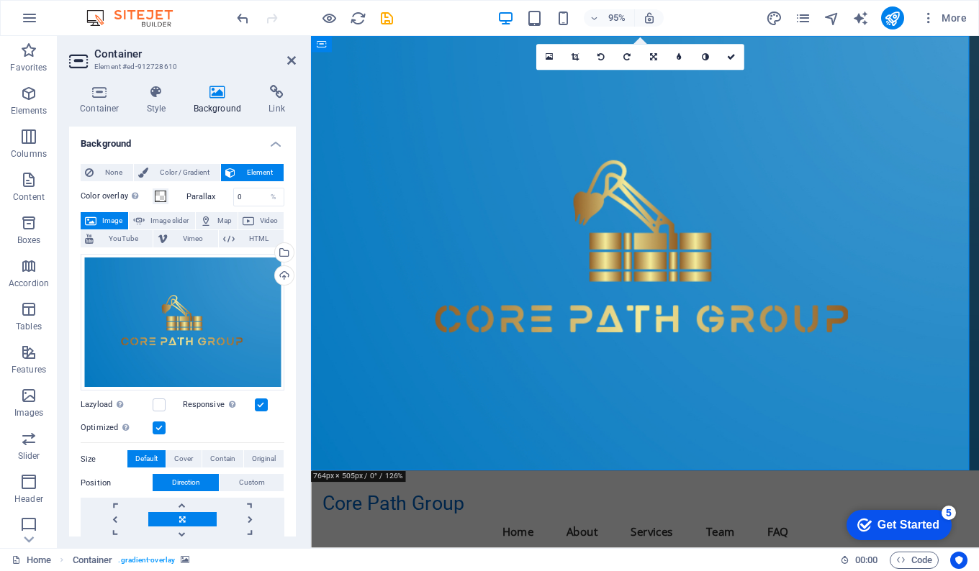
click at [24, 99] on icon "button" at bounding box center [28, 93] width 17 height 17
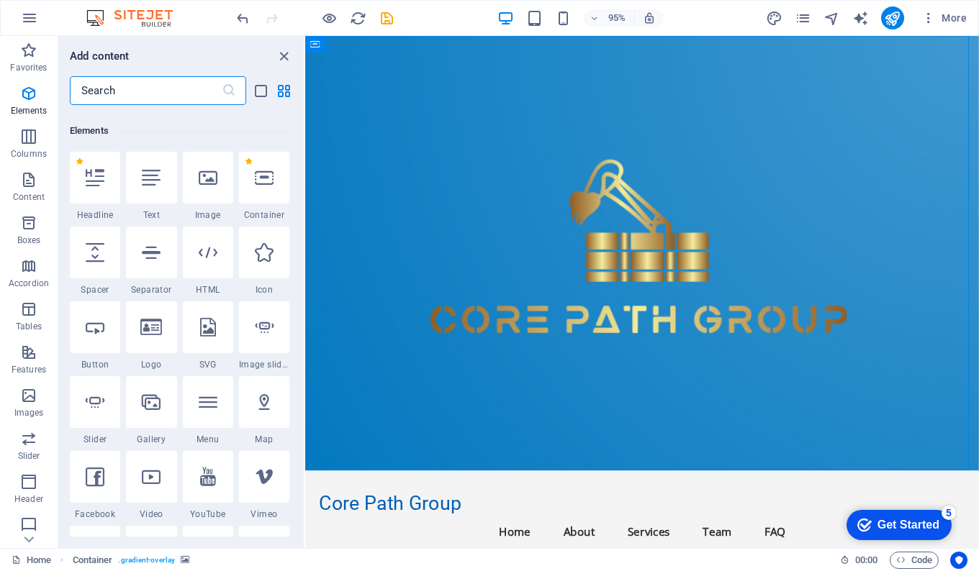
scroll to position [153, 0]
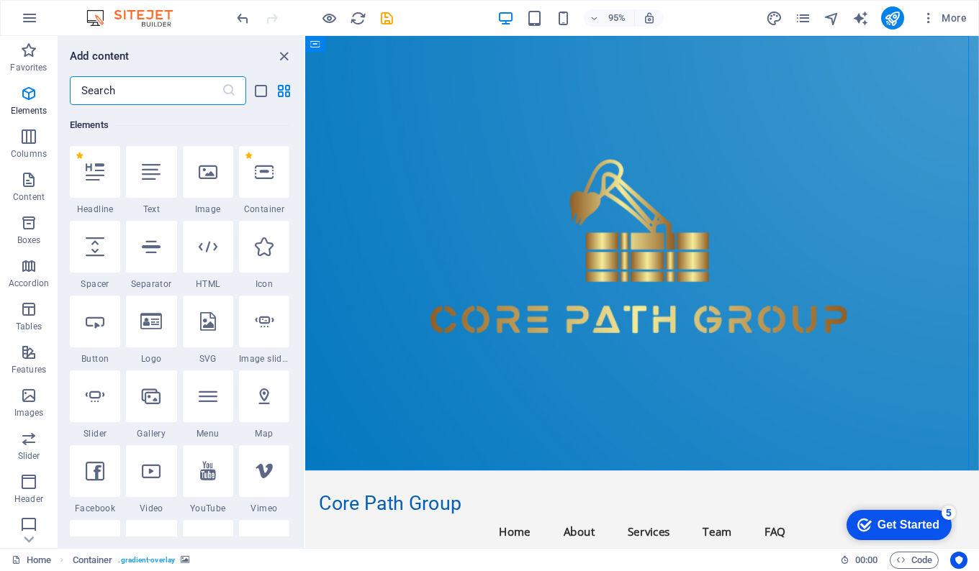
click at [220, 184] on div at bounding box center [208, 172] width 50 height 52
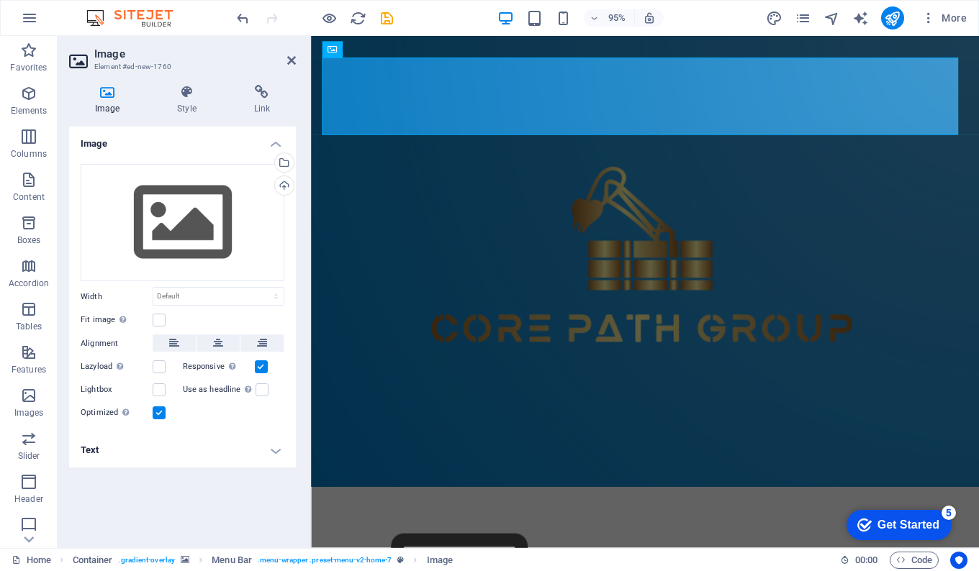
click at [284, 161] on div "Select files from the file manager, stock photos, or upload file(s)" at bounding box center [283, 164] width 22 height 22
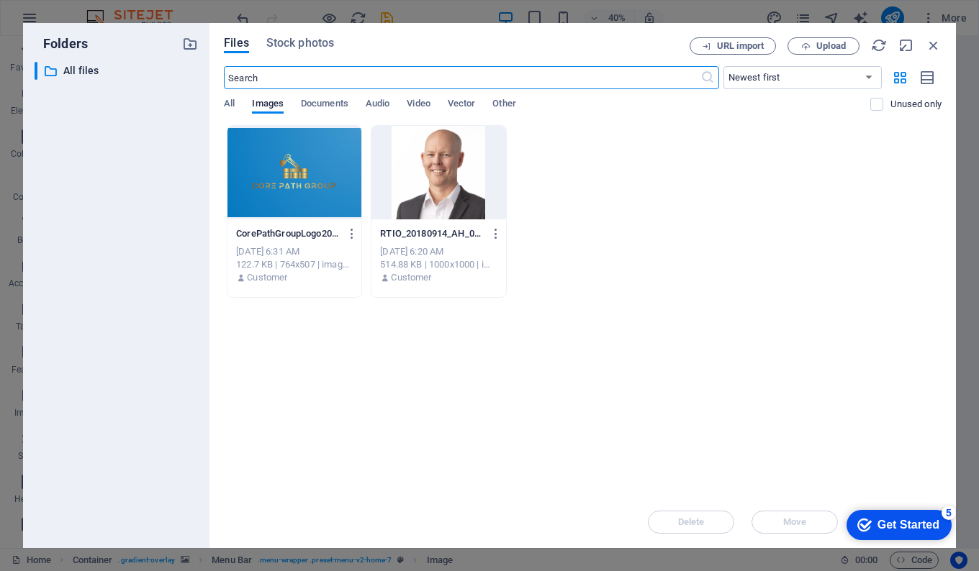
click at [296, 163] on div at bounding box center [294, 173] width 134 height 94
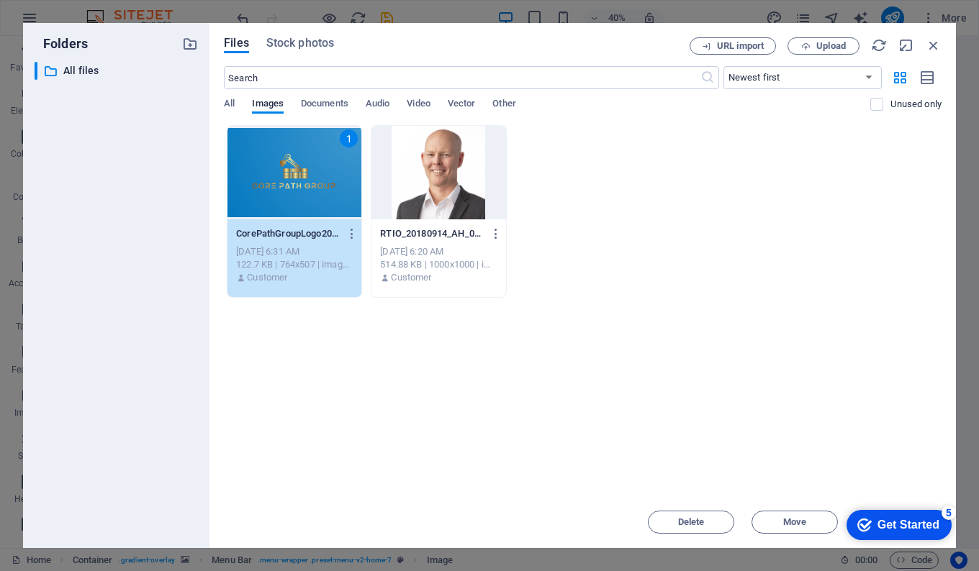
click at [297, 163] on div "1" at bounding box center [294, 173] width 134 height 94
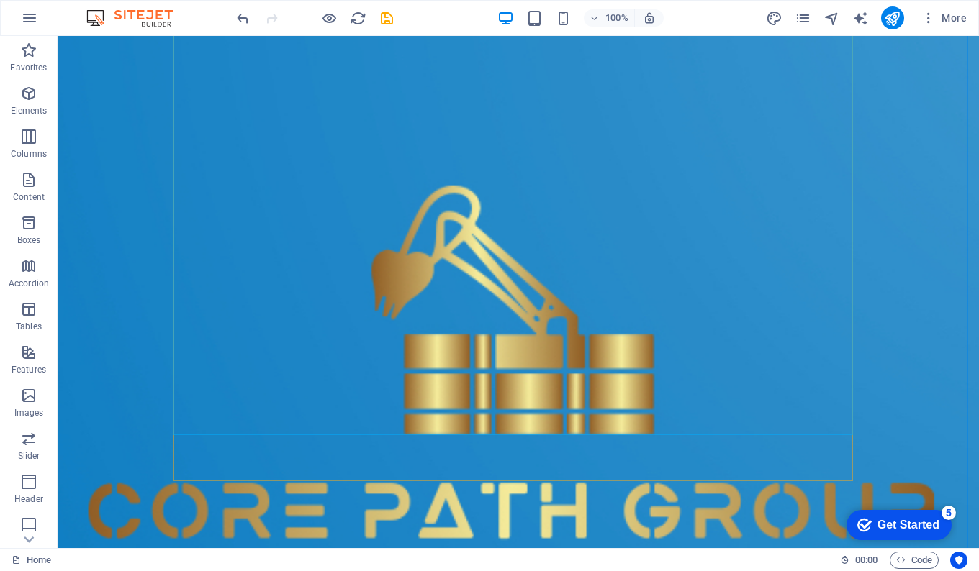
scroll to position [271, 0]
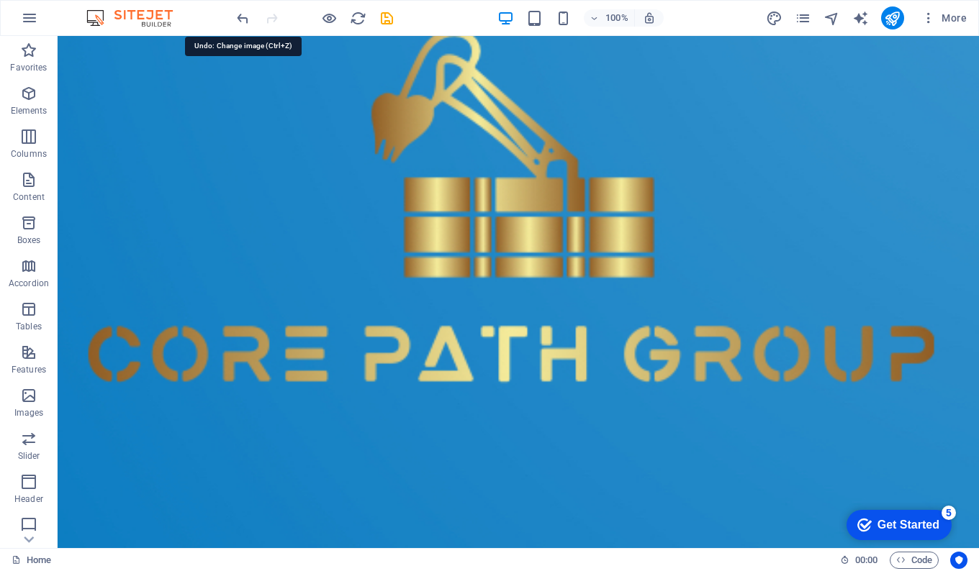
click at [243, 19] on icon "undo" at bounding box center [243, 18] width 17 height 17
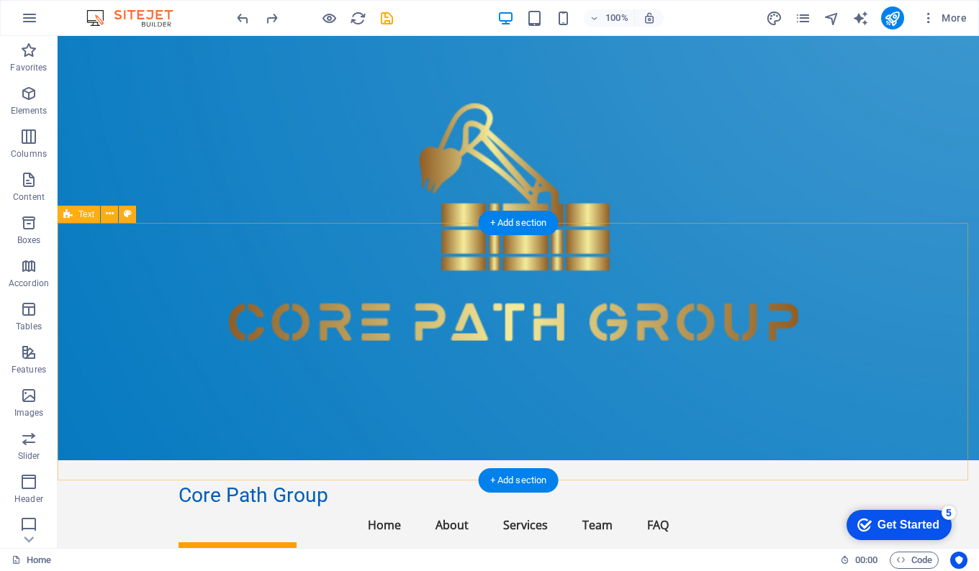
scroll to position [0, 0]
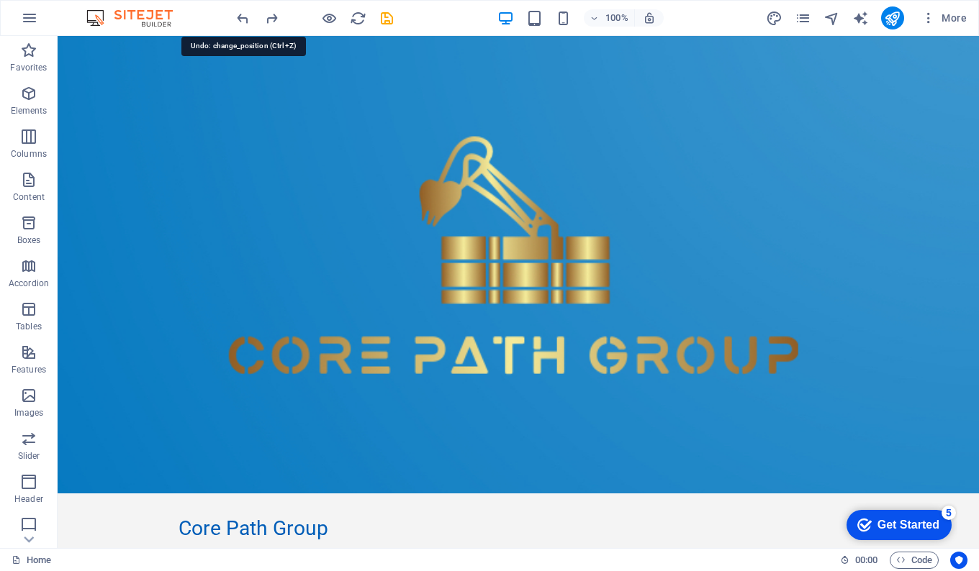
click at [240, 16] on icon "undo" at bounding box center [243, 18] width 17 height 17
click at [242, 19] on icon "undo" at bounding box center [243, 18] width 17 height 17
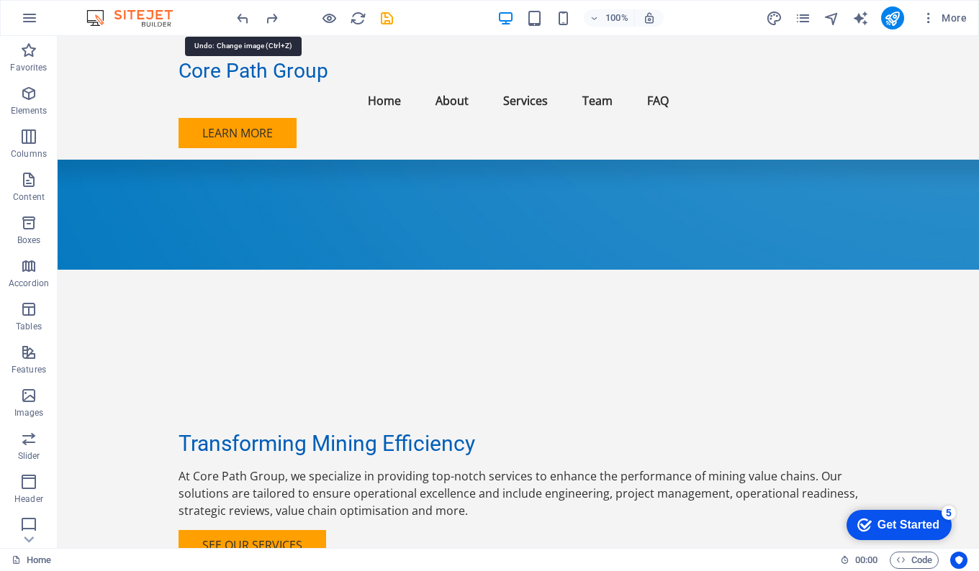
scroll to position [272, 0]
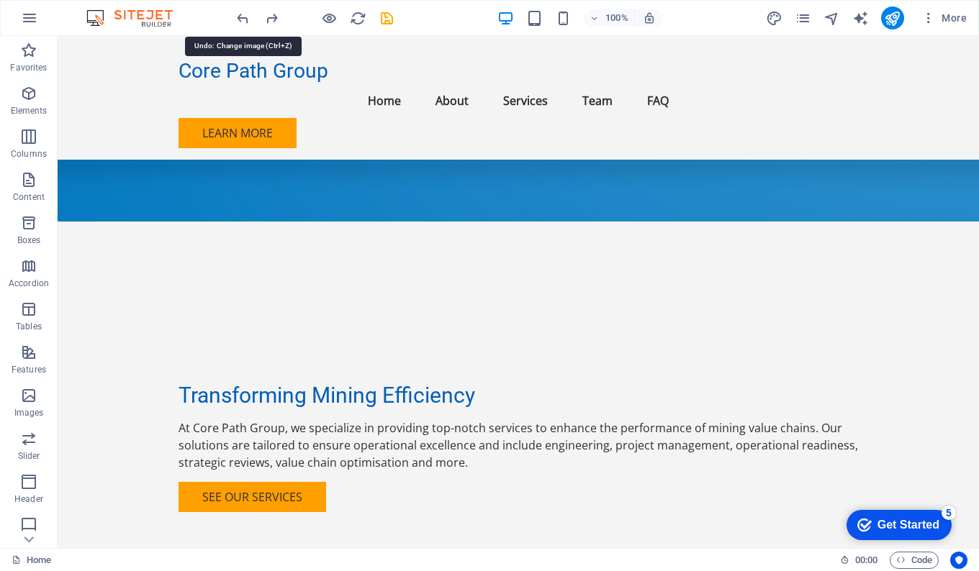
click at [244, 18] on icon "undo" at bounding box center [243, 18] width 17 height 17
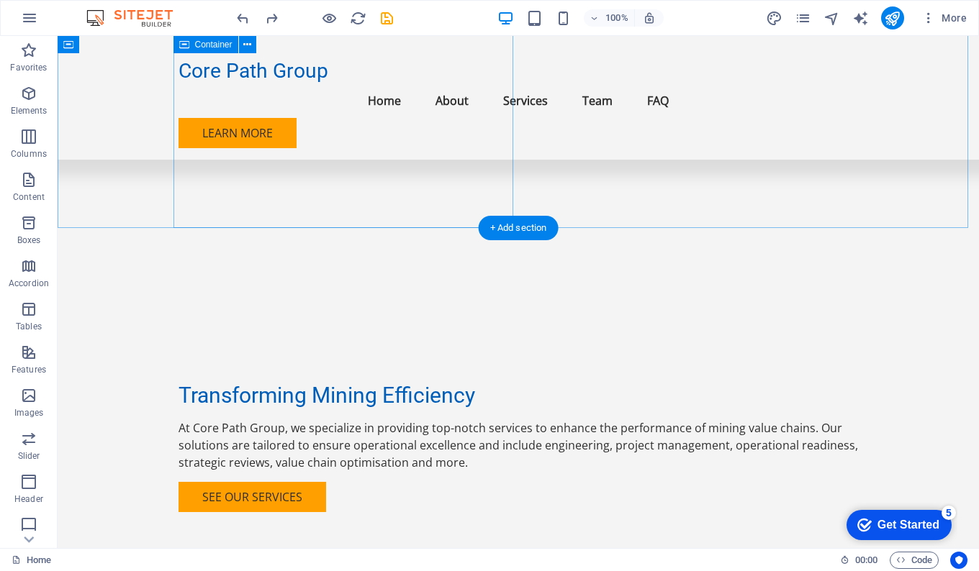
scroll to position [0, 0]
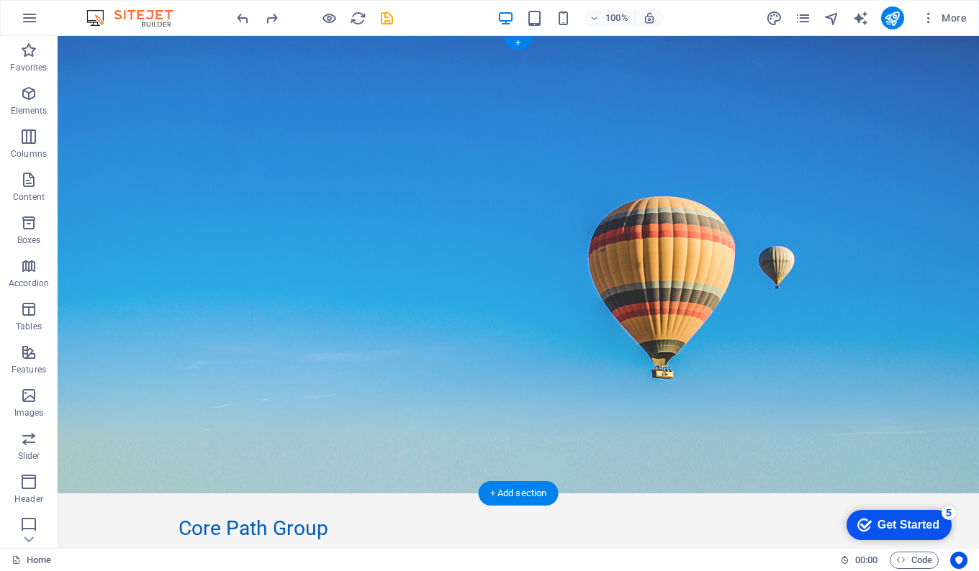
click at [660, 242] on figure at bounding box center [518, 265] width 921 height 458
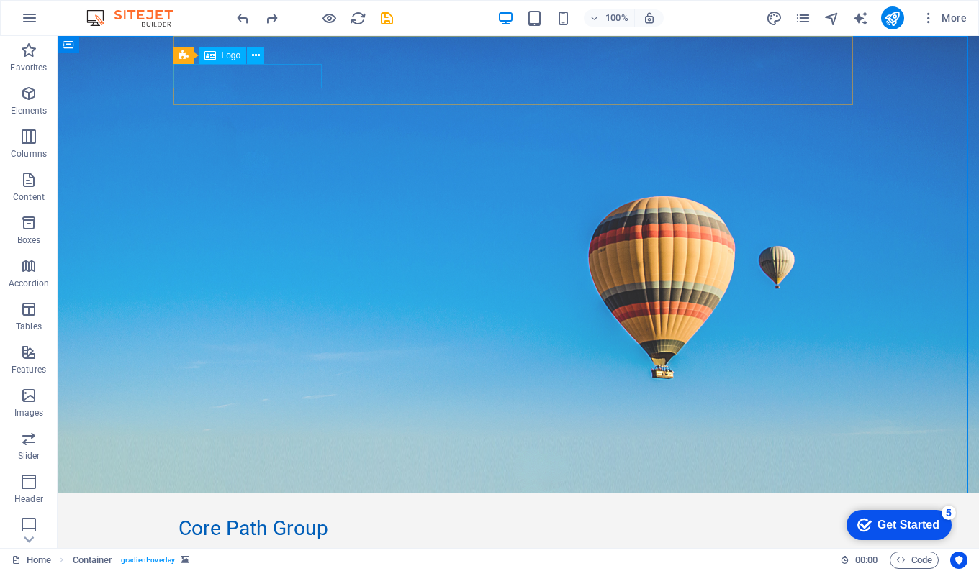
click at [228, 56] on span "Logo" at bounding box center [231, 55] width 19 height 9
click at [229, 55] on span "Logo" at bounding box center [231, 55] width 19 height 9
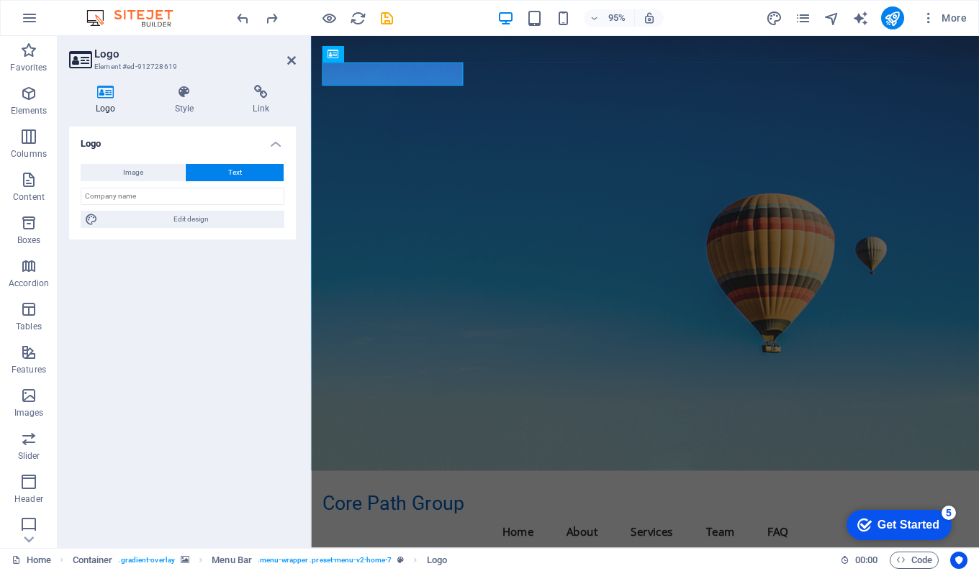
click at [154, 169] on button "Image" at bounding box center [133, 172] width 104 height 17
select select "DISABLED_OPTION_VALUE"
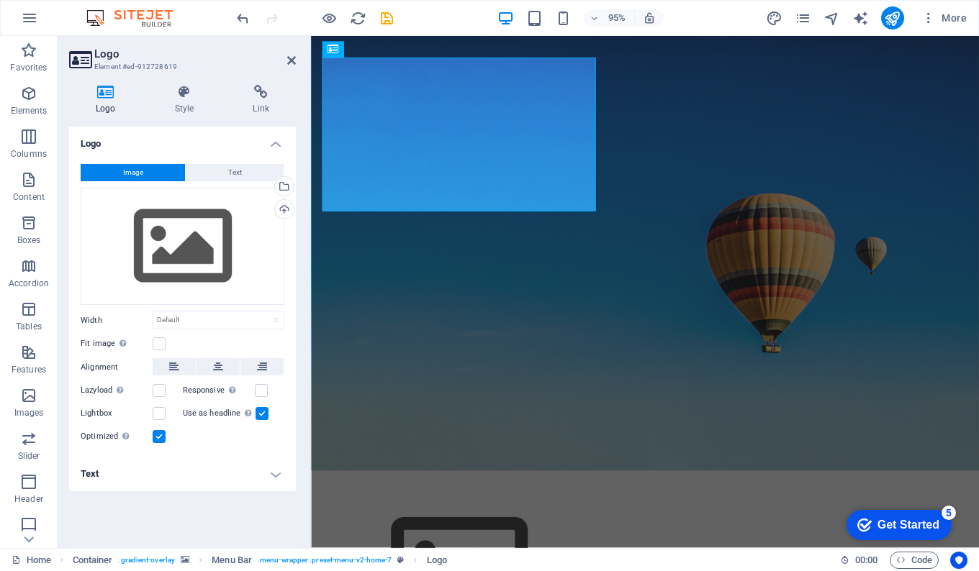
click at [286, 184] on div "Select files from the file manager, stock photos, or upload file(s)" at bounding box center [283, 188] width 22 height 22
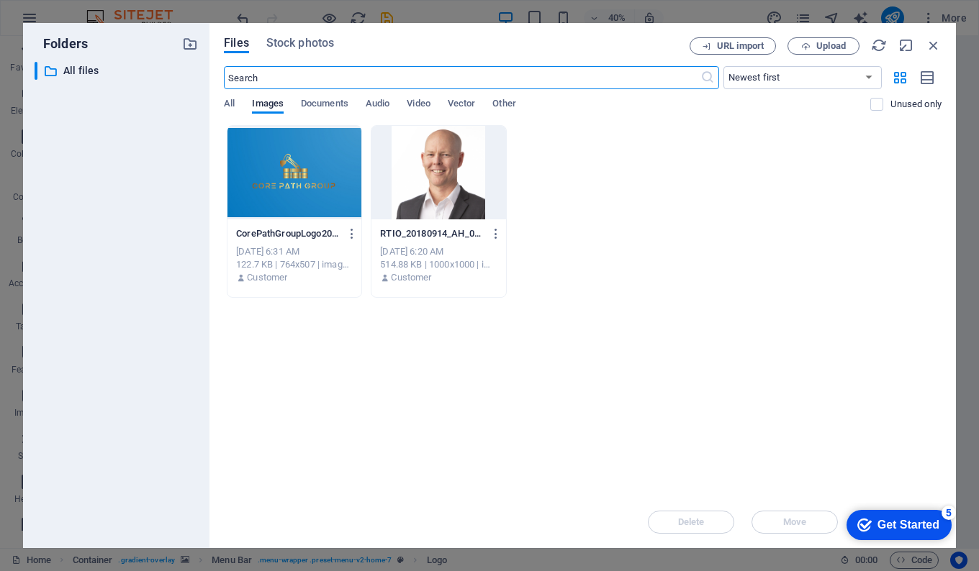
click at [302, 185] on div at bounding box center [294, 173] width 134 height 94
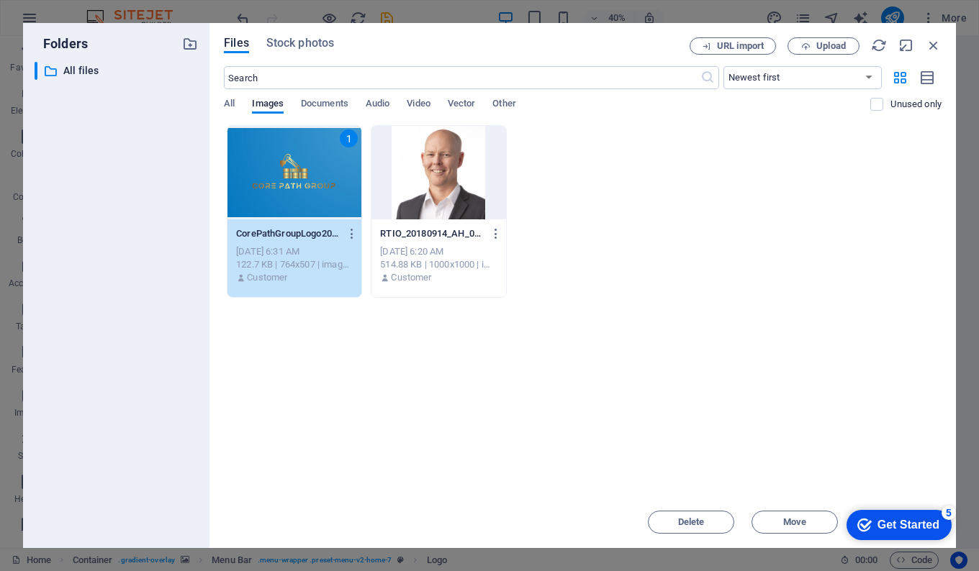
click at [302, 185] on div "1" at bounding box center [294, 173] width 134 height 94
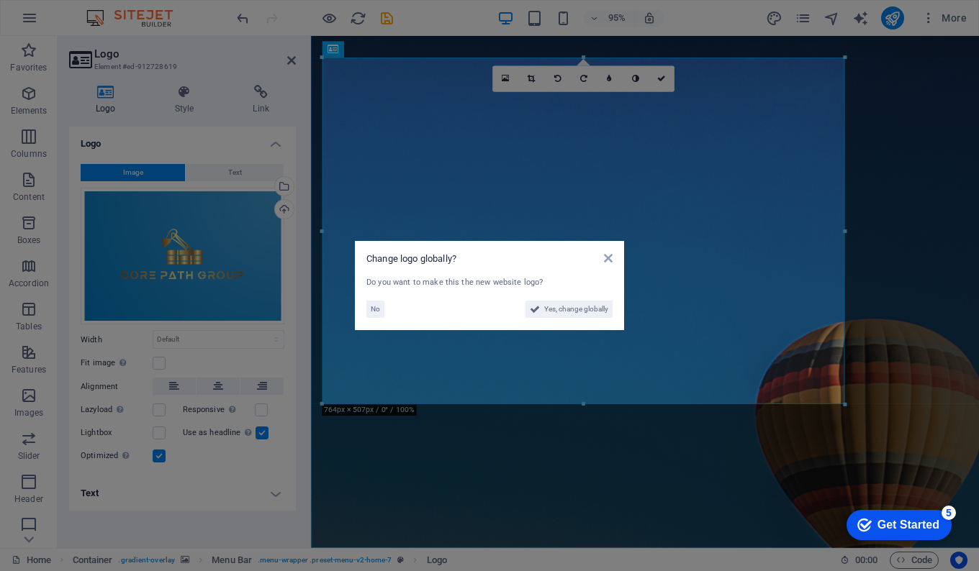
drag, startPoint x: 577, startPoint y: 303, endPoint x: 686, endPoint y: 690, distance: 401.7
click at [577, 303] on span "Yes, change globally" at bounding box center [576, 309] width 64 height 17
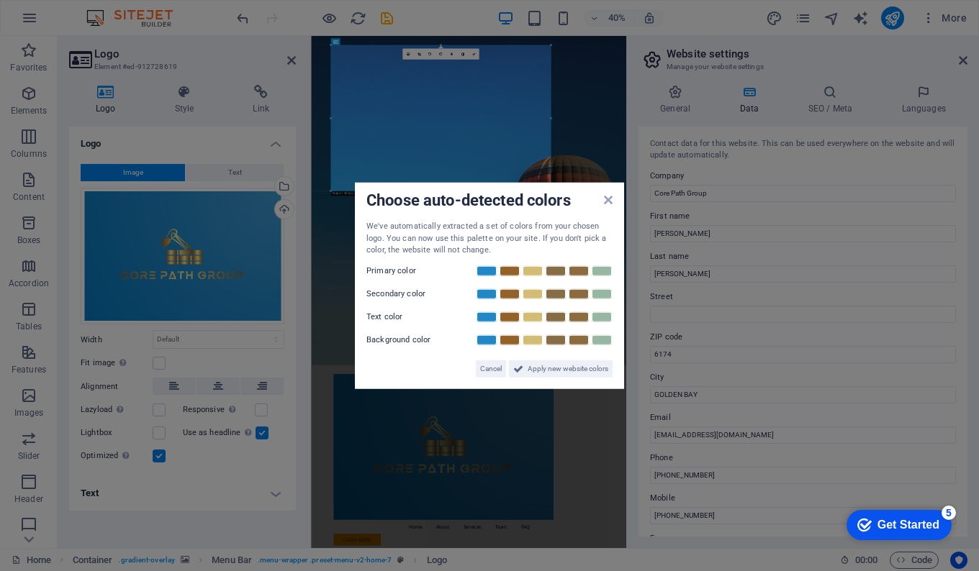
click at [394, 271] on label "Primary color" at bounding box center [409, 270] width 86 height 17
click at [408, 268] on label "Primary color" at bounding box center [409, 270] width 86 height 17
drag, startPoint x: 598, startPoint y: 370, endPoint x: 721, endPoint y: 835, distance: 481.0
click at [600, 370] on span "Apply new website colors" at bounding box center [568, 368] width 81 height 17
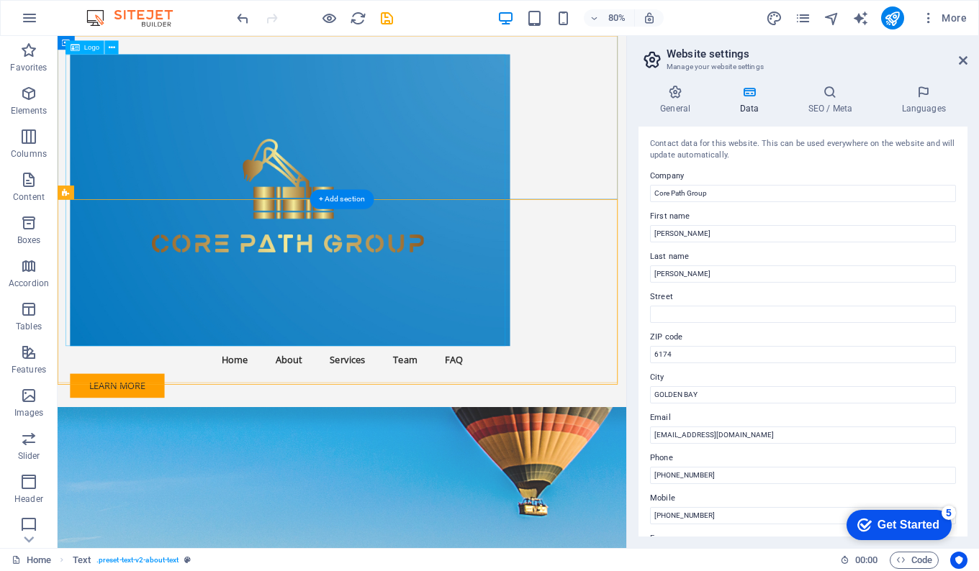
scroll to position [618, 0]
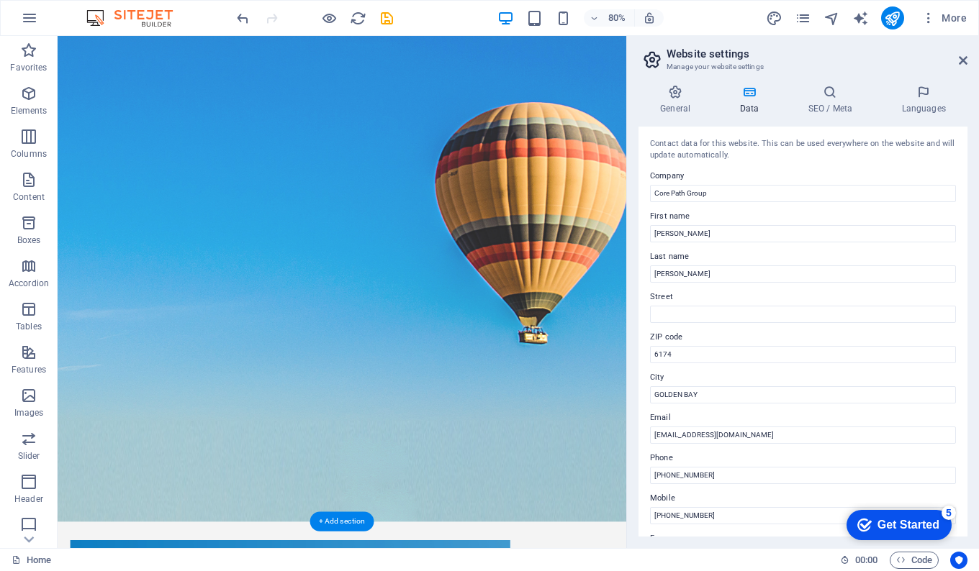
scroll to position [0, 0]
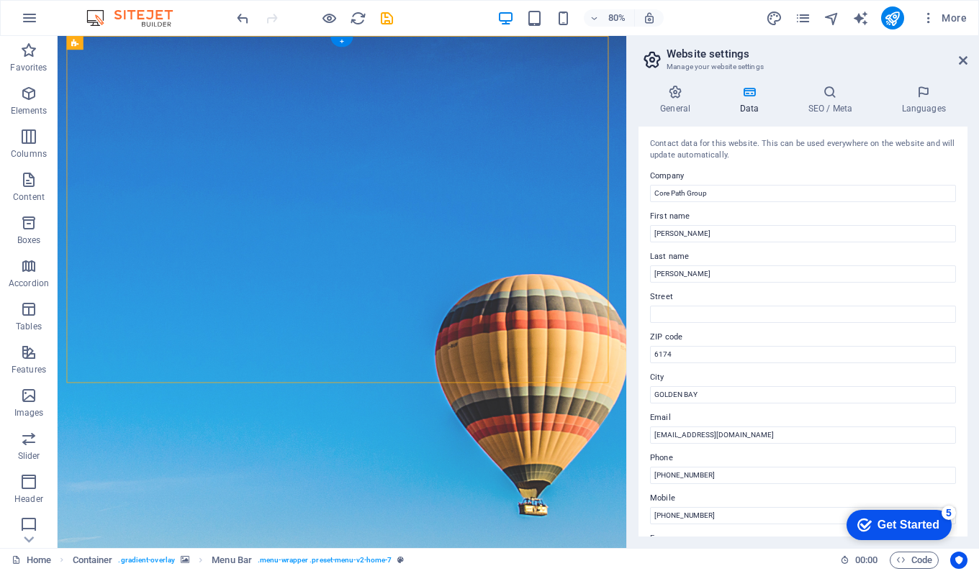
click at [691, 535] on figure at bounding box center [413, 447] width 711 height 823
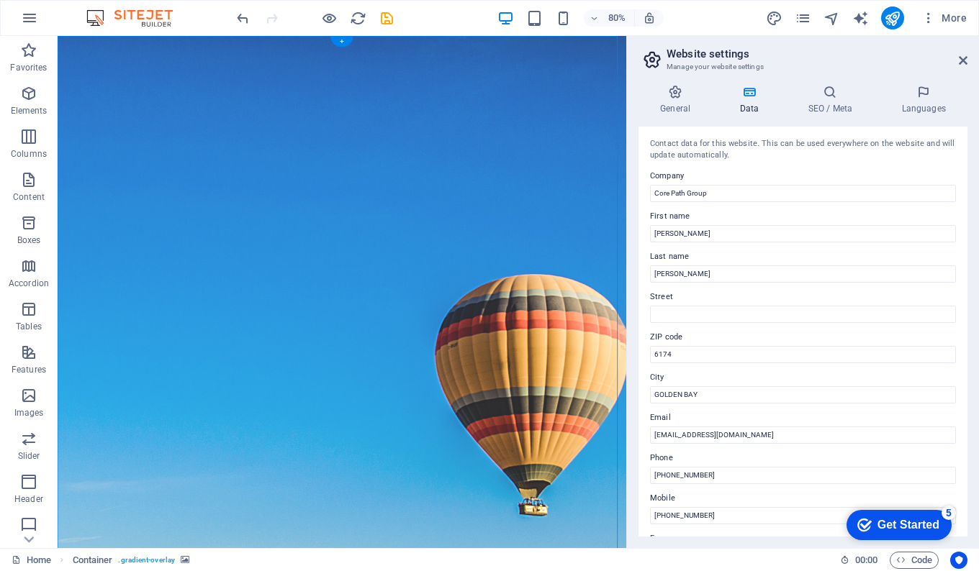
click at [671, 536] on figure at bounding box center [413, 447] width 711 height 823
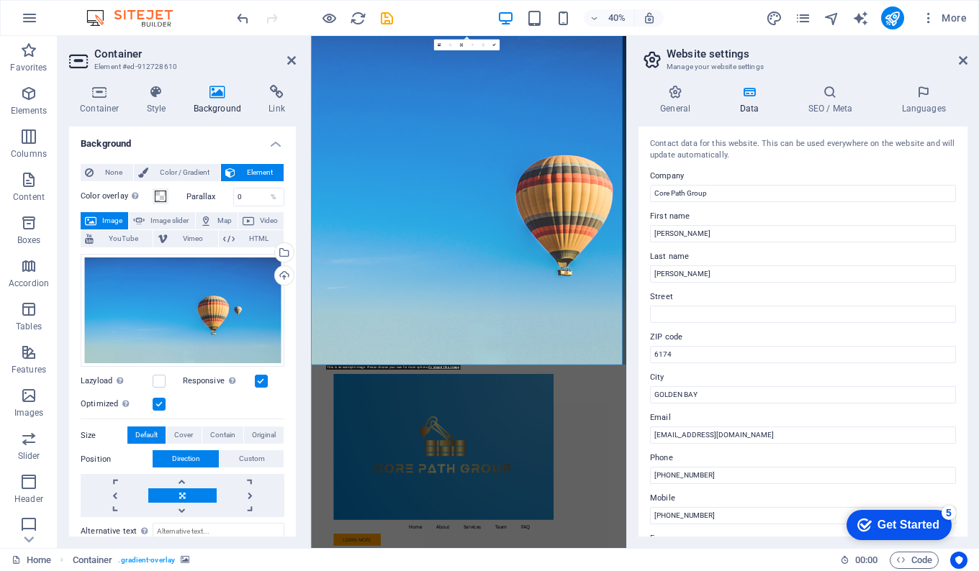
click at [978, 571] on figure at bounding box center [705, 447] width 788 height 823
drag, startPoint x: 966, startPoint y: 58, endPoint x: 690, endPoint y: 23, distance: 278.6
click at [967, 58] on icon at bounding box center [963, 61] width 9 height 12
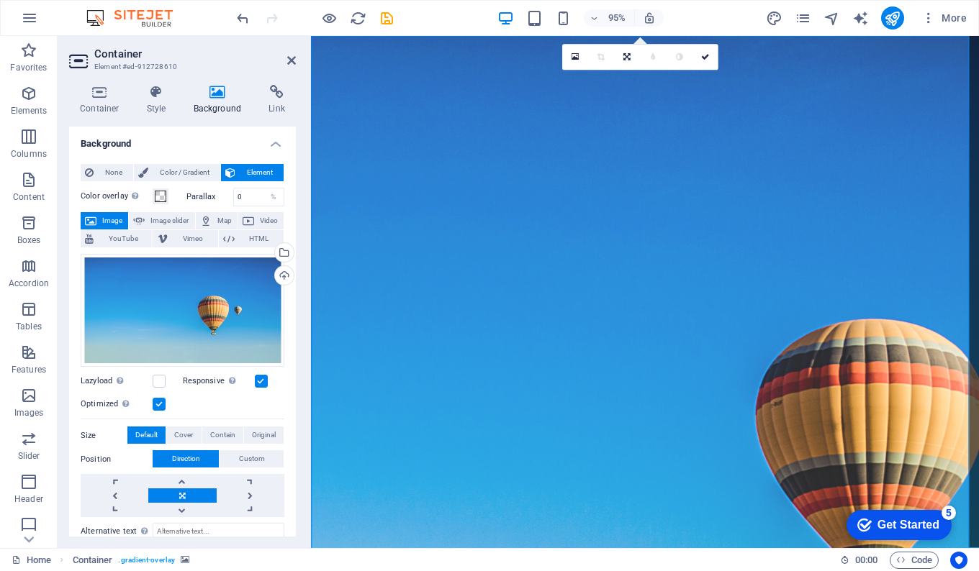
click at [939, 500] on figure at bounding box center [662, 447] width 703 height 823
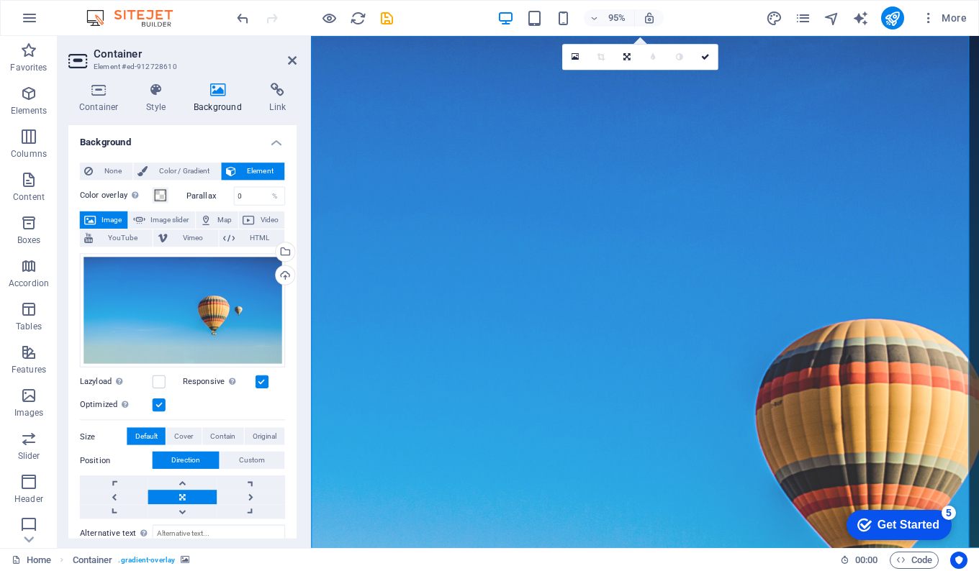
click at [939, 500] on figure at bounding box center [662, 447] width 703 height 823
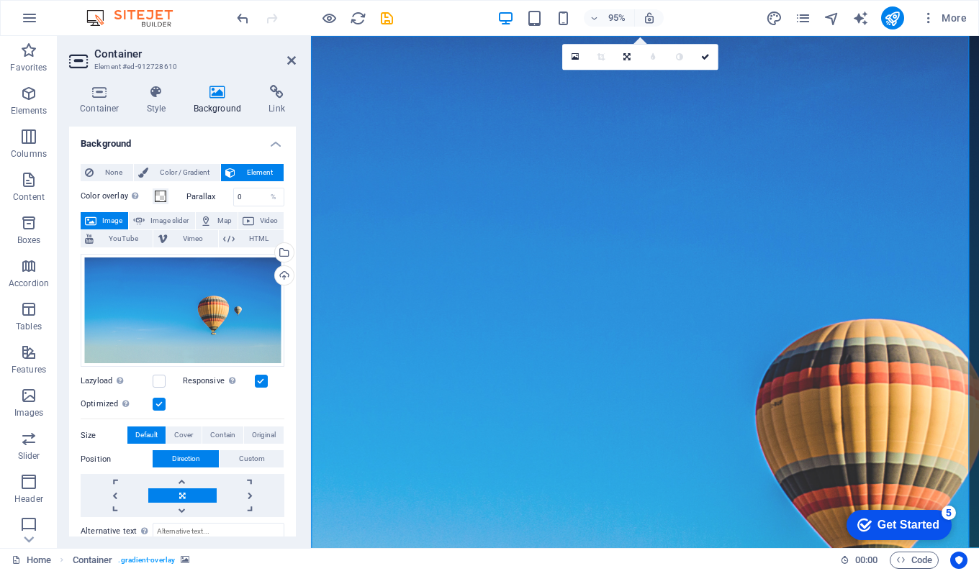
click at [225, 94] on icon at bounding box center [218, 92] width 70 height 14
click at [272, 249] on div "Select files from the file manager, stock photos, or upload file(s)" at bounding box center [225, 254] width 94 height 54
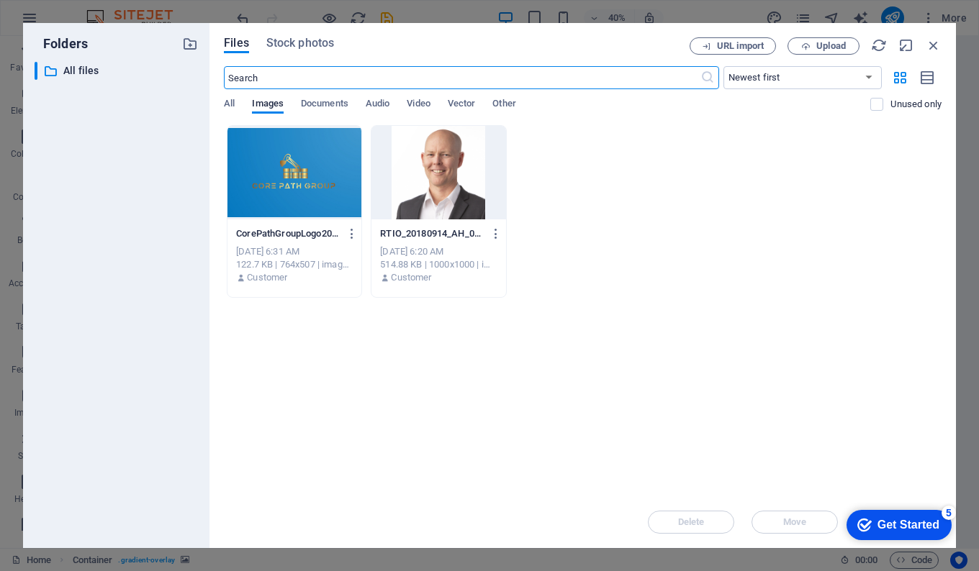
click at [338, 186] on div at bounding box center [294, 173] width 134 height 94
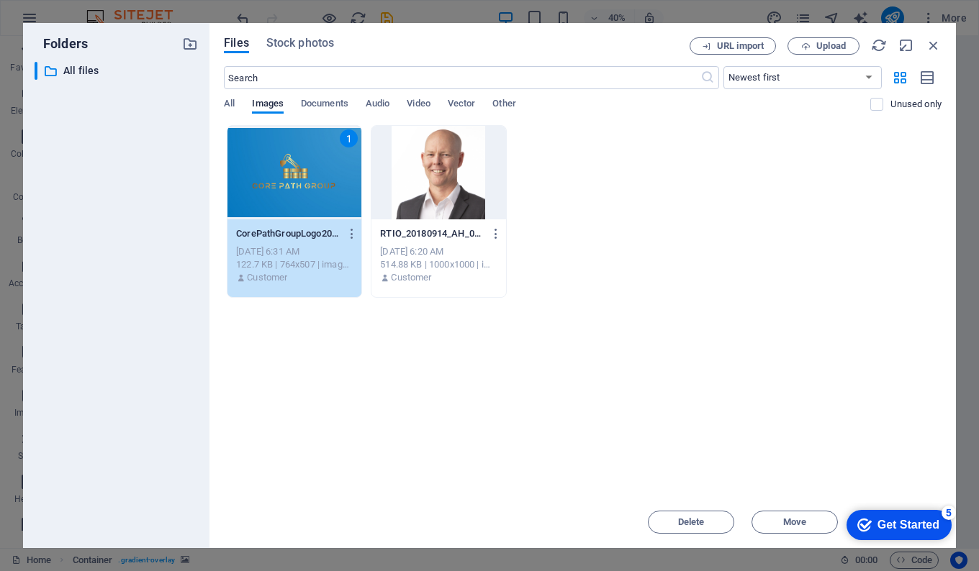
click at [338, 186] on div "1" at bounding box center [294, 173] width 134 height 94
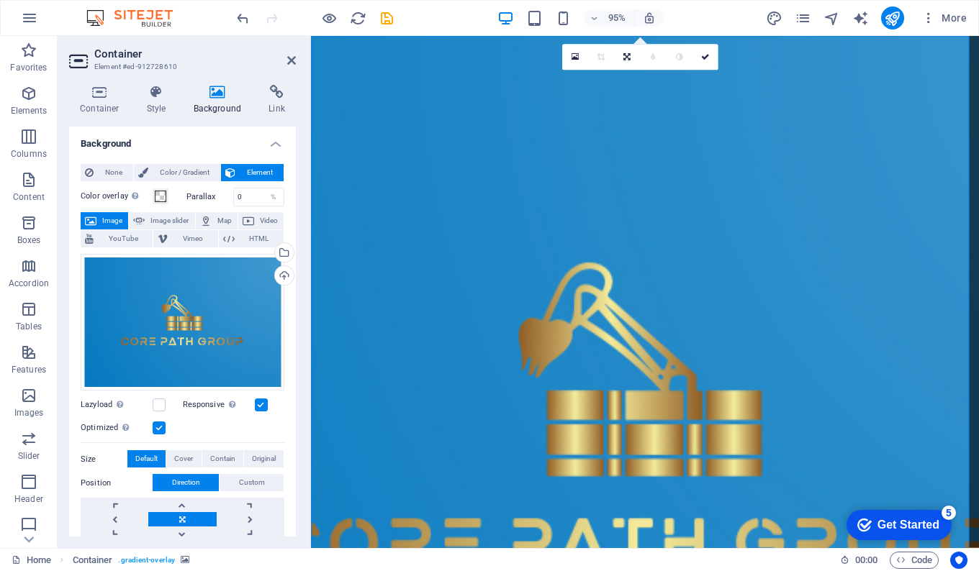
click at [748, 510] on figure at bounding box center [662, 447] width 703 height 823
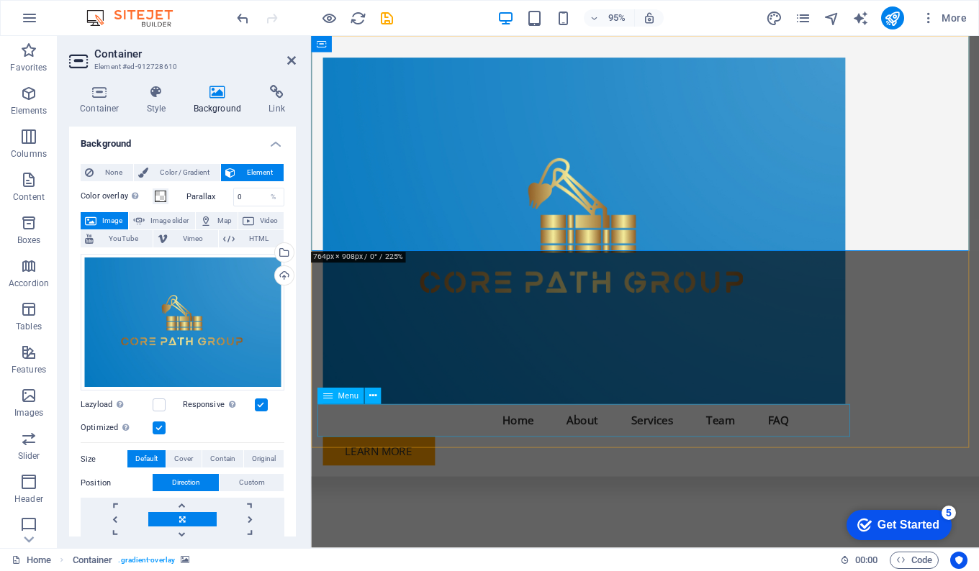
scroll to position [126, 0]
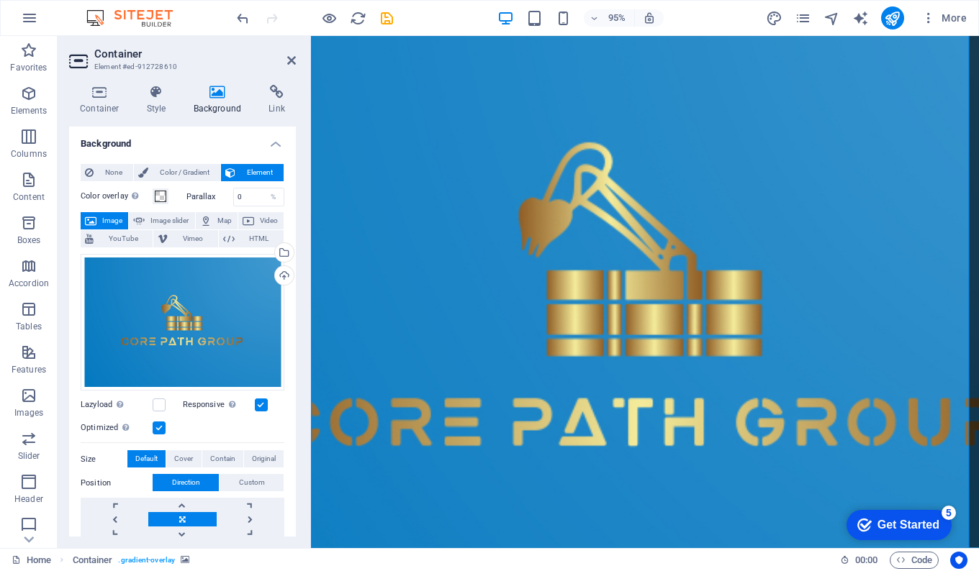
click at [291, 55] on icon at bounding box center [291, 61] width 9 height 12
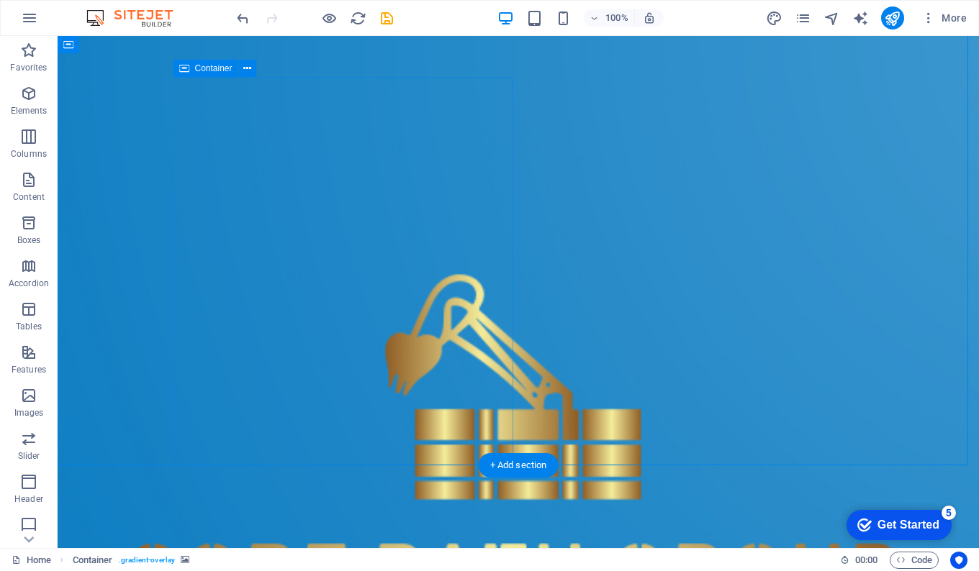
scroll to position [407, 0]
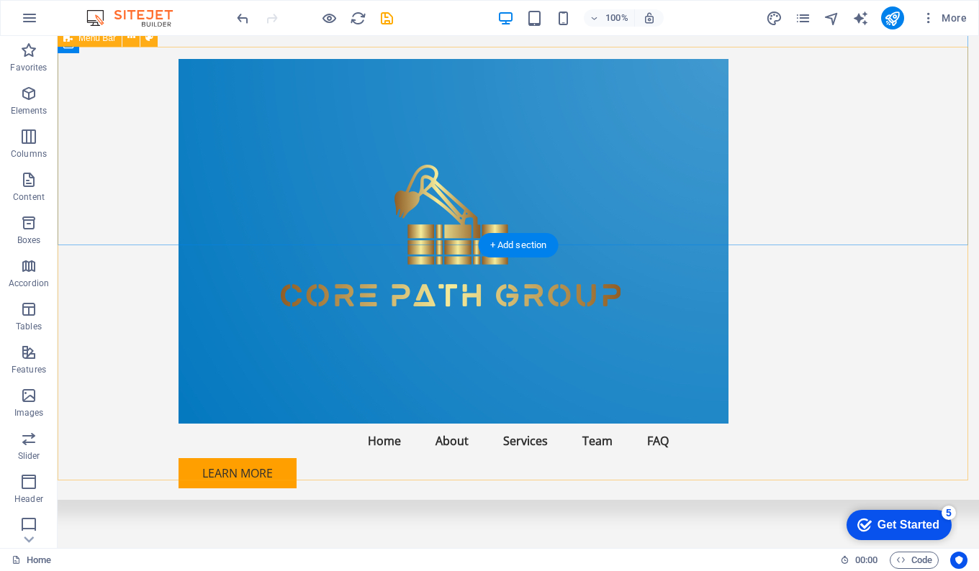
scroll to position [608, 0]
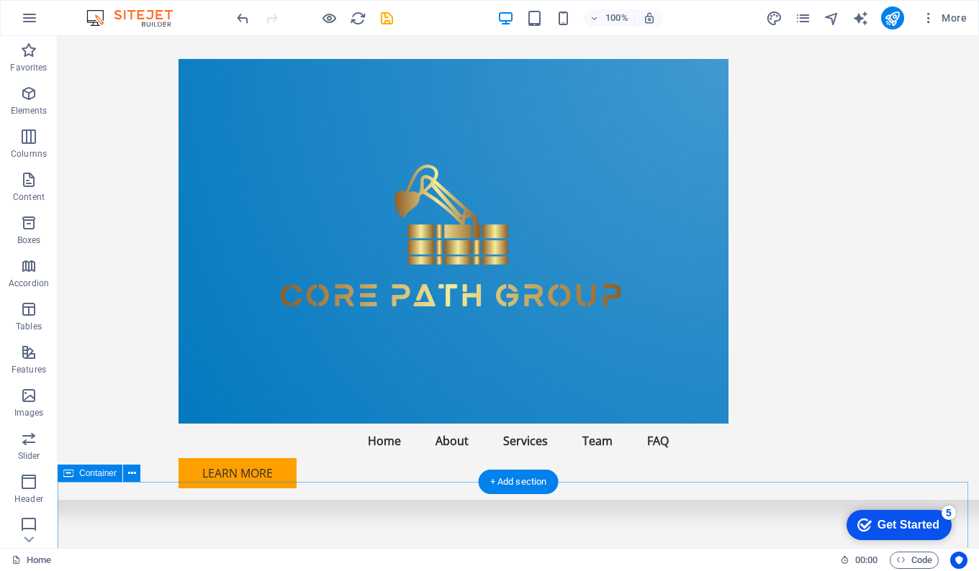
click at [17, 51] on span "Favorites" at bounding box center [29, 59] width 58 height 35
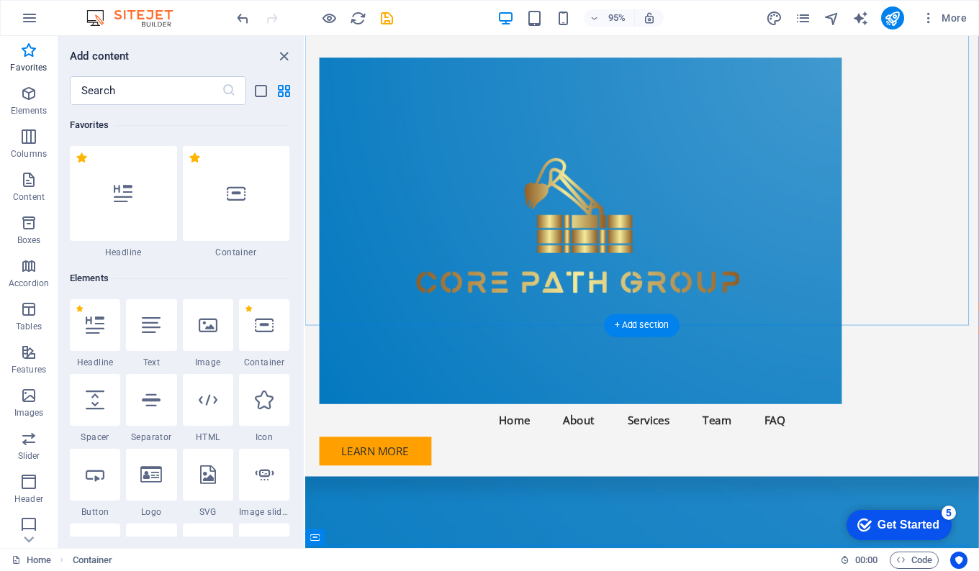
scroll to position [204, 0]
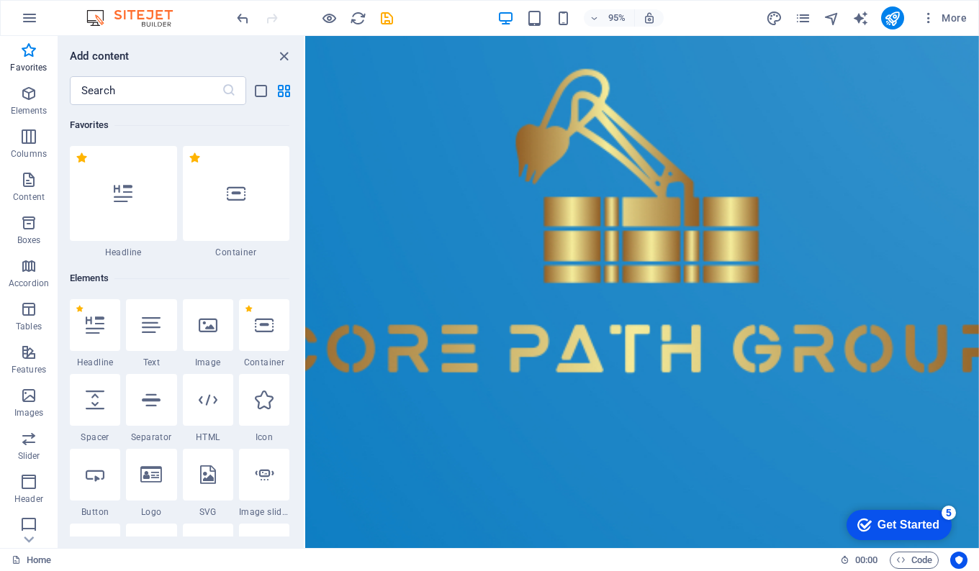
drag, startPoint x: 284, startPoint y: 54, endPoint x: 230, endPoint y: 20, distance: 64.3
click at [284, 54] on icon "close panel" at bounding box center [284, 56] width 17 height 17
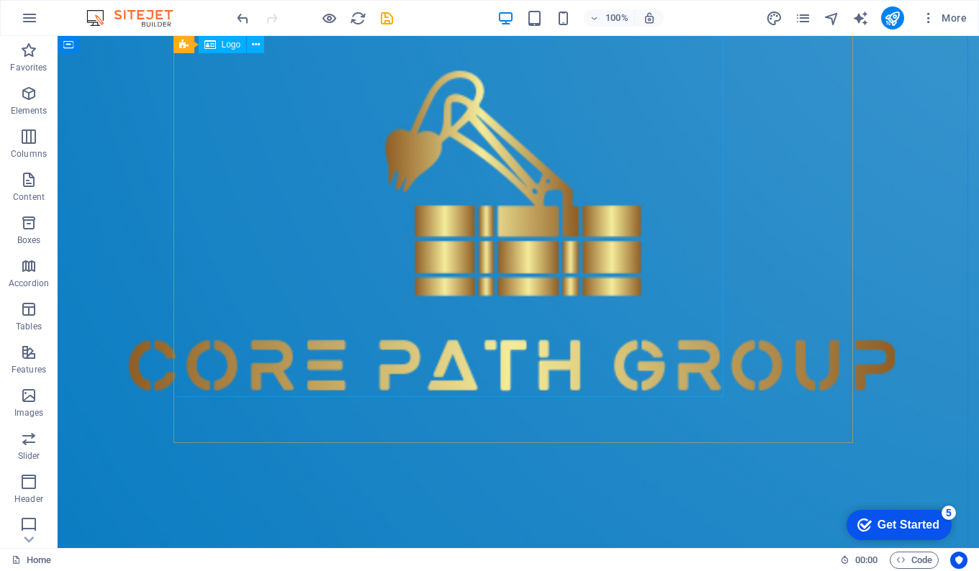
scroll to position [0, 0]
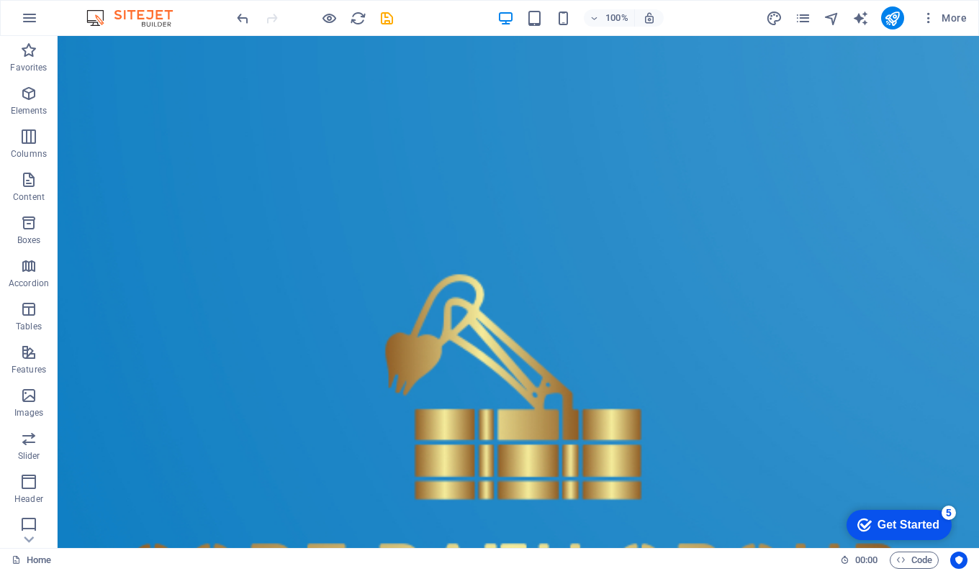
click at [947, 15] on span "More" at bounding box center [943, 18] width 45 height 14
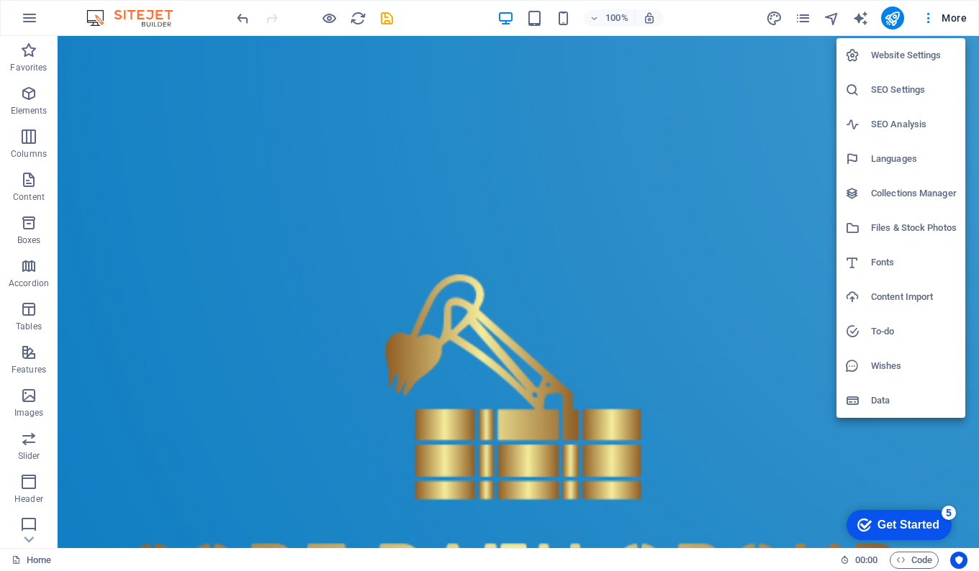
click at [134, 94] on div at bounding box center [489, 285] width 979 height 571
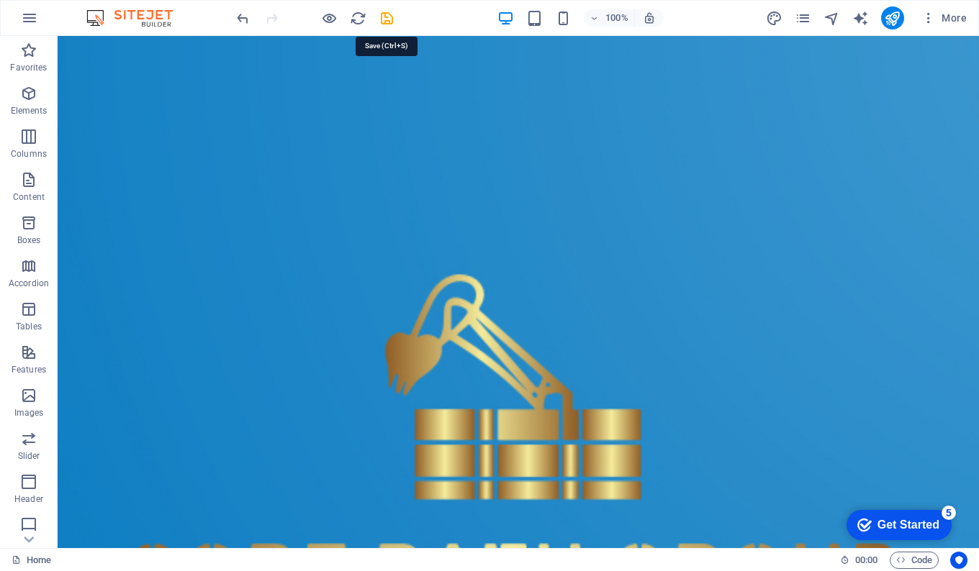
click at [387, 17] on icon "save" at bounding box center [387, 18] width 17 height 17
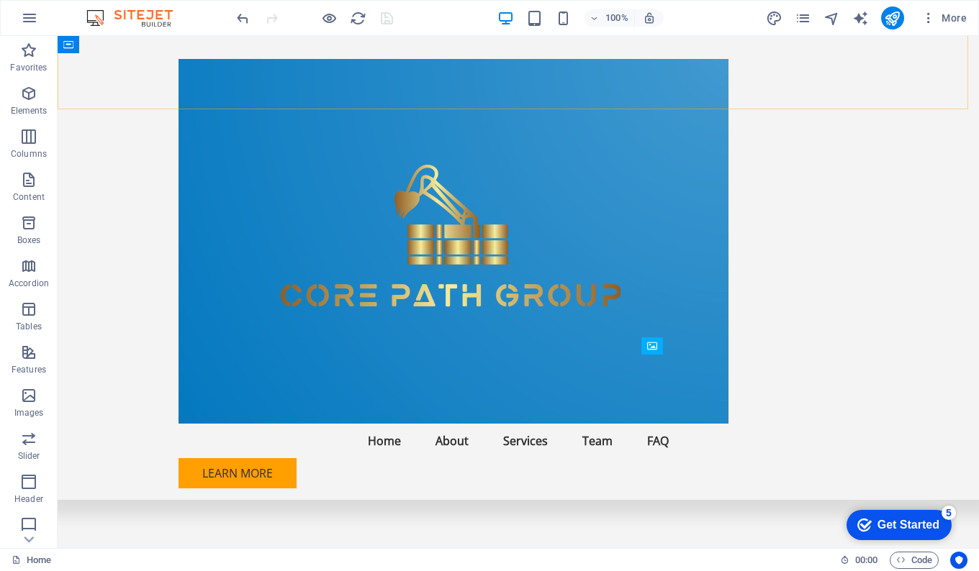
scroll to position [1120, 0]
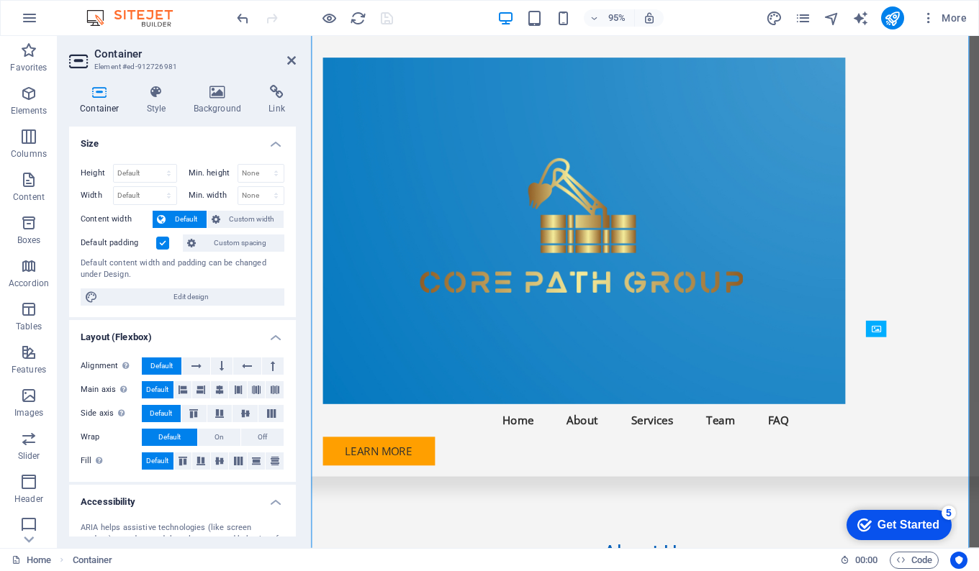
drag, startPoint x: 290, startPoint y: 59, endPoint x: 232, endPoint y: 24, distance: 67.5
click at [290, 59] on icon at bounding box center [291, 61] width 9 height 12
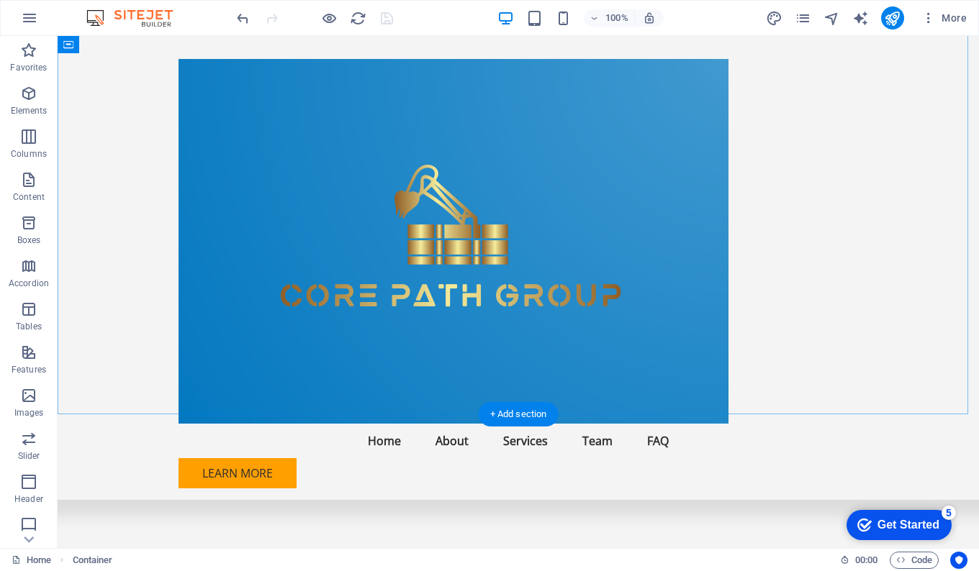
scroll to position [0, 0]
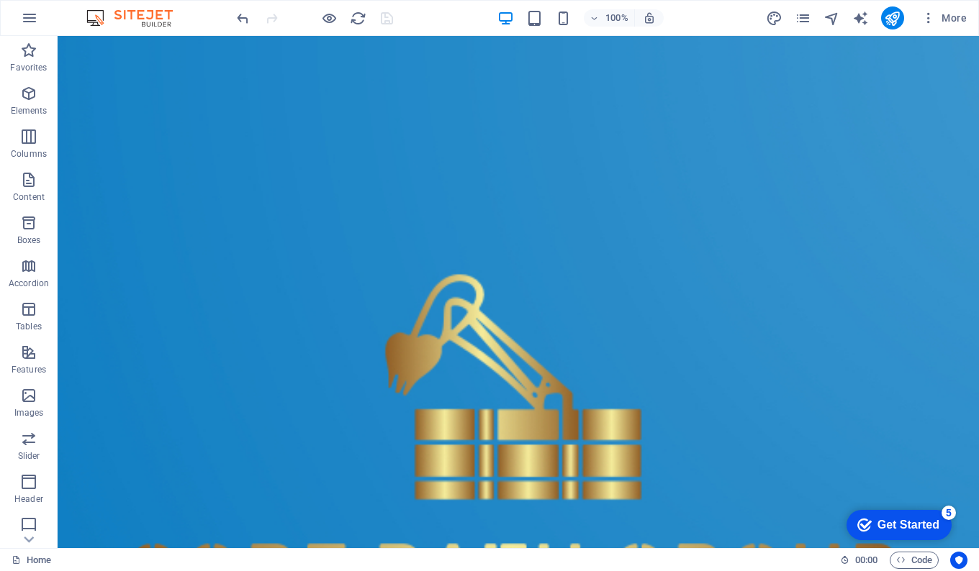
click at [32, 55] on icon "button" at bounding box center [28, 50] width 17 height 17
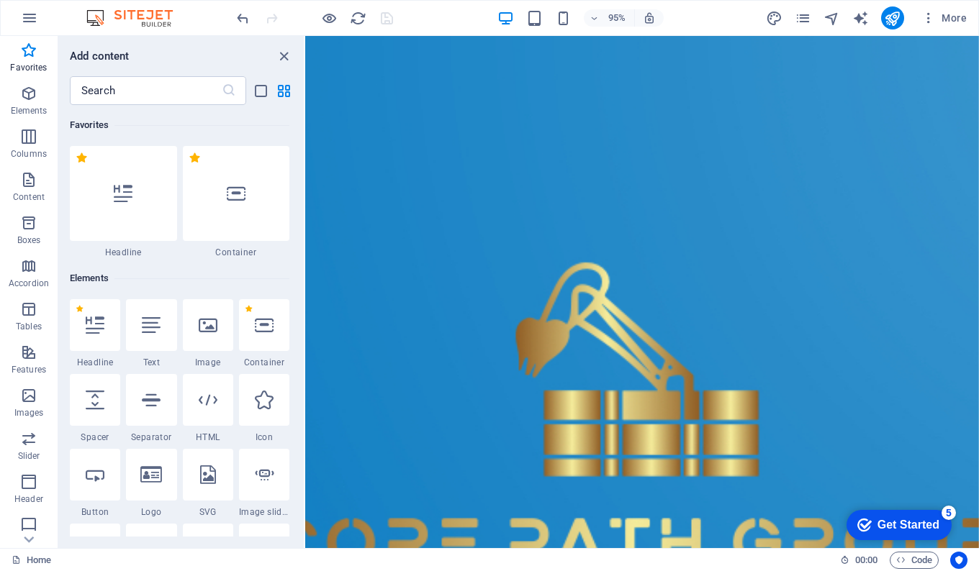
click at [209, 327] on icon at bounding box center [208, 325] width 19 height 19
click at [207, 325] on icon at bounding box center [208, 325] width 19 height 19
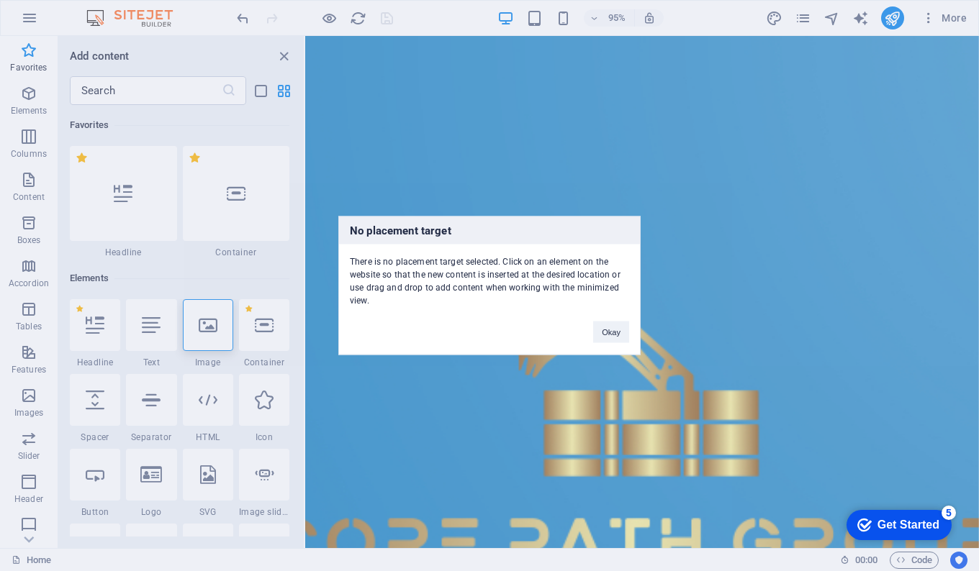
click at [207, 325] on div "No placement target There is no placement target selected. Click on an element …" at bounding box center [489, 285] width 979 height 571
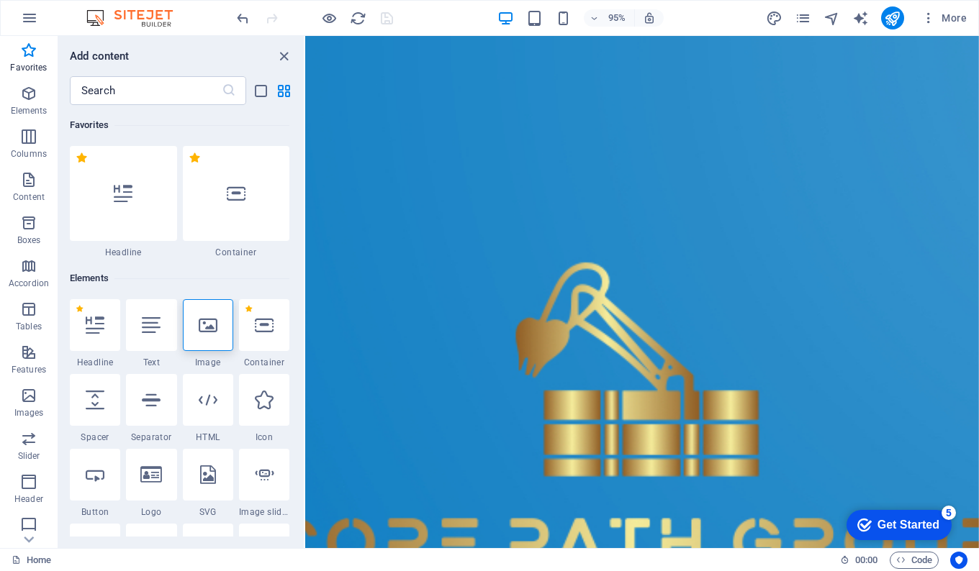
click at [207, 325] on icon at bounding box center [208, 325] width 19 height 19
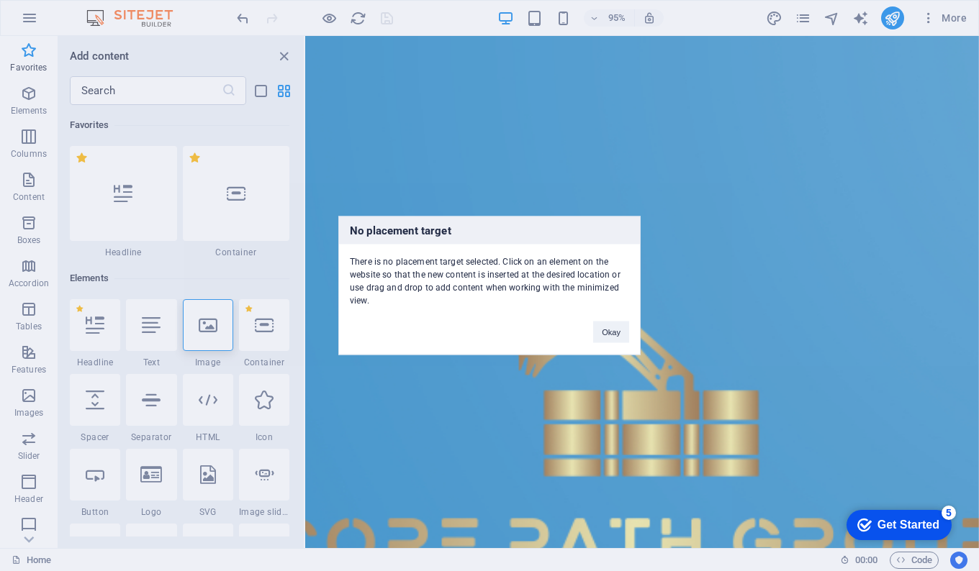
click at [619, 333] on button "Okay" at bounding box center [611, 333] width 36 height 22
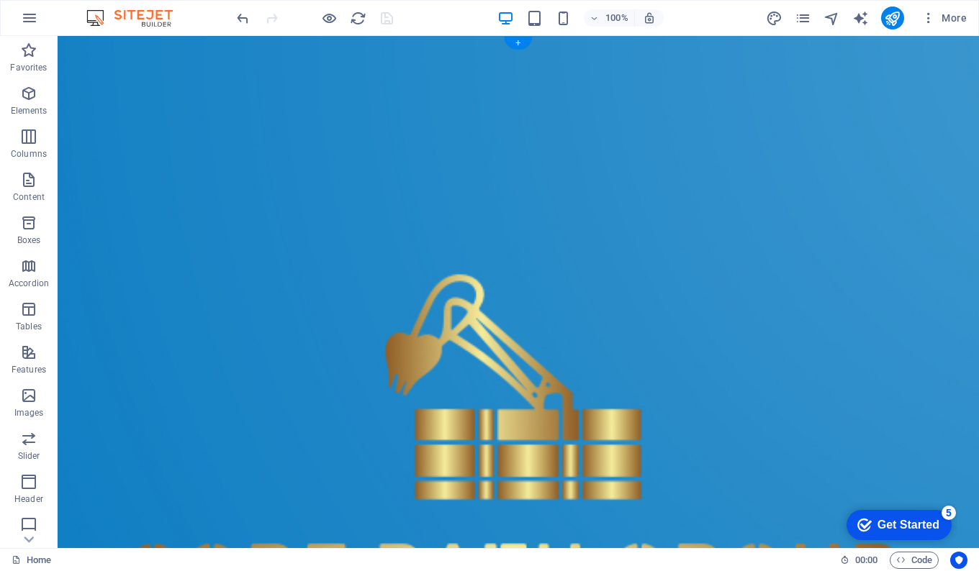
click at [102, 91] on figure at bounding box center [518, 447] width 921 height 823
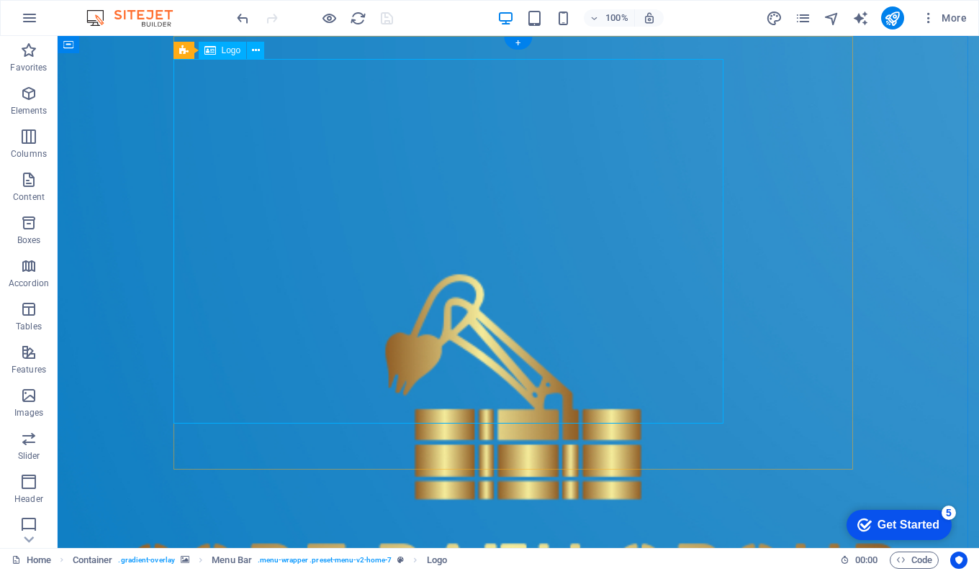
click at [253, 46] on icon at bounding box center [256, 50] width 8 height 15
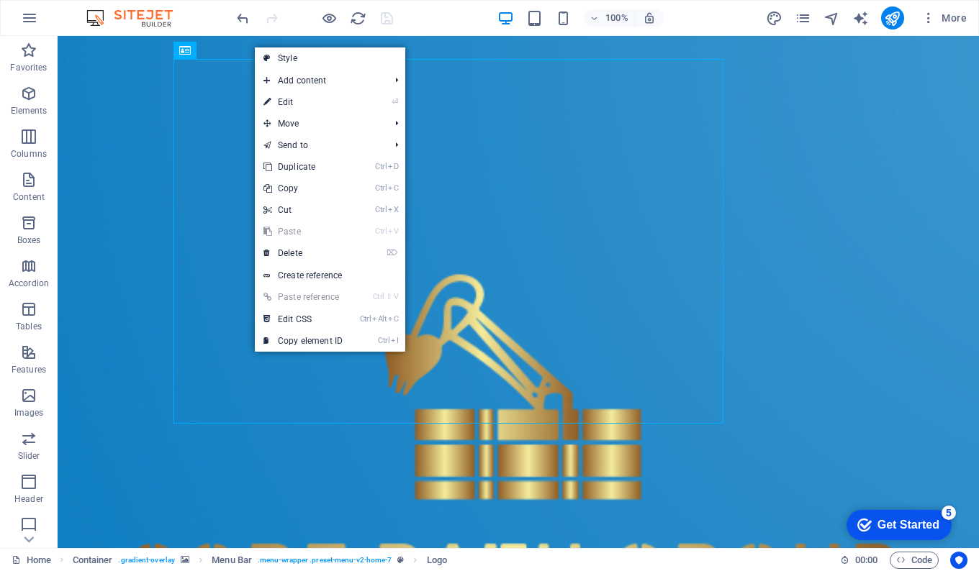
click at [302, 101] on link "⏎ Edit" at bounding box center [303, 102] width 96 height 22
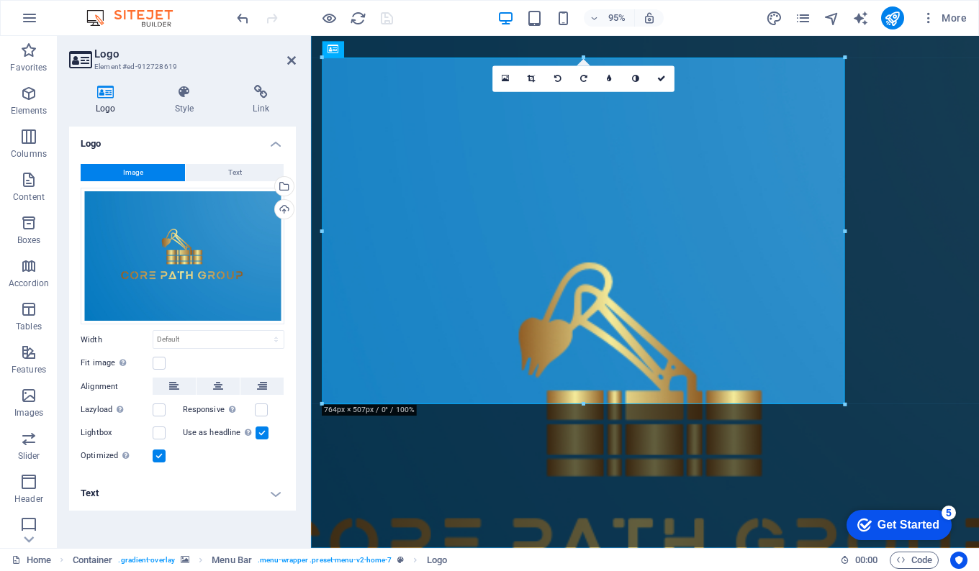
click at [213, 145] on h4 "Logo" at bounding box center [182, 140] width 227 height 26
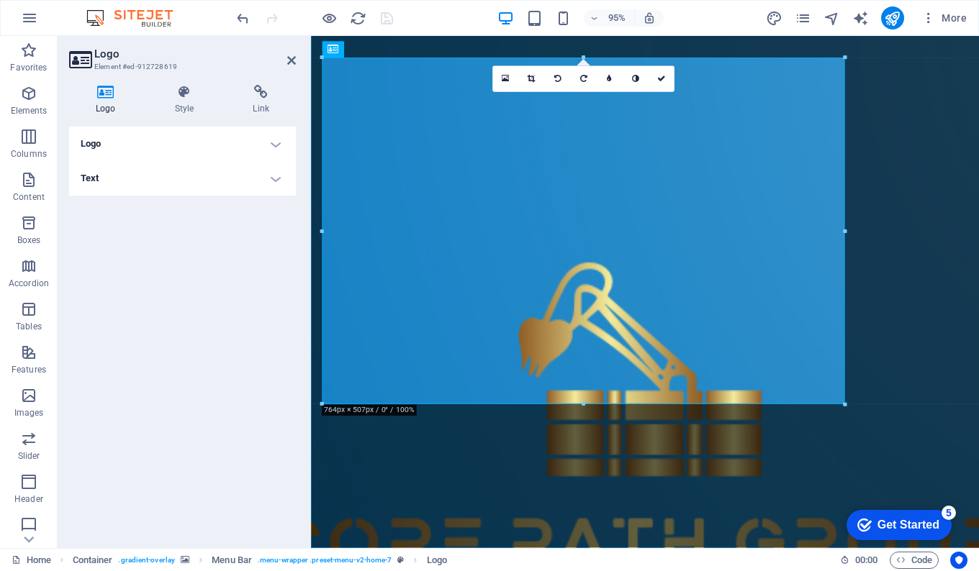
click at [213, 148] on h4 "Logo" at bounding box center [182, 144] width 227 height 35
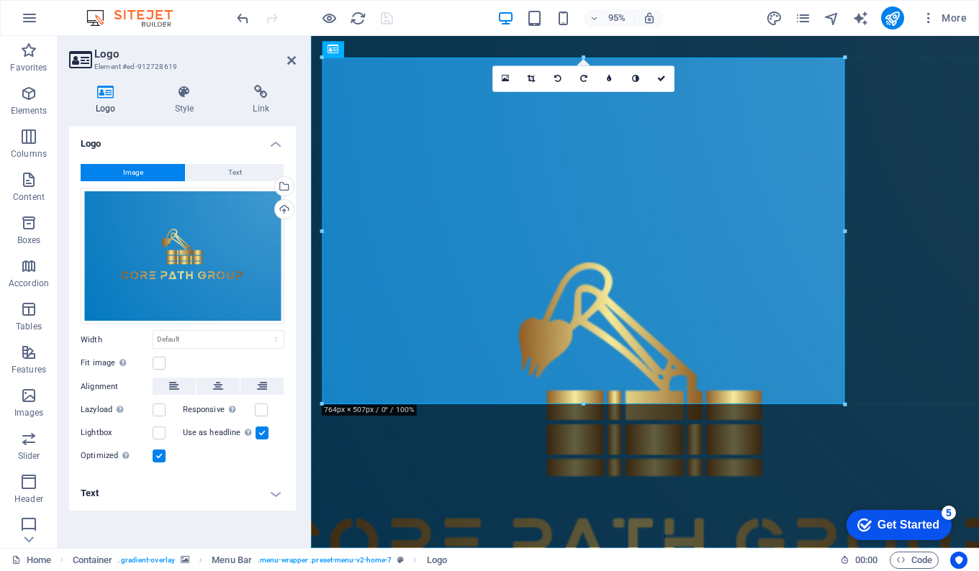
click at [228, 176] on span "Text" at bounding box center [235, 172] width 14 height 17
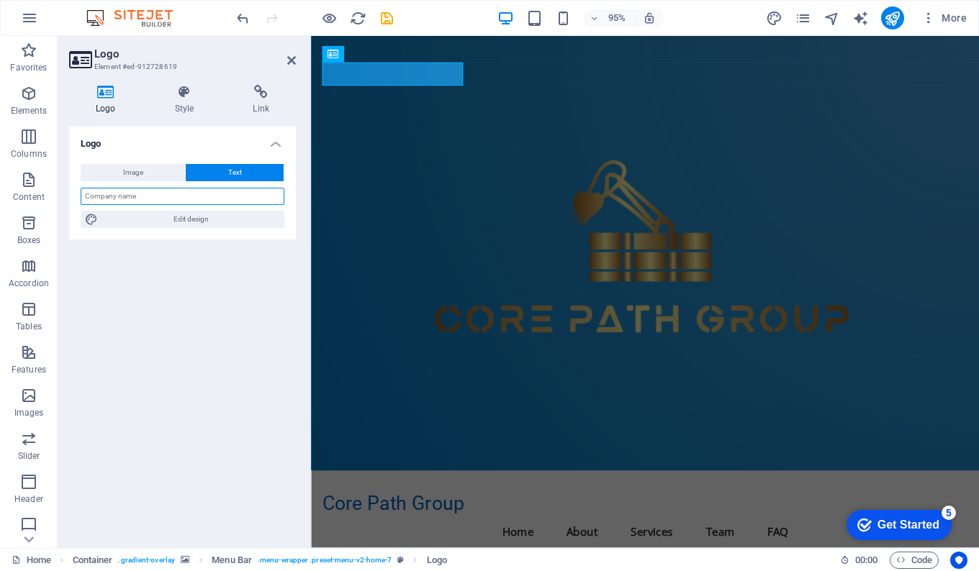
click at [176, 197] on input "text" at bounding box center [183, 196] width 204 height 17
type input "Core Path Group"
click at [778, 248] on figure at bounding box center [662, 265] width 703 height 458
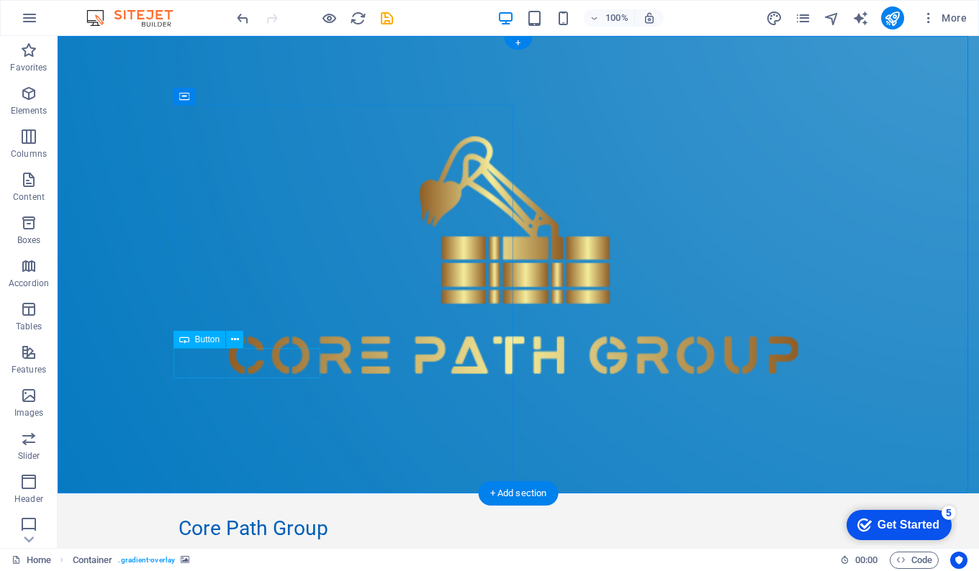
click at [569, 541] on nav "Home About Services Team FAQ" at bounding box center [517, 558] width 679 height 35
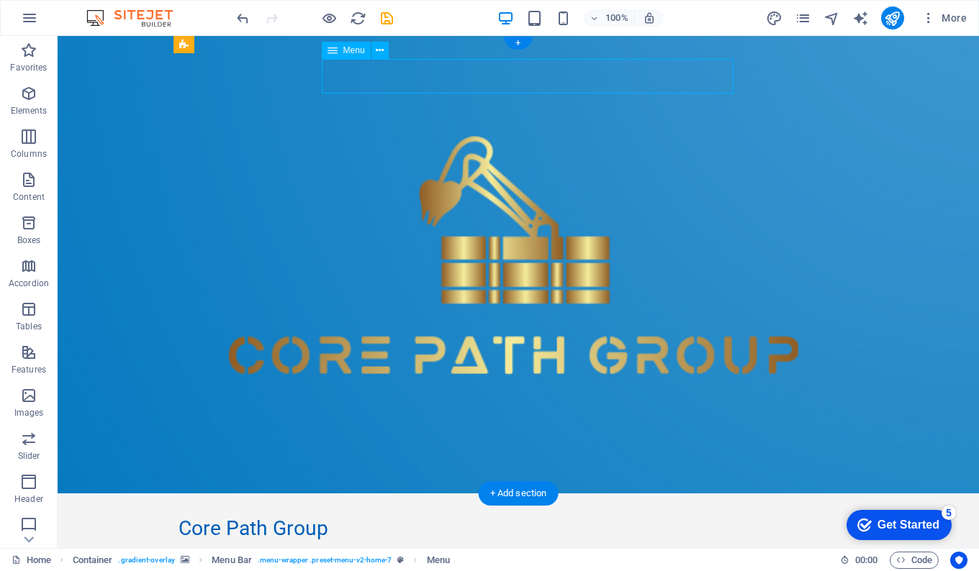
click at [551, 541] on nav "Home About Services Team FAQ" at bounding box center [517, 558] width 679 height 35
click at [552, 541] on nav "Home About Services Team FAQ" at bounding box center [517, 558] width 679 height 35
select select
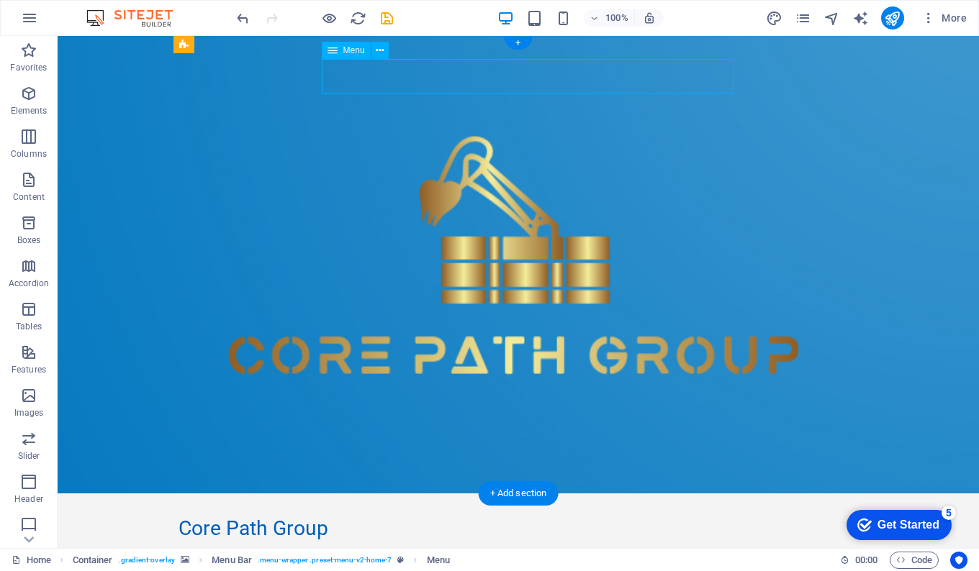
select select
click at [36, 12] on icon "button" at bounding box center [29, 17] width 17 height 17
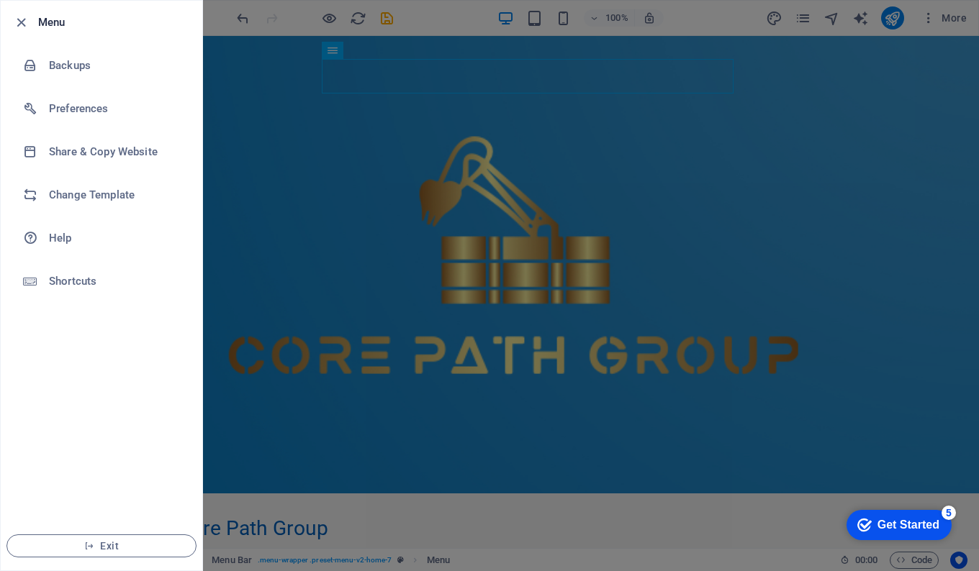
click at [55, 194] on h6 "Change Template" at bounding box center [115, 194] width 133 height 17
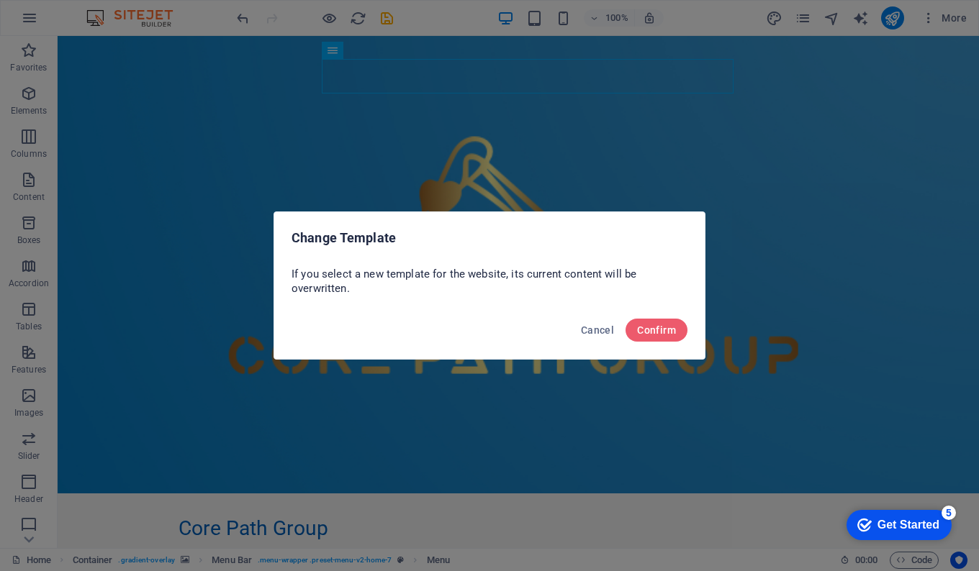
click at [602, 327] on span "Cancel" at bounding box center [597, 331] width 33 height 12
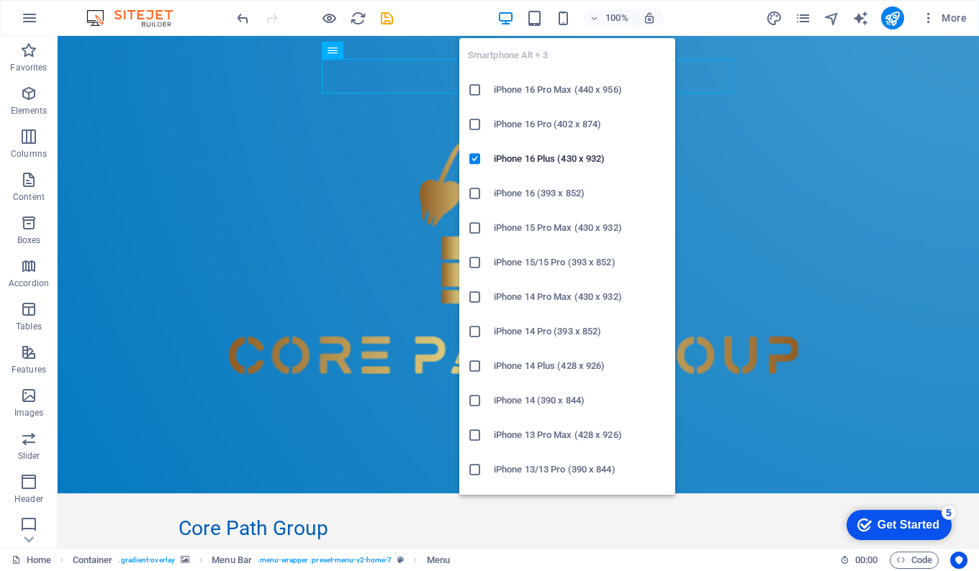
click at [564, 14] on icon "button" at bounding box center [563, 18] width 17 height 17
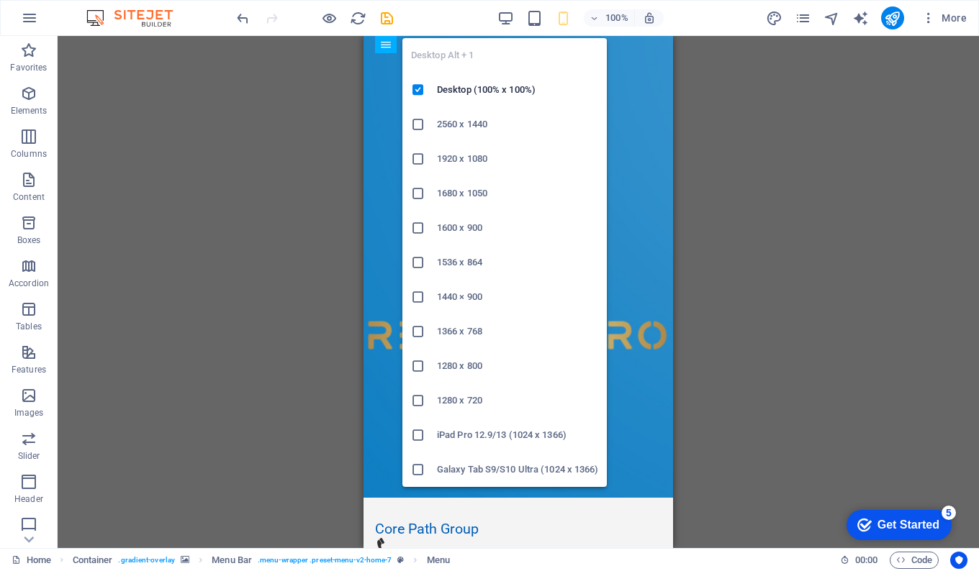
click at [509, 16] on icon "button" at bounding box center [505, 18] width 17 height 17
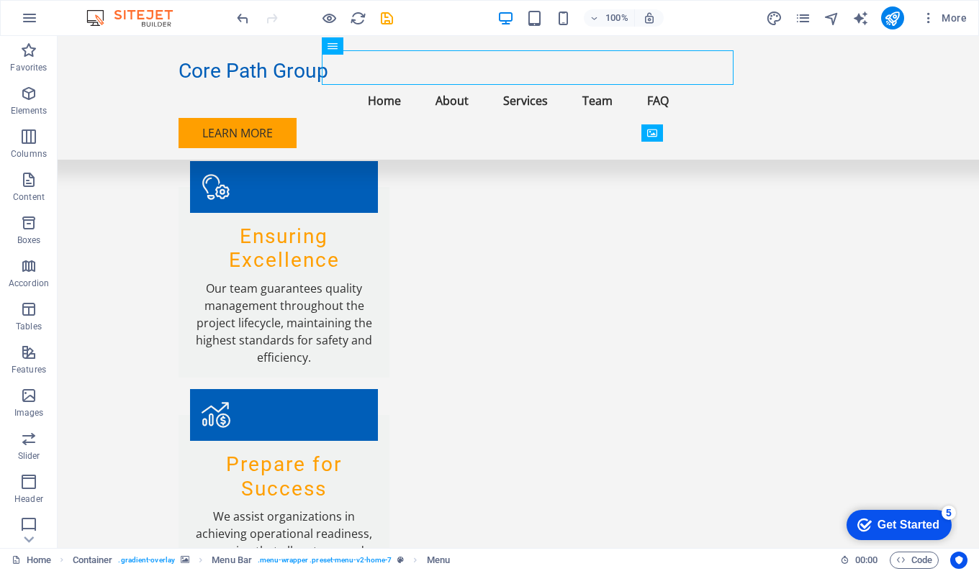
scroll to position [1334, 0]
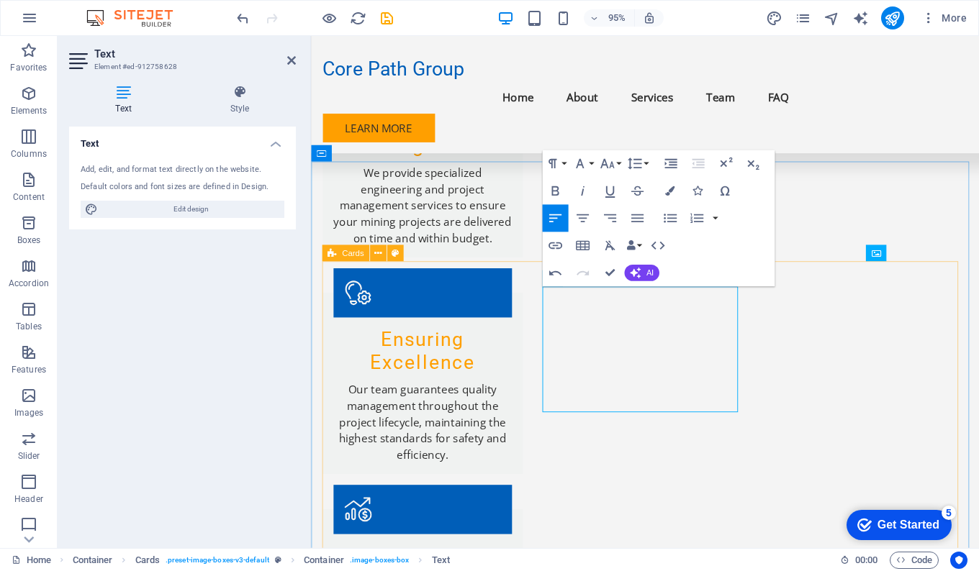
scroll to position [1200, 0]
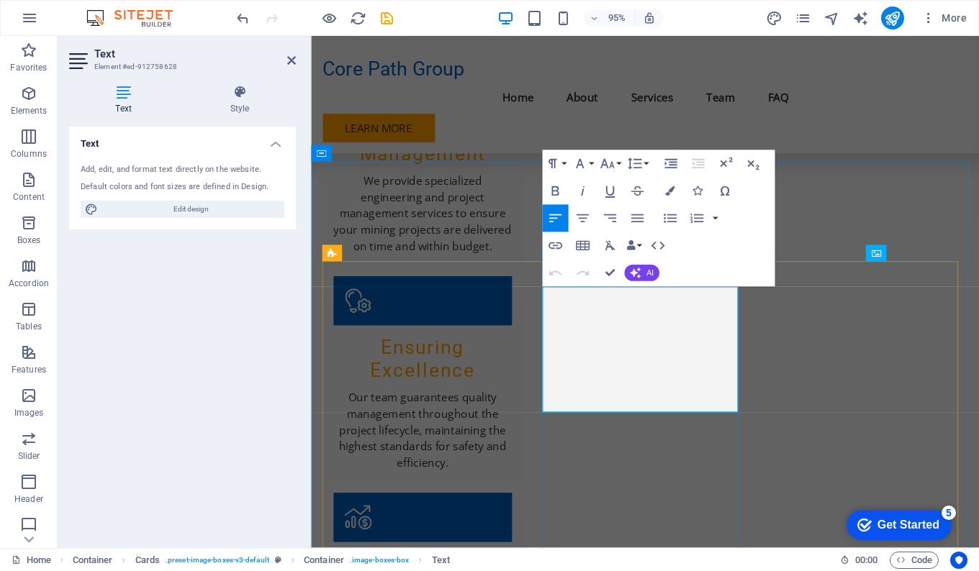
drag, startPoint x: 716, startPoint y: 412, endPoint x: 635, endPoint y: 413, distance: 81.3
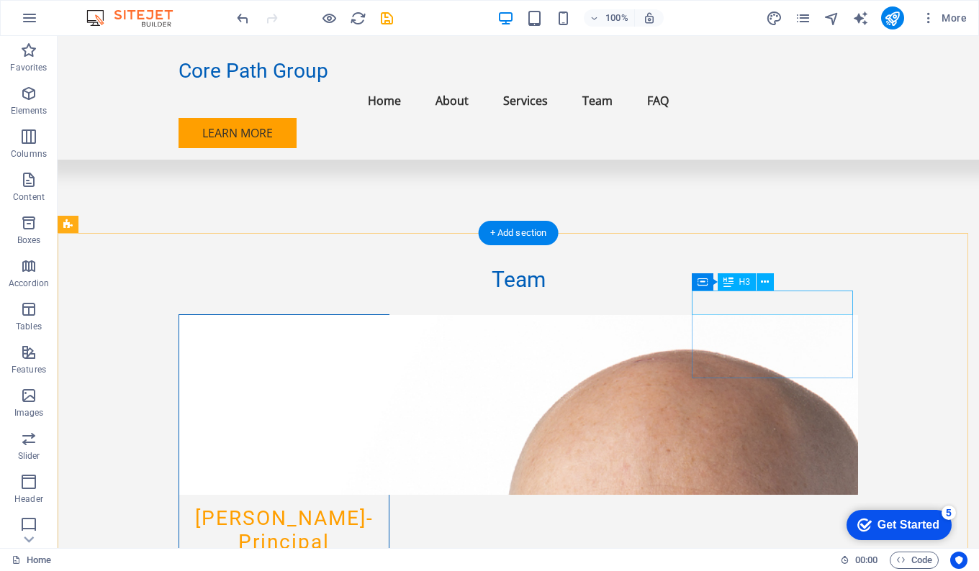
scroll to position [2495, 0]
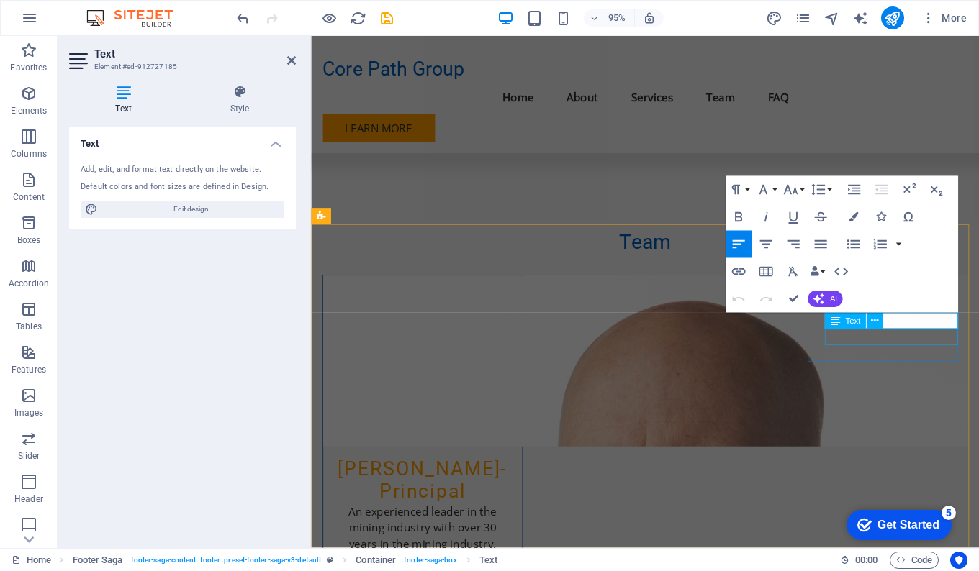
click at [856, 322] on span "Text" at bounding box center [852, 321] width 15 height 8
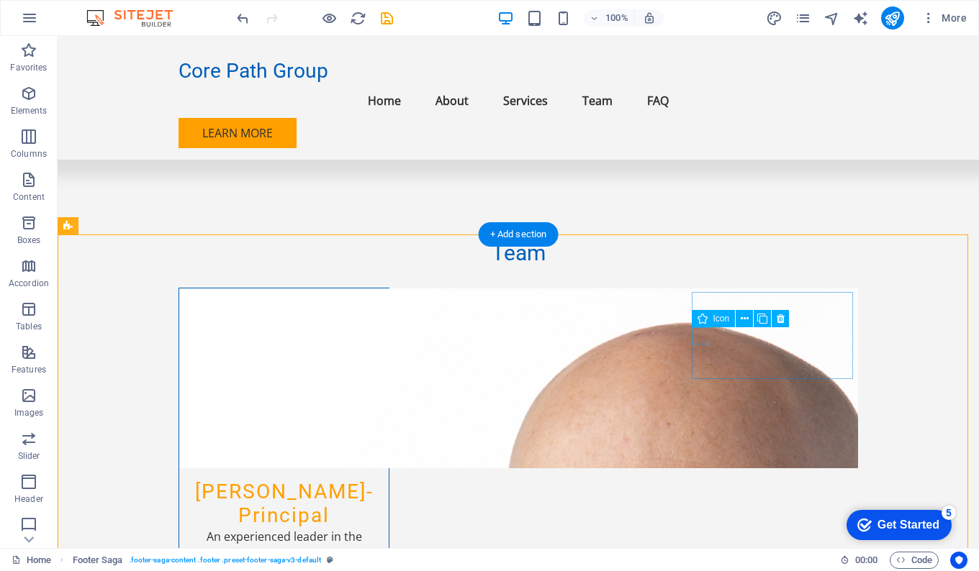
click at [708, 321] on div "Icon" at bounding box center [714, 318] width 44 height 17
drag, startPoint x: 703, startPoint y: 333, endPoint x: 472, endPoint y: 348, distance: 231.5
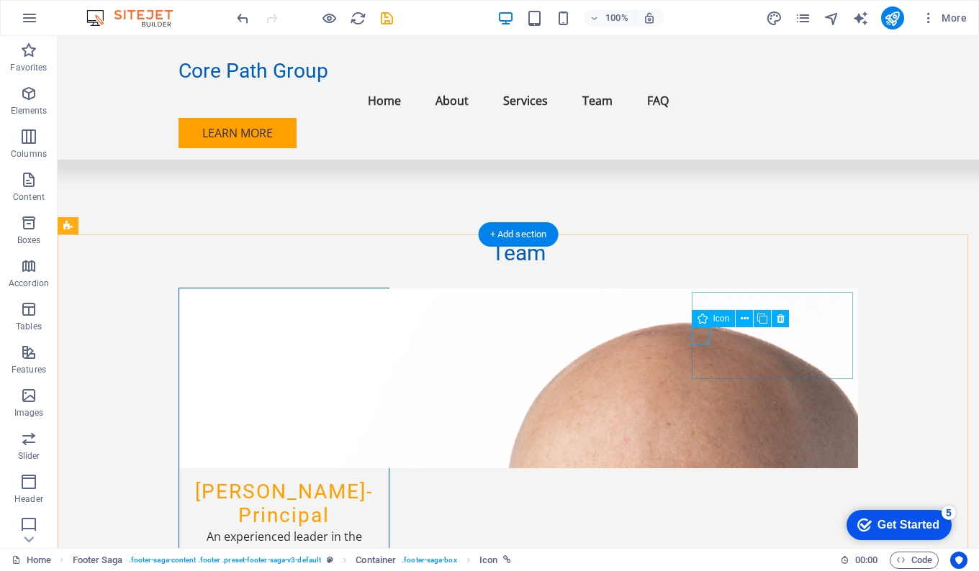
select select "xMidYMid"
select select "px"
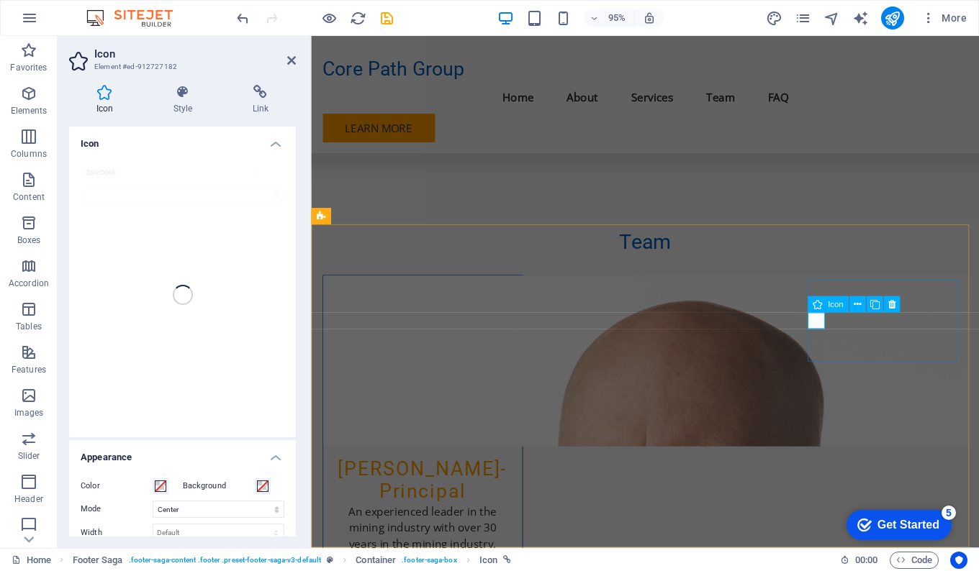
click at [856, 306] on icon at bounding box center [857, 305] width 7 height 14
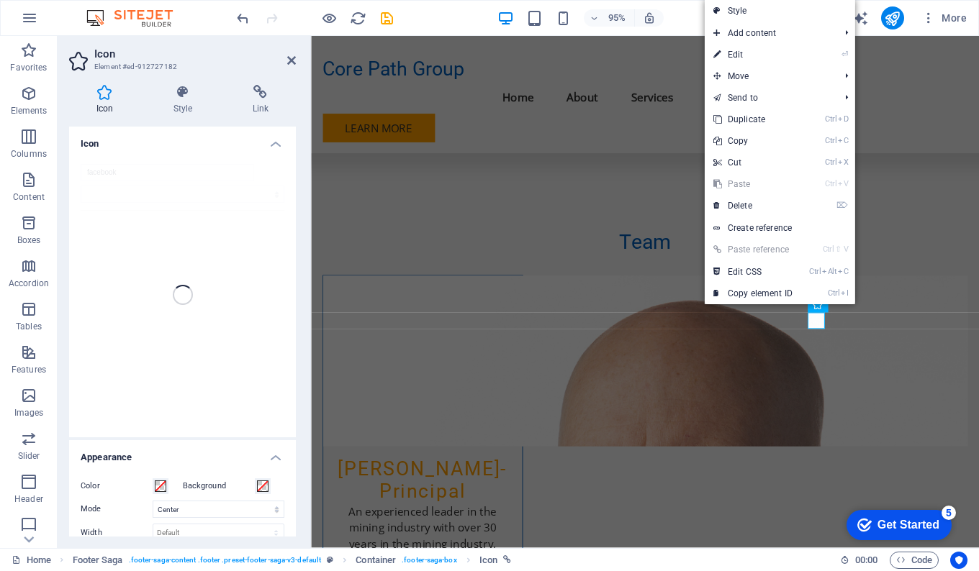
click at [762, 53] on link "⏎ Edit" at bounding box center [753, 55] width 96 height 22
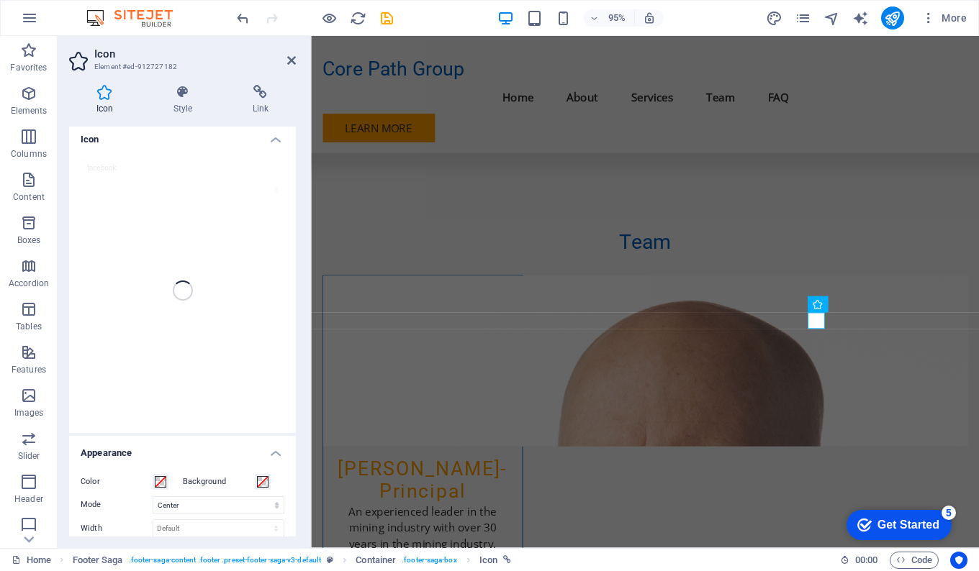
scroll to position [5, 0]
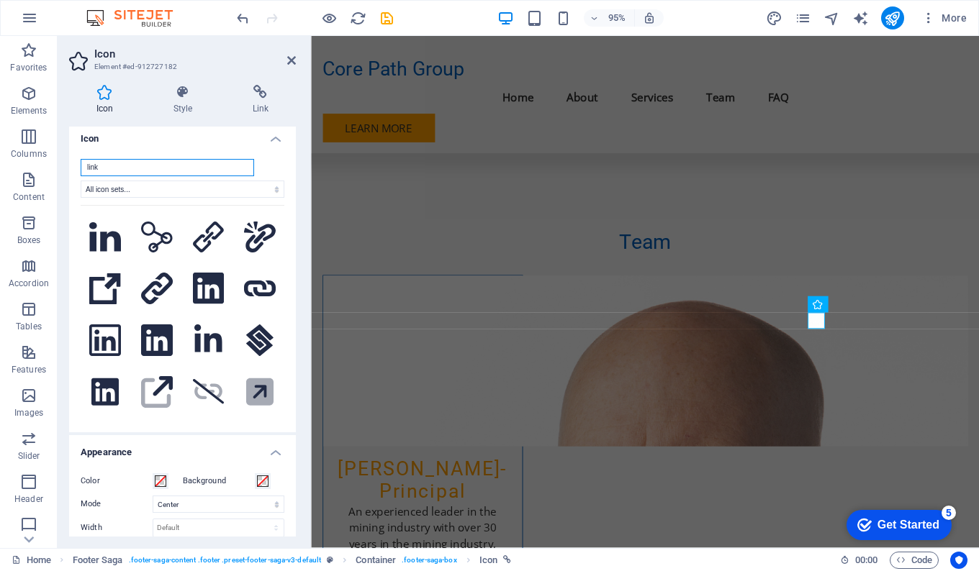
type input "link"
click at [209, 294] on icon at bounding box center [208, 289] width 31 height 32
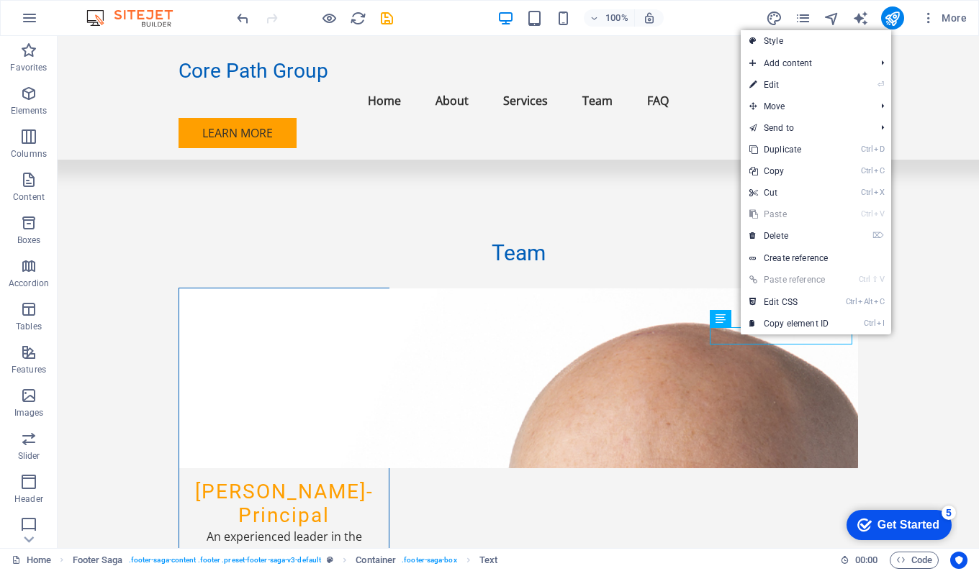
drag, startPoint x: 795, startPoint y: 259, endPoint x: 510, endPoint y: 235, distance: 286.1
click at [795, 259] on link "Create reference" at bounding box center [816, 259] width 150 height 22
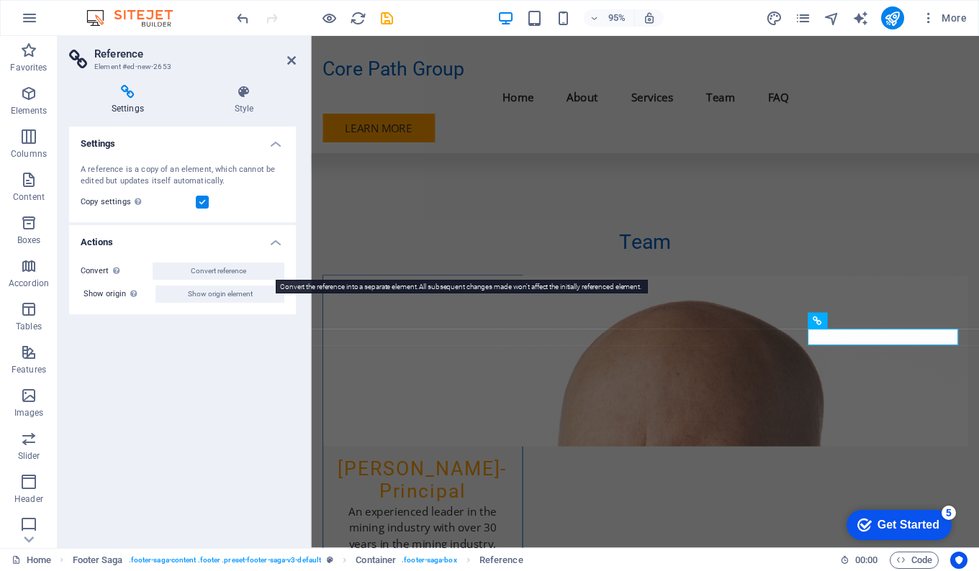
click at [205, 268] on span "Convert reference" at bounding box center [218, 271] width 55 height 17
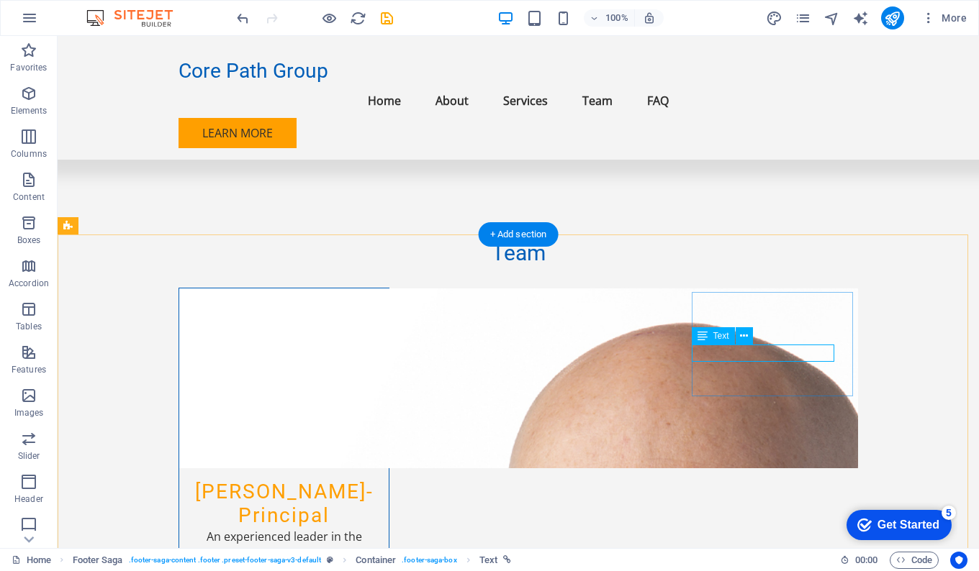
click at [745, 335] on icon at bounding box center [744, 336] width 8 height 15
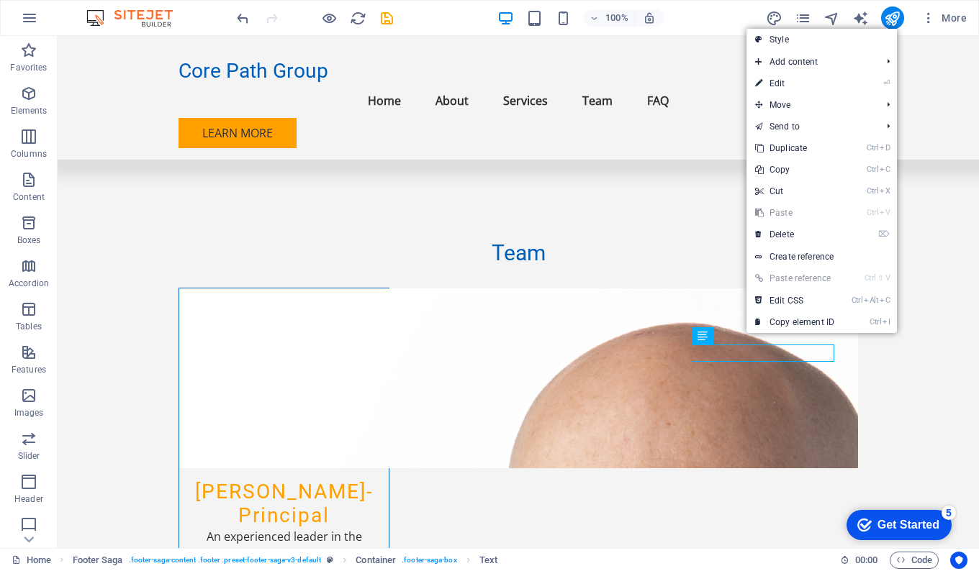
click at [787, 238] on link "⌦ Delete" at bounding box center [794, 235] width 96 height 22
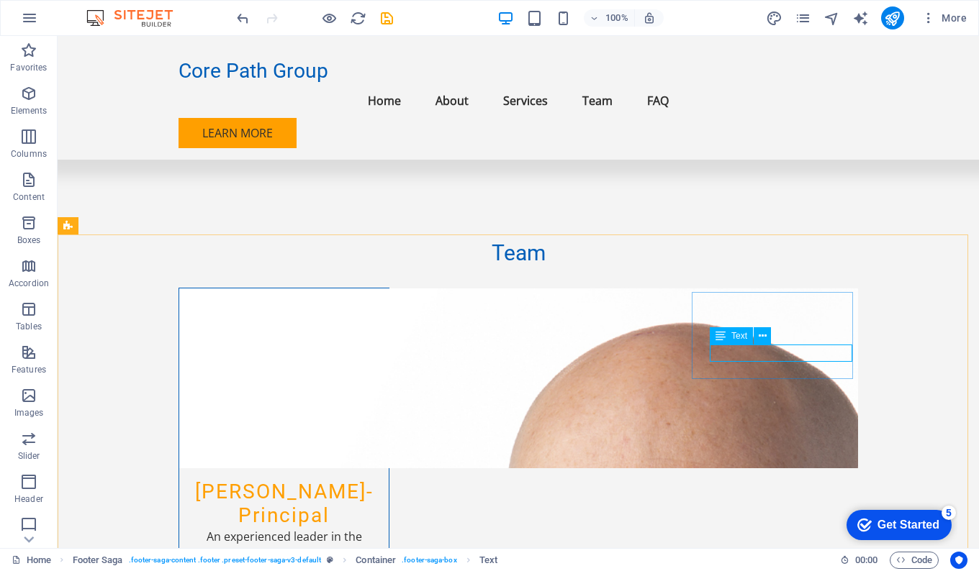
click at [758, 343] on button at bounding box center [762, 335] width 17 height 17
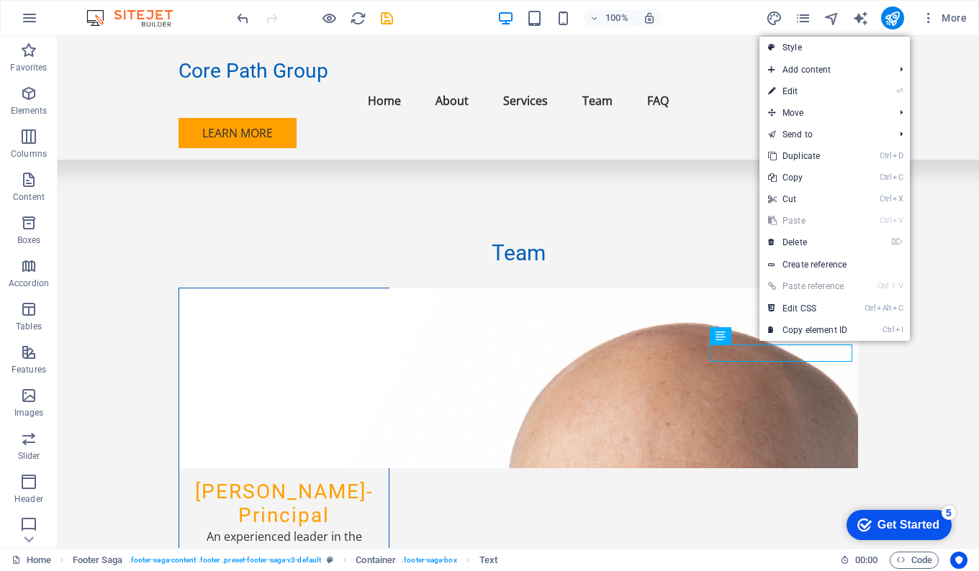
drag, startPoint x: 797, startPoint y: 240, endPoint x: 722, endPoint y: 217, distance: 79.0
click at [797, 240] on link "⌦ Delete" at bounding box center [807, 243] width 96 height 22
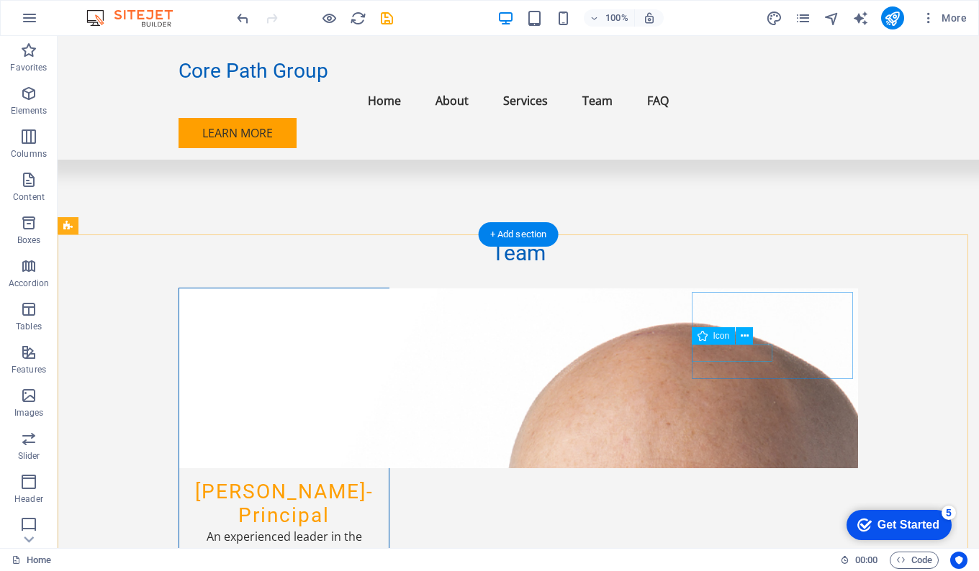
drag, startPoint x: 697, startPoint y: 355, endPoint x: 707, endPoint y: 353, distance: 10.3
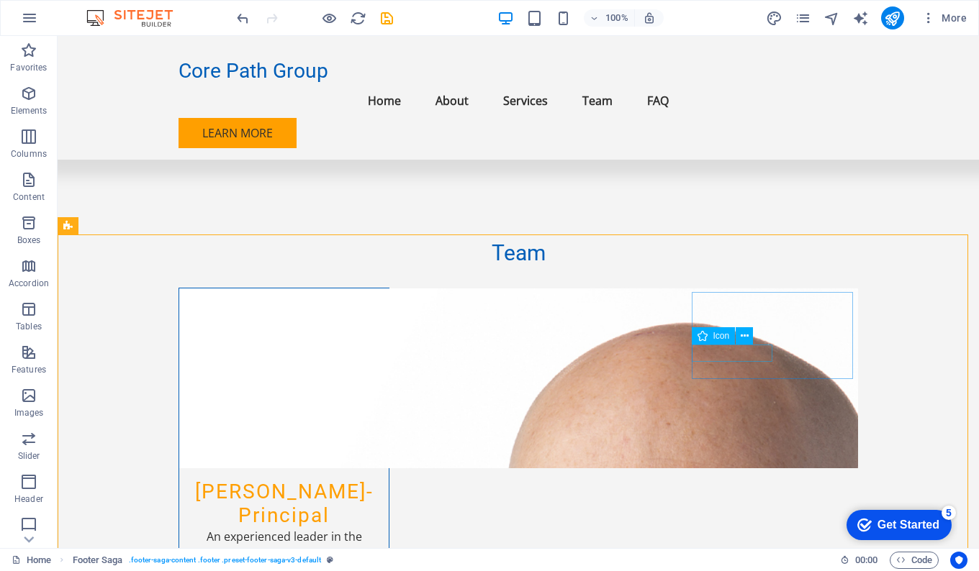
click at [746, 338] on icon at bounding box center [745, 336] width 8 height 15
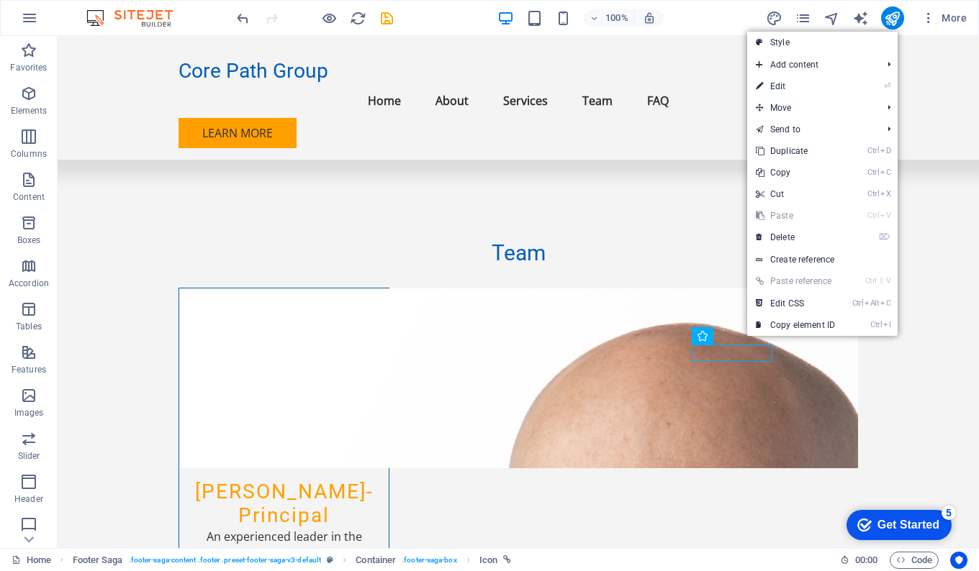
drag, startPoint x: 790, startPoint y: 237, endPoint x: 716, endPoint y: 241, distance: 73.5
click at [790, 237] on link "⌦ Delete" at bounding box center [795, 238] width 96 height 22
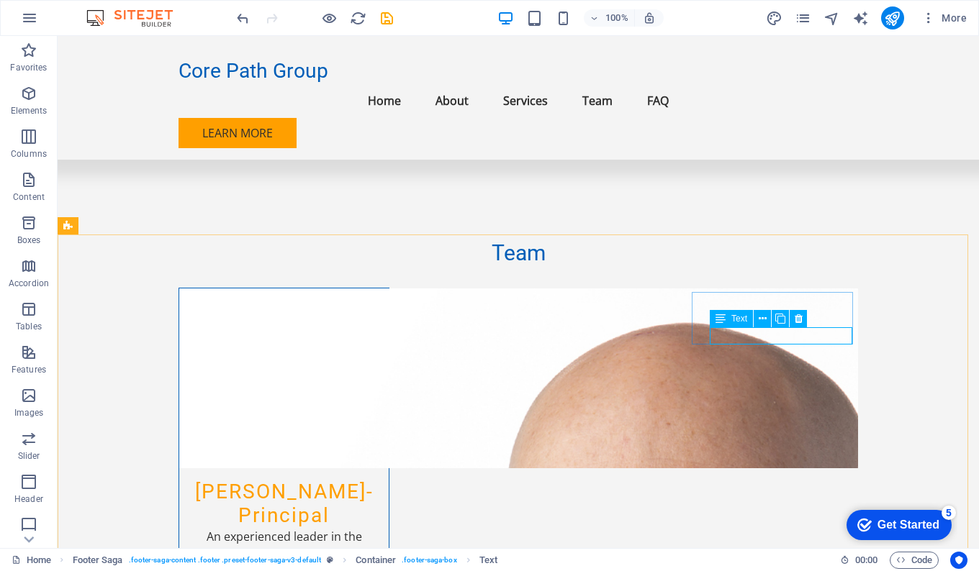
click at [759, 322] on icon at bounding box center [763, 319] width 8 height 15
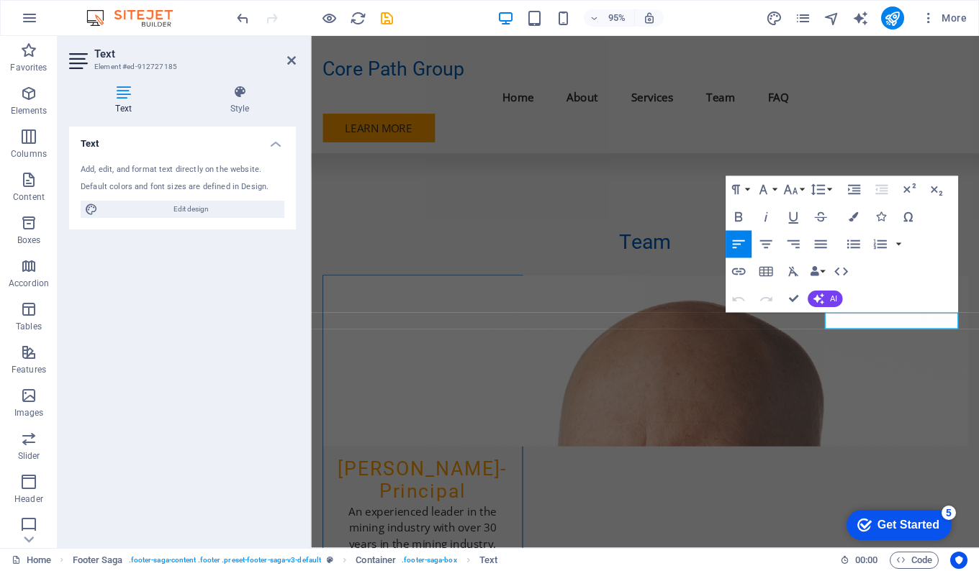
click at [738, 272] on icon "button" at bounding box center [738, 271] width 14 height 7
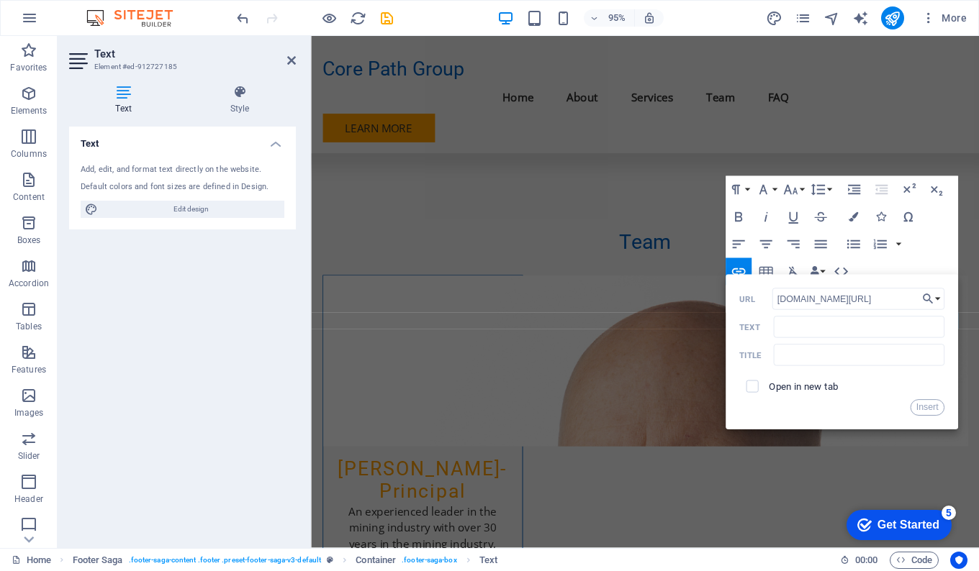
scroll to position [0, 58]
type input "[DOMAIN_NAME][URL]"
click at [794, 328] on input "Text" at bounding box center [858, 328] width 171 height 22
type input "COre"
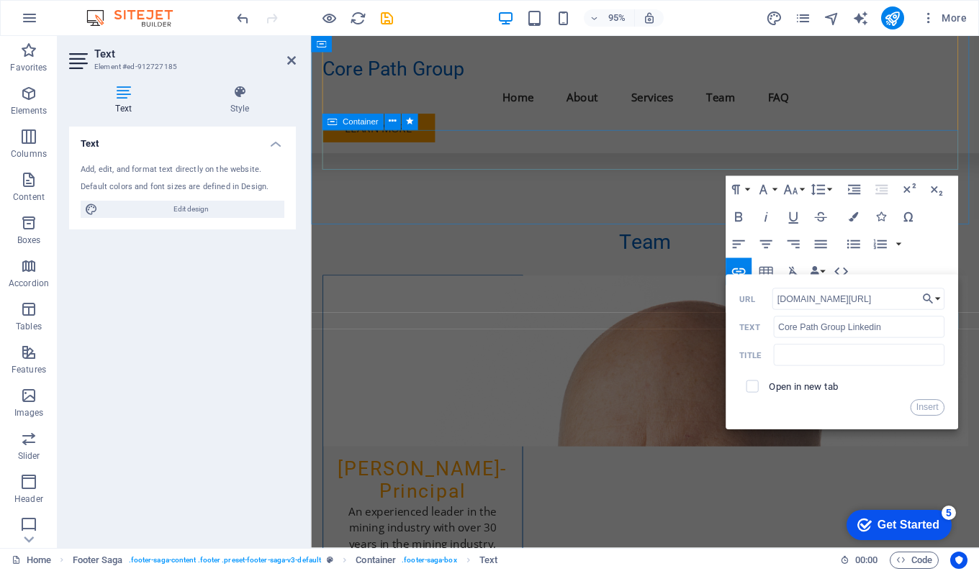
scroll to position [2490, 0]
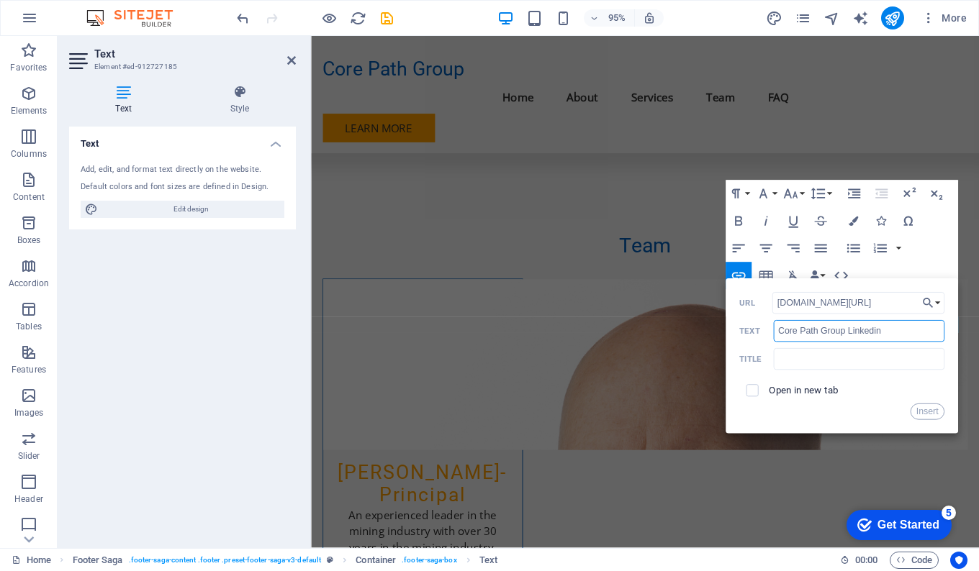
click at [854, 333] on input "Core Path Group Linkedin" at bounding box center [858, 331] width 171 height 22
drag, startPoint x: 849, startPoint y: 333, endPoint x: 878, endPoint y: 339, distance: 30.2
click at [849, 333] on input "Core Path Group Linkedin" at bounding box center [858, 331] width 171 height 22
drag, startPoint x: 904, startPoint y: 334, endPoint x: 738, endPoint y: 335, distance: 166.3
click at [739, 334] on div "Core Path Group on Linkedin Text" at bounding box center [841, 331] width 205 height 22
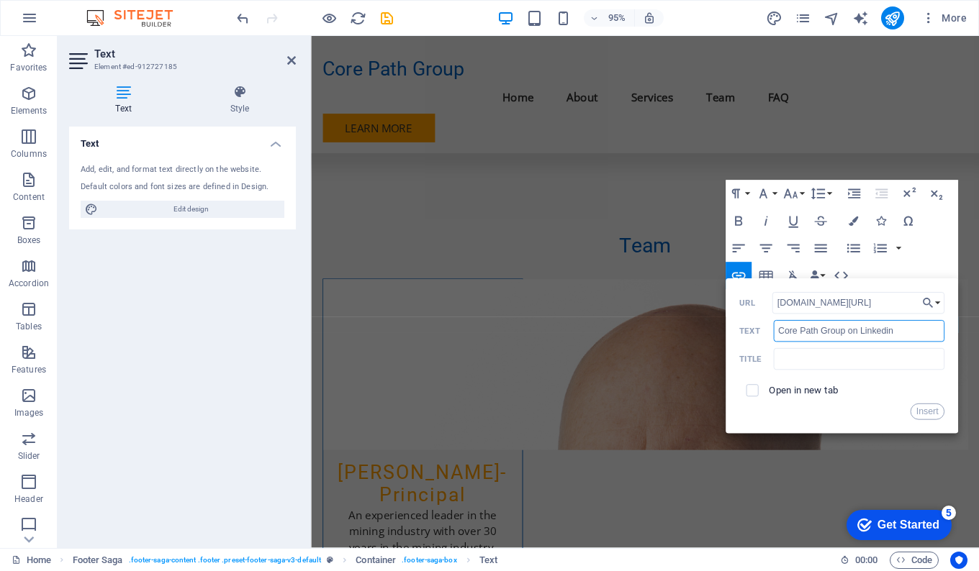
type input "Core Path Group on Linkedin"
click at [818, 361] on input "text" at bounding box center [858, 359] width 171 height 22
paste input "Core Path Group on Linkedin"
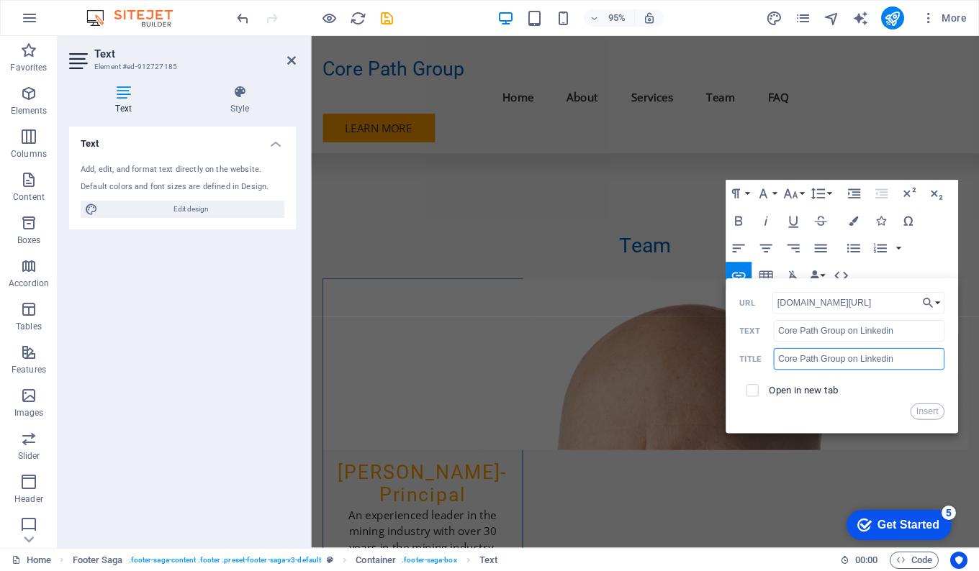
paste input "Core Path Group on Linkedin"
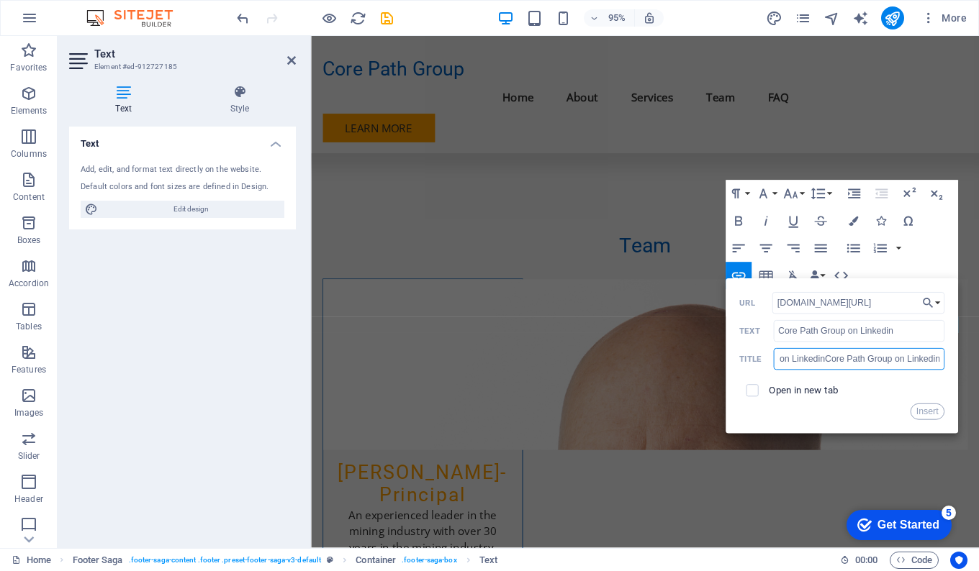
paste input "Core Path Group on Linkedin"
paste
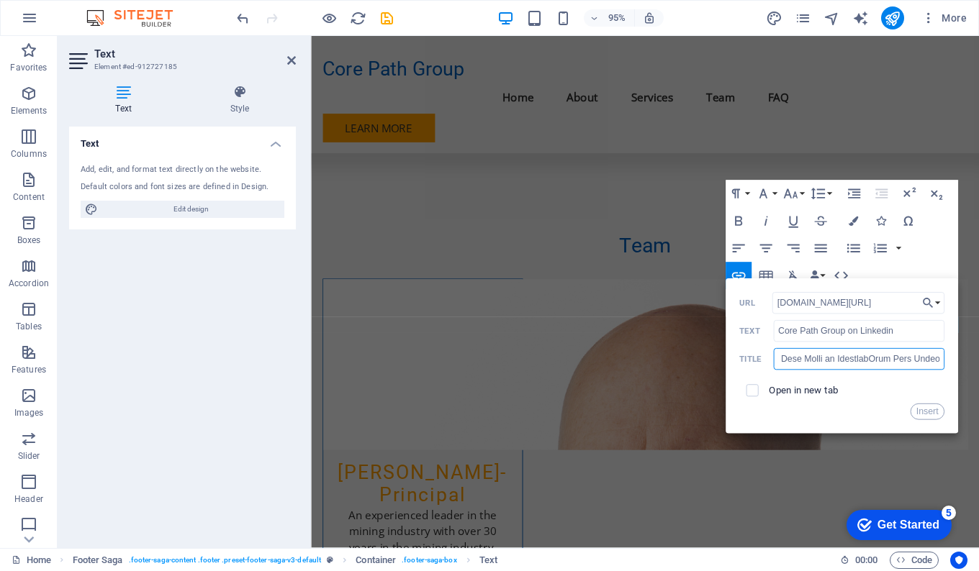
type input "Core Path Group on LinkedinCore Path Group on LinkedinCore Path Group on Linked…"
drag, startPoint x: 934, startPoint y: 414, endPoint x: 651, endPoint y: 397, distance: 282.6
click at [934, 414] on button "Insert" at bounding box center [927, 412] width 35 height 17
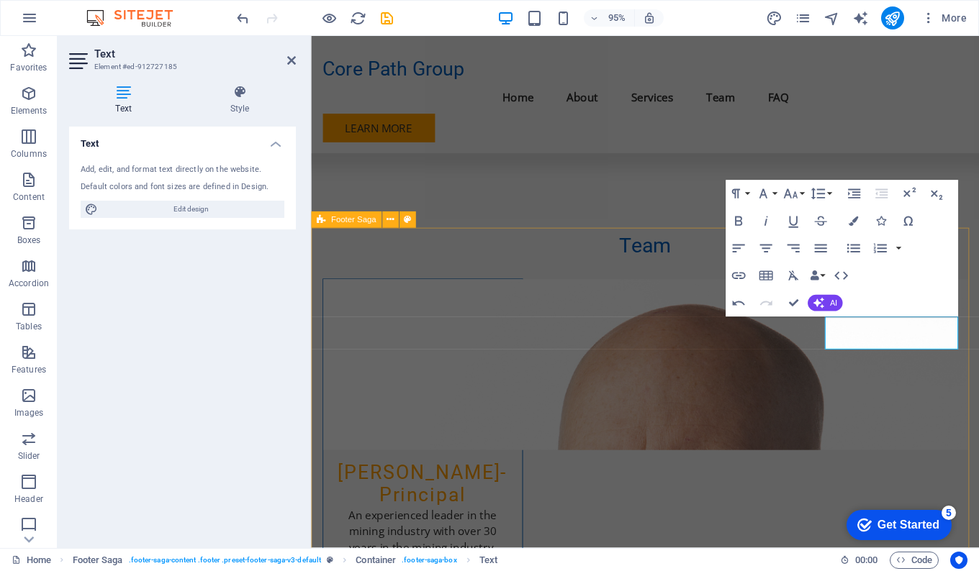
drag, startPoint x: 828, startPoint y: 428, endPoint x: 1196, endPoint y: 235, distance: 415.3
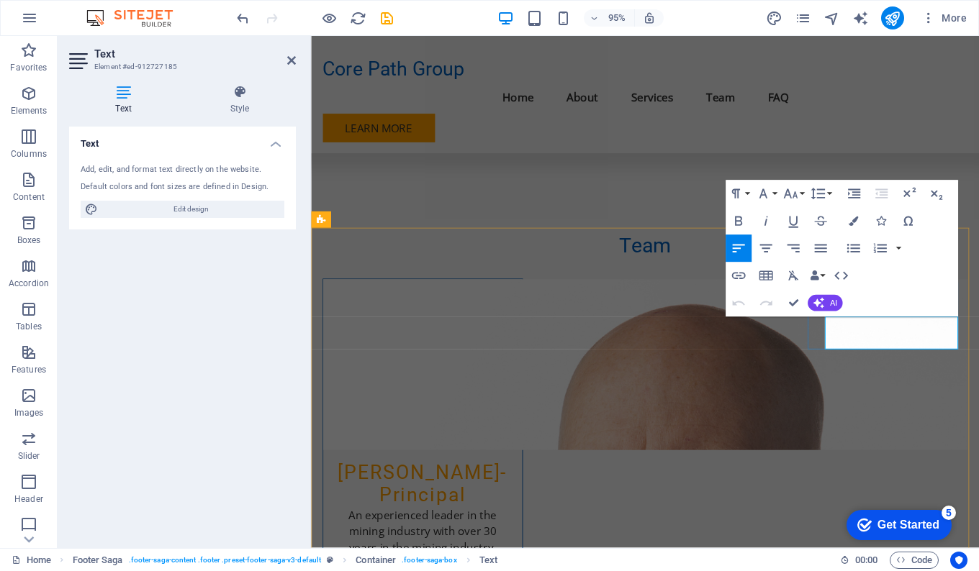
drag, startPoint x: 896, startPoint y: 356, endPoint x: 949, endPoint y: 358, distance: 53.3
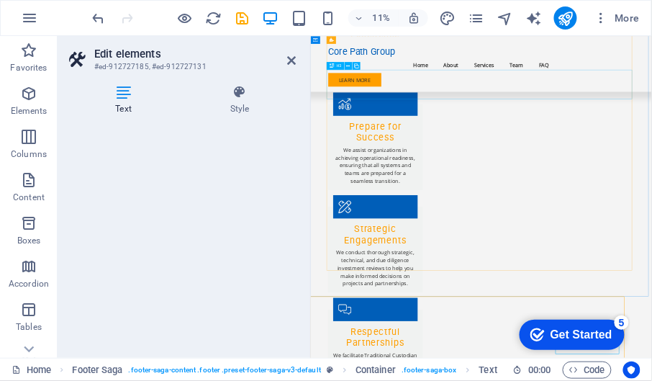
scroll to position [2114, 0]
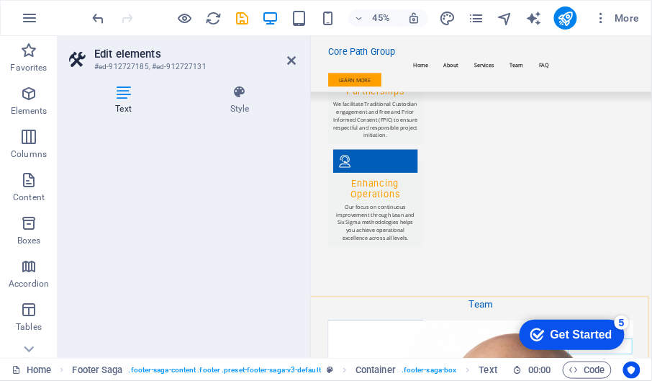
click at [294, 56] on icon at bounding box center [291, 61] width 9 height 12
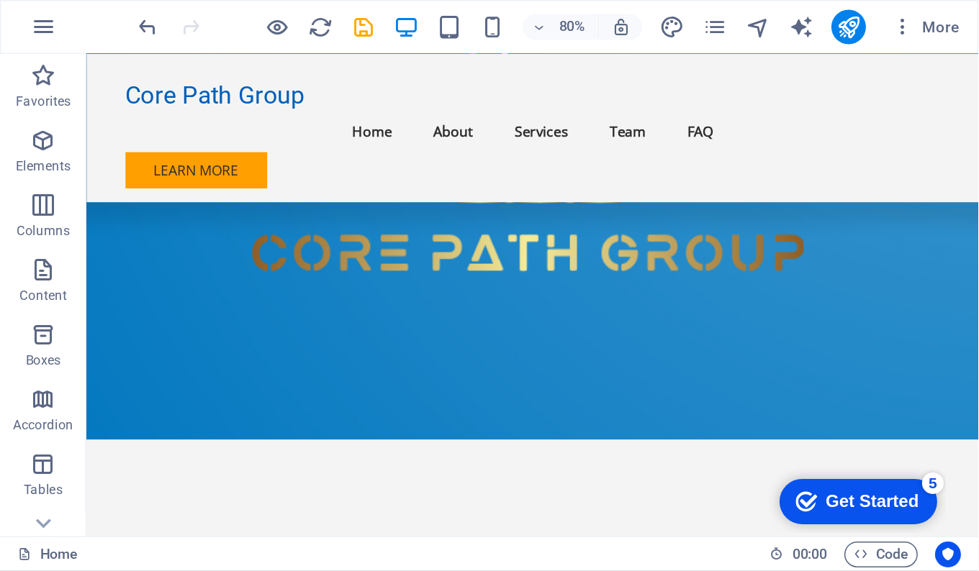
scroll to position [0, 0]
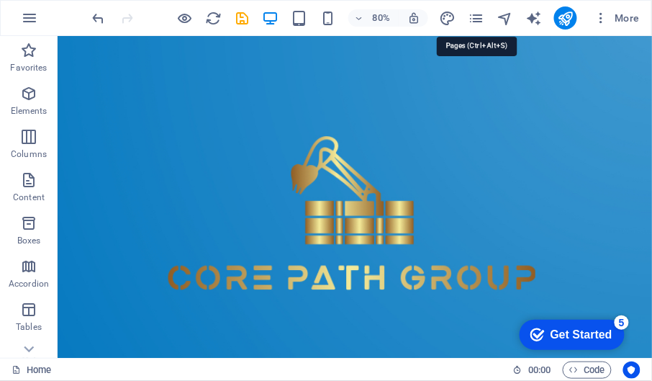
click at [475, 19] on icon "pages" at bounding box center [476, 18] width 17 height 17
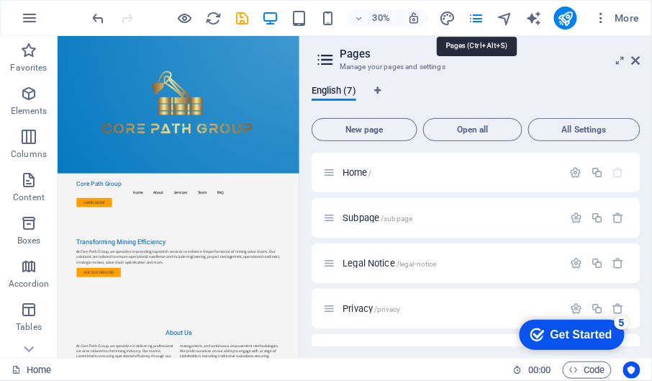
click at [476, 19] on icon "pages" at bounding box center [476, 18] width 17 height 17
click at [483, 19] on icon "pages" at bounding box center [476, 18] width 17 height 17
click at [635, 58] on icon at bounding box center [636, 61] width 9 height 12
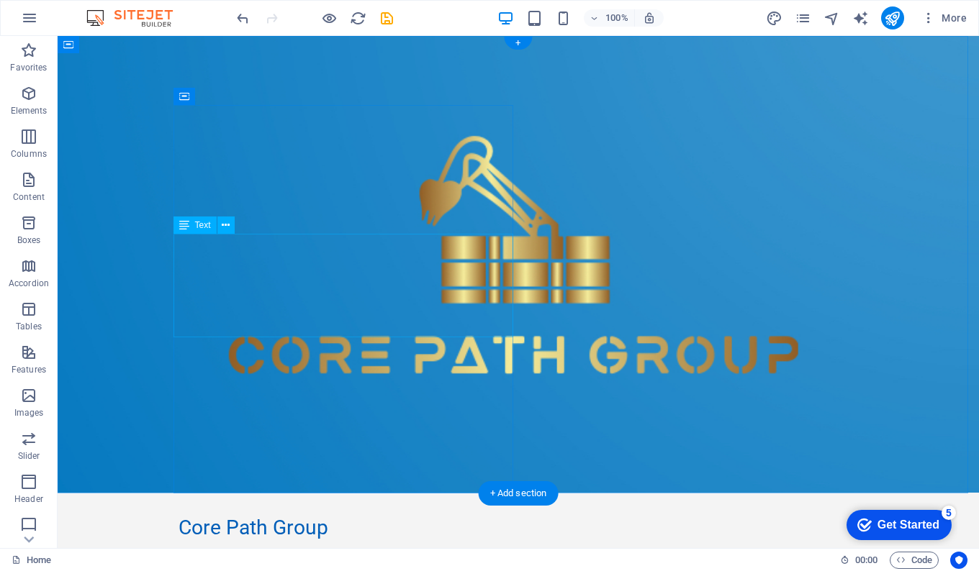
drag, startPoint x: 247, startPoint y: 317, endPoint x: 232, endPoint y: 315, distance: 14.6
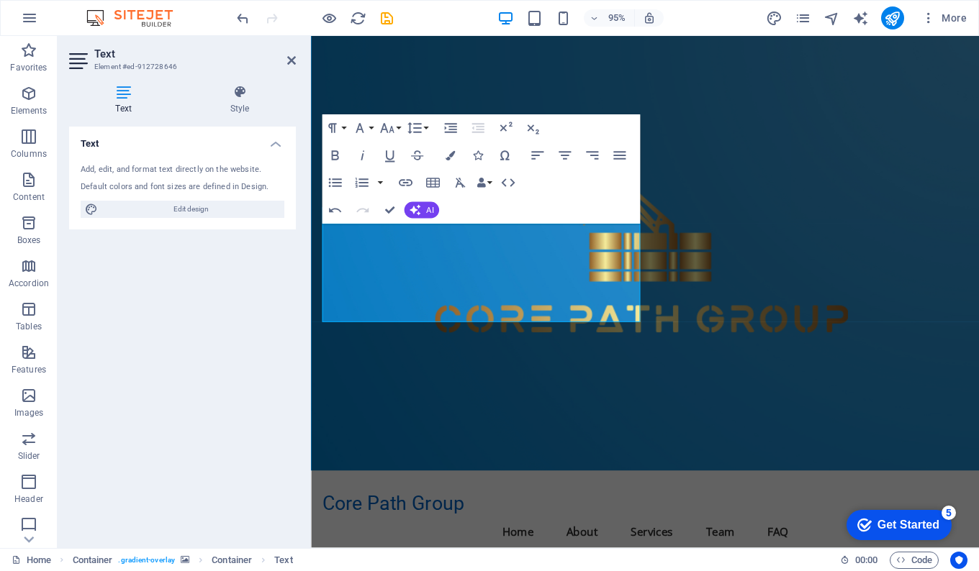
click at [764, 392] on figure at bounding box center [662, 265] width 703 height 458
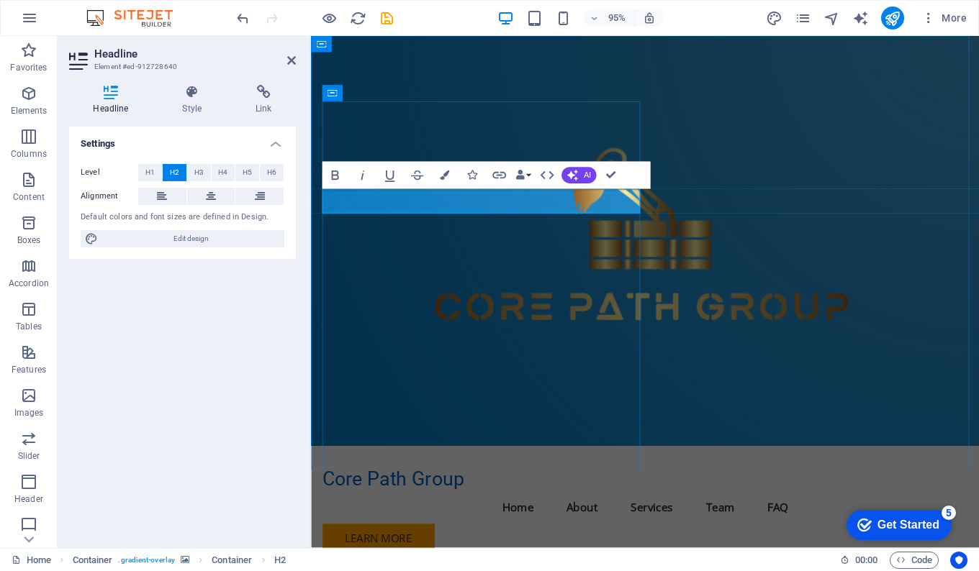
drag, startPoint x: 514, startPoint y: 213, endPoint x: 539, endPoint y: 213, distance: 25.2
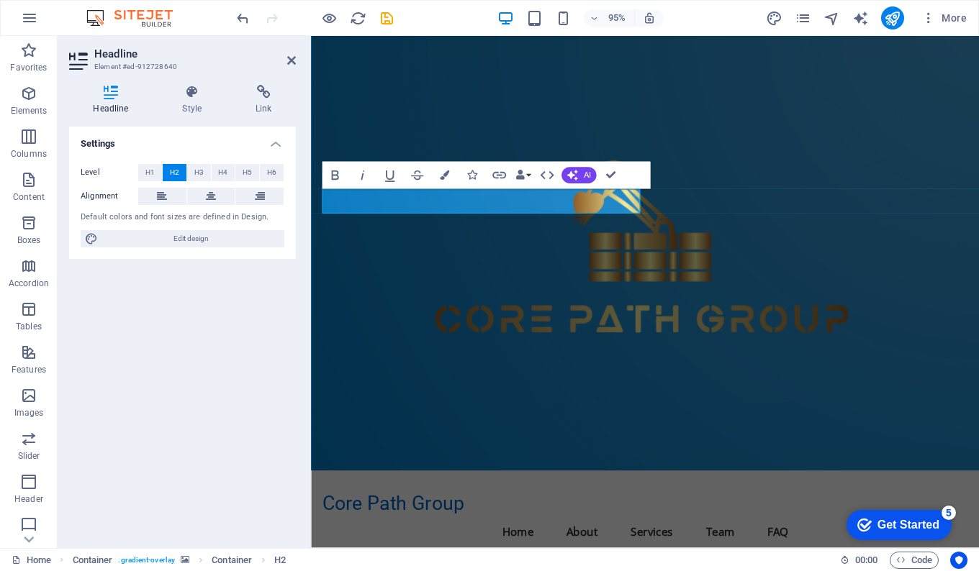
click at [874, 178] on figure at bounding box center [662, 265] width 703 height 458
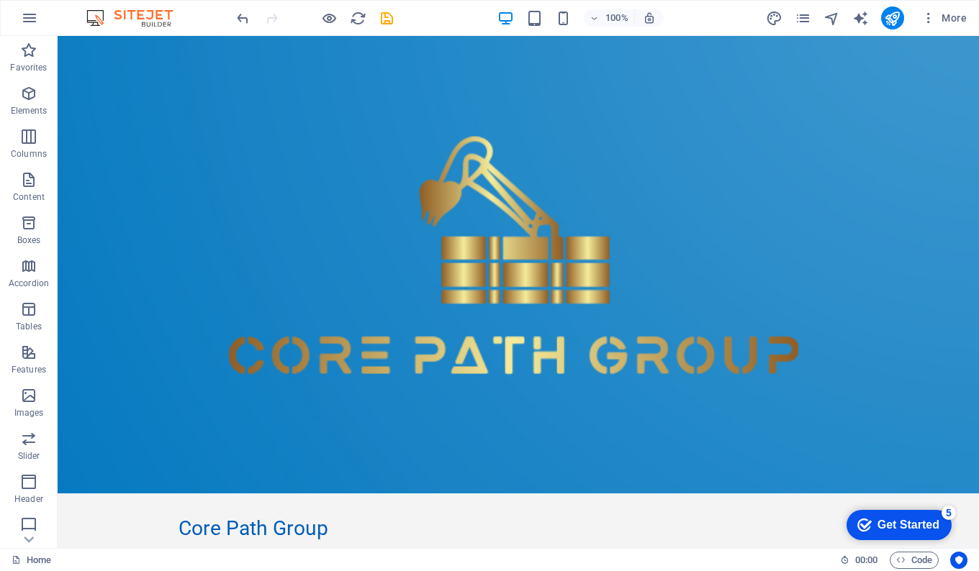
click at [932, 21] on icon "button" at bounding box center [928, 18] width 14 height 14
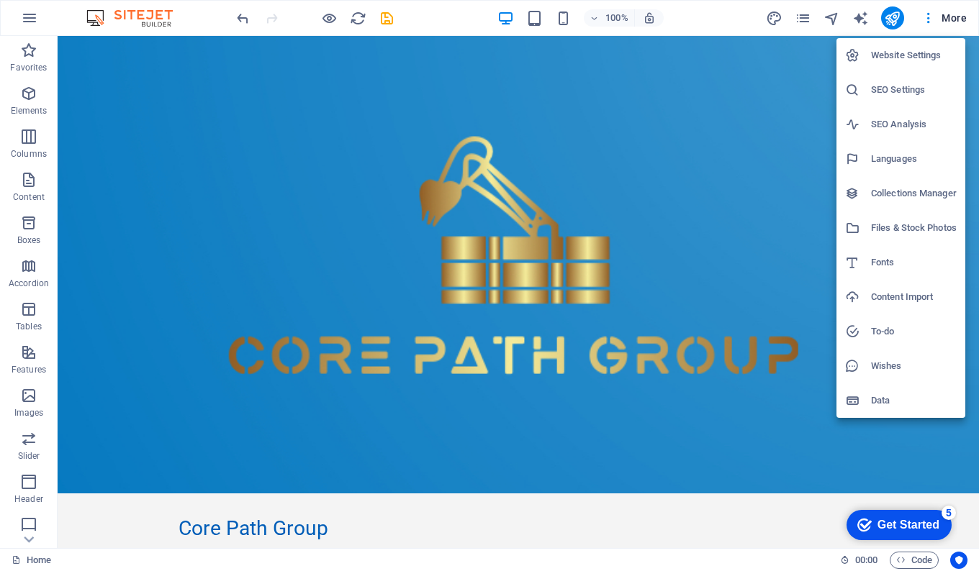
click at [420, 11] on div at bounding box center [489, 285] width 979 height 571
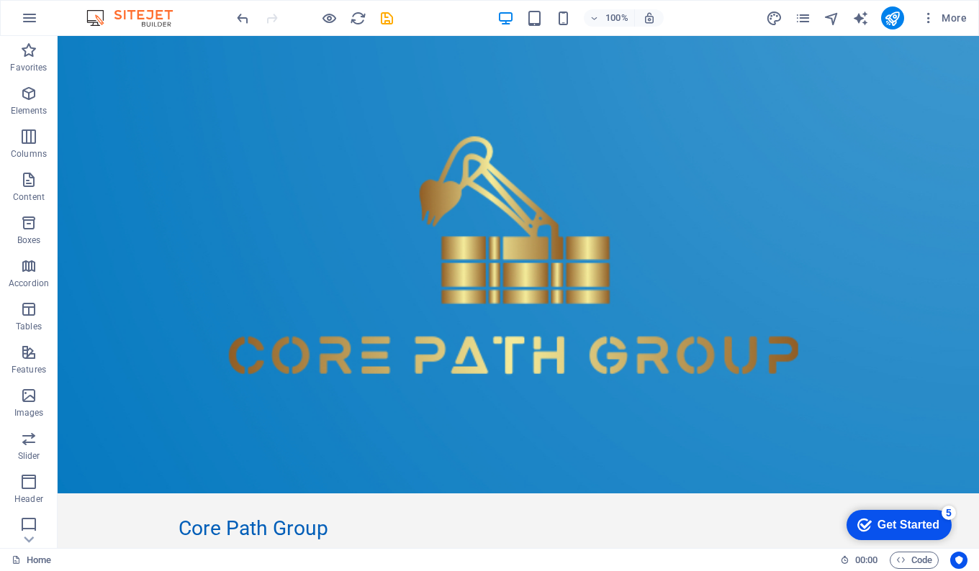
click at [389, 14] on icon "save" at bounding box center [387, 18] width 17 height 17
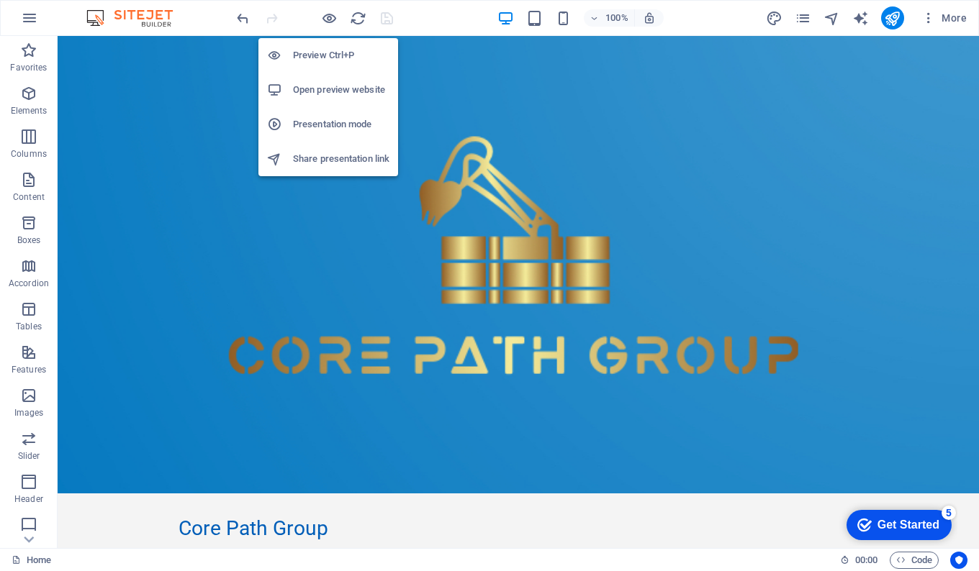
click at [322, 86] on h6 "Open preview website" at bounding box center [341, 89] width 96 height 17
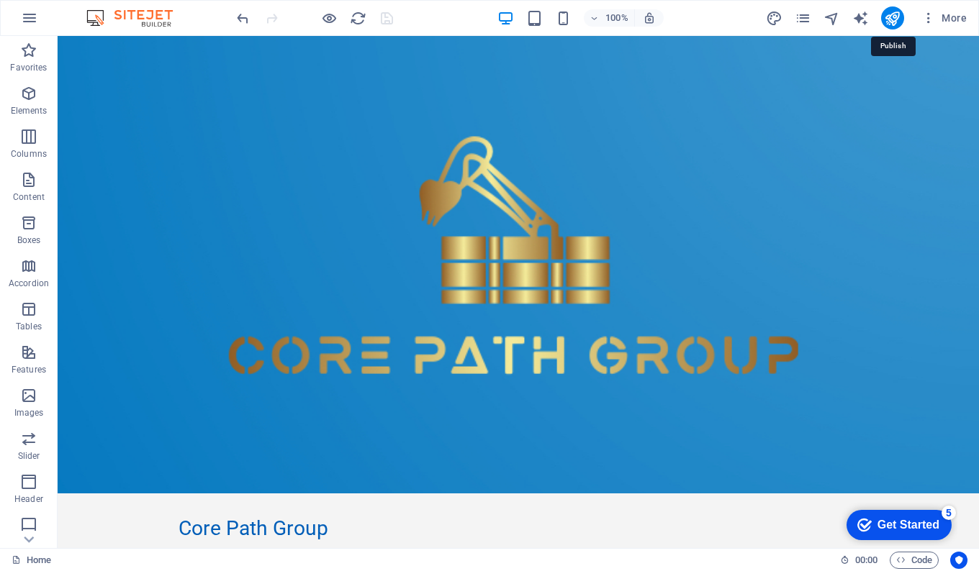
click at [895, 17] on icon "publish" at bounding box center [892, 18] width 17 height 17
